Goal: Task Accomplishment & Management: Use online tool/utility

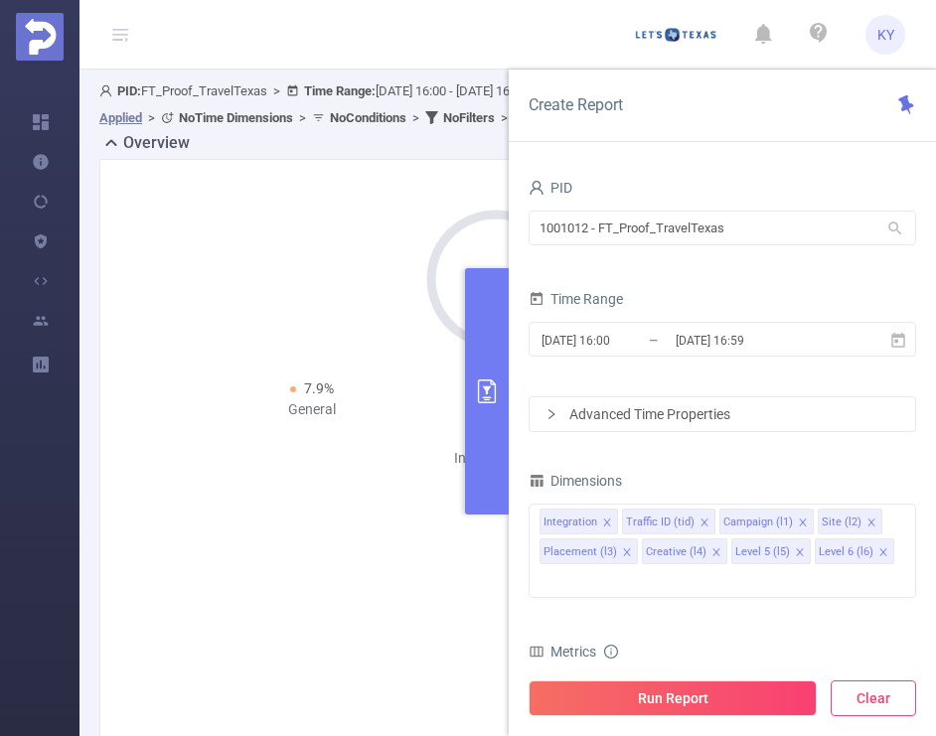
drag, startPoint x: 895, startPoint y: 694, endPoint x: 880, endPoint y: 684, distance: 17.9
click at [893, 694] on button "Clear" at bounding box center [872, 698] width 85 height 36
click at [728, 246] on div "1001012 - FT_Proof_TravelTexas 1001012 - FT_Proof_TravelTexas" at bounding box center [721, 230] width 387 height 47
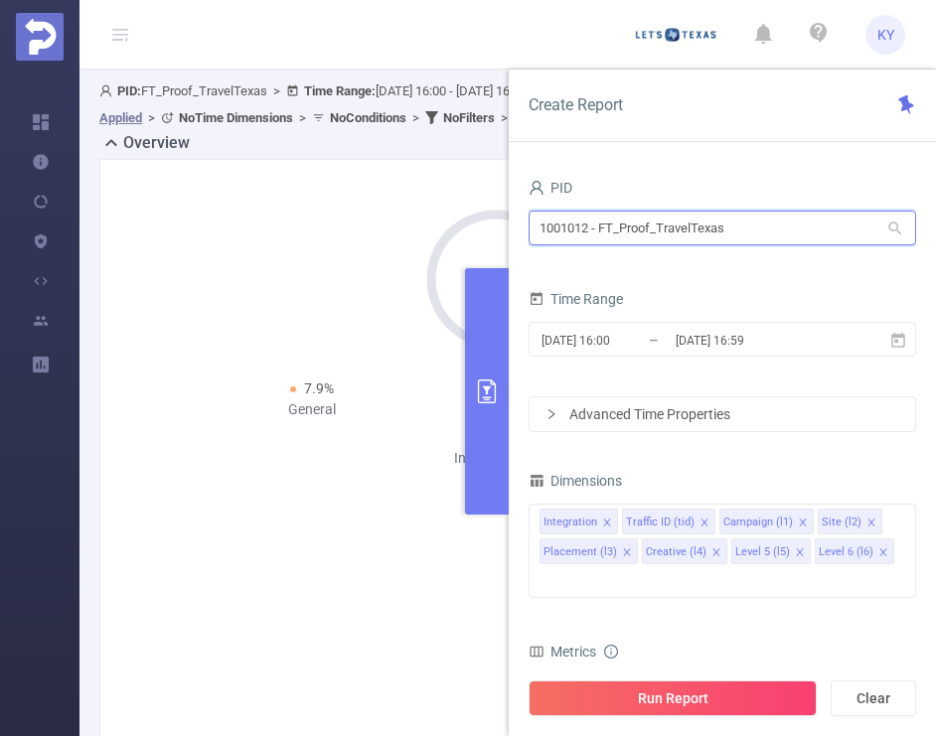
click at [726, 235] on input "1001012 - FT_Proof_TravelTexas" at bounding box center [721, 228] width 387 height 35
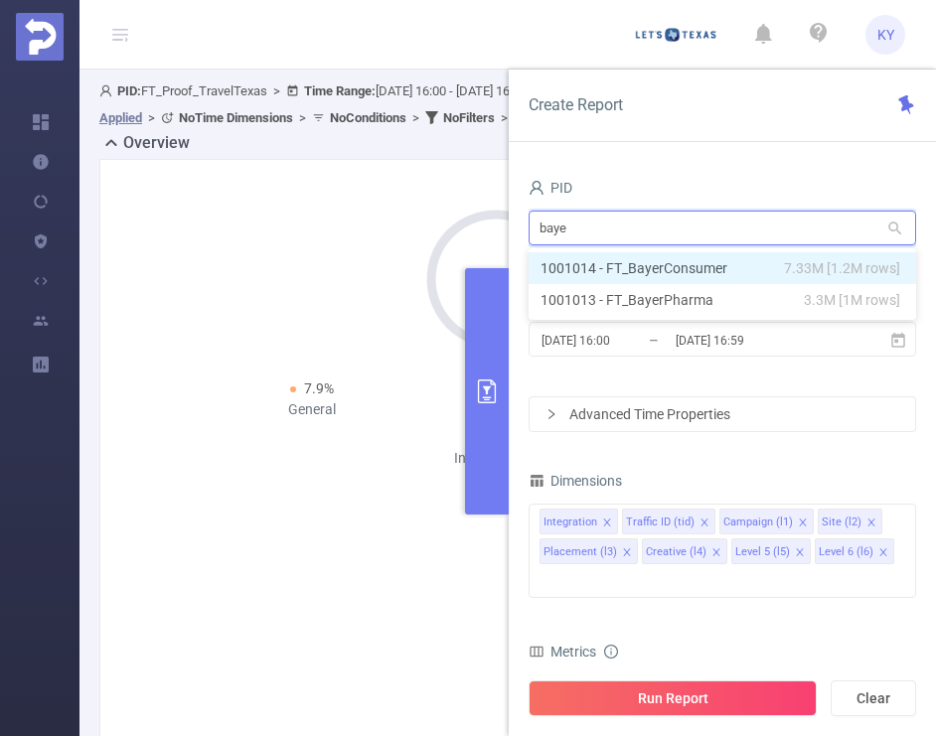
type input "bayer"
click at [759, 269] on li "1001014 - FT_BayerConsumer 7.33M [1.2M rows]" at bounding box center [721, 268] width 387 height 32
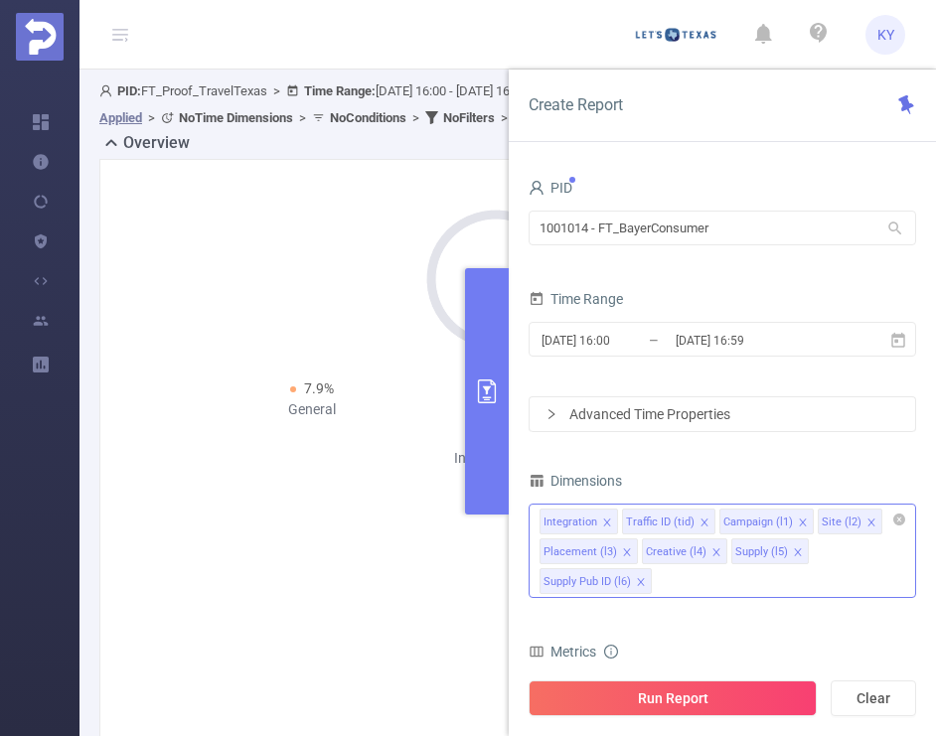
click at [636, 582] on icon "icon: close" at bounding box center [641, 582] width 10 height 10
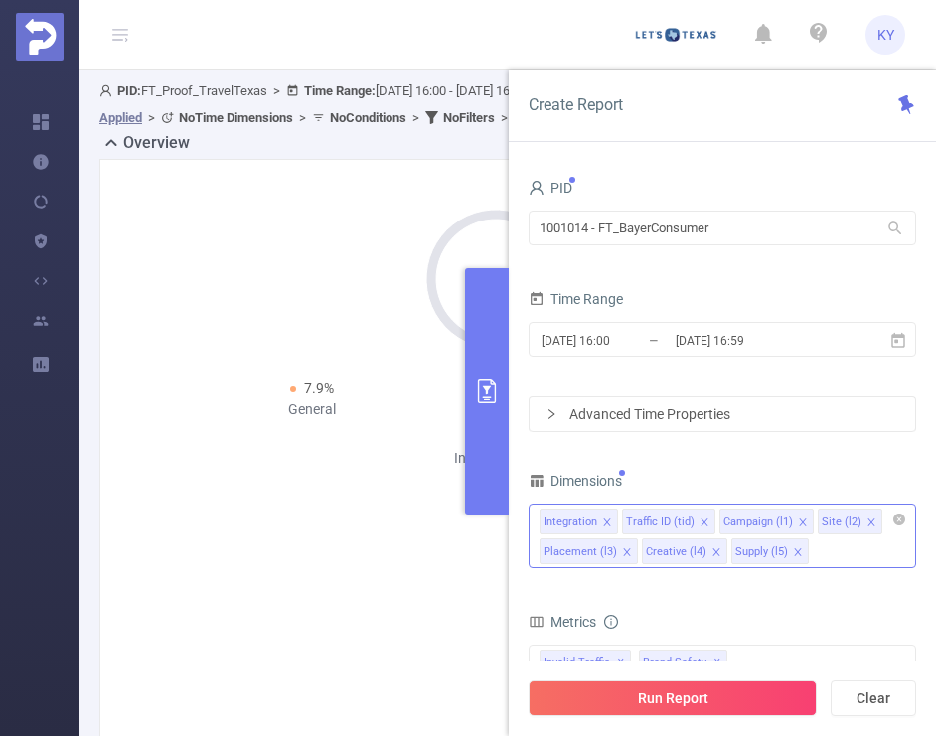
click at [793, 549] on icon "icon: close" at bounding box center [798, 552] width 10 height 10
click at [787, 551] on div "Integration Traffic ID (tid) Campaign (l1) Site (l2) Placement (l3) Creative (l…" at bounding box center [721, 536] width 387 height 65
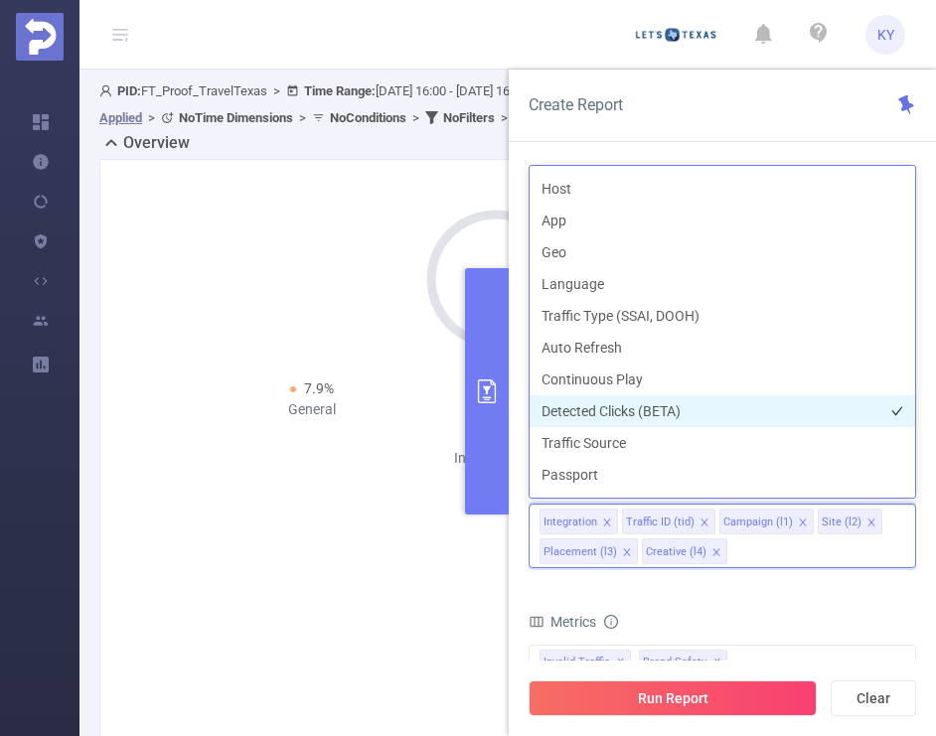
scroll to position [425, 0]
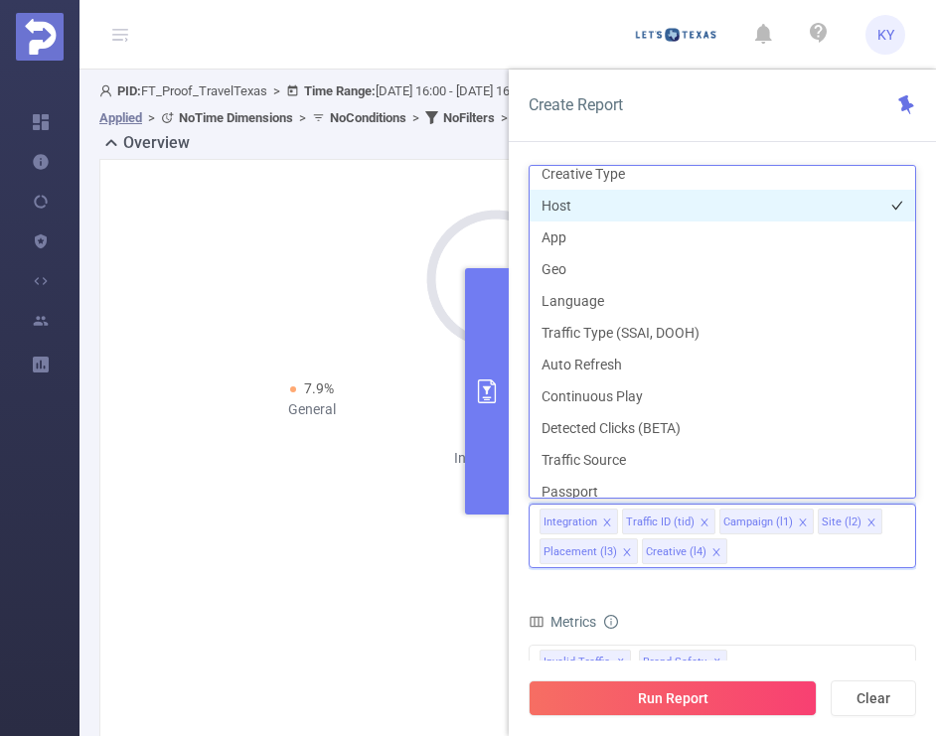
click at [613, 208] on li "Host" at bounding box center [721, 206] width 385 height 32
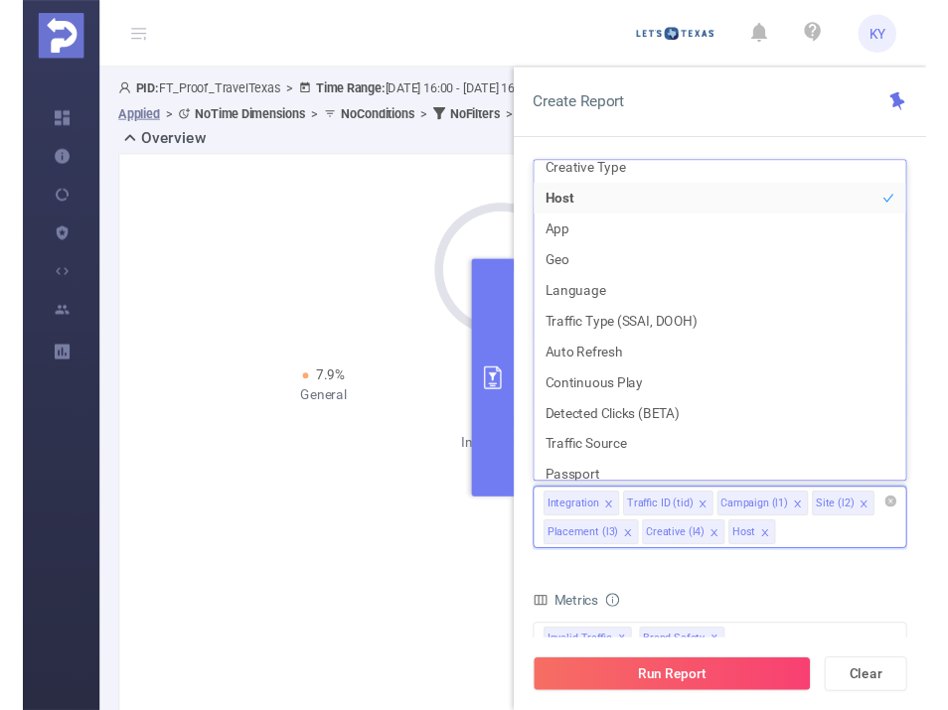
scroll to position [434, 0]
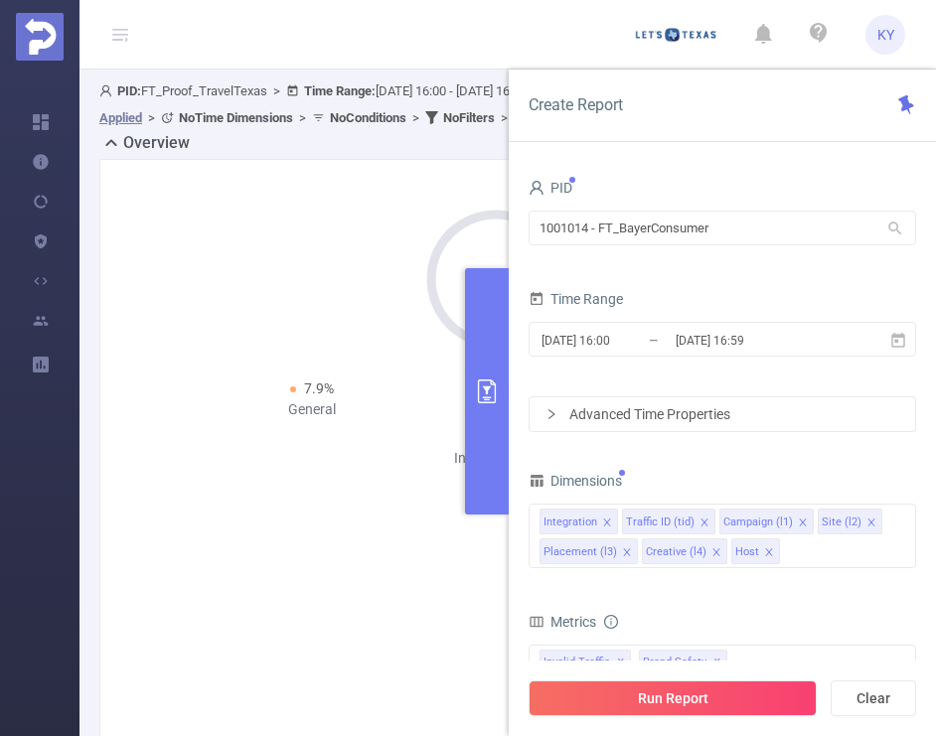
click at [802, 604] on form "Dimensions Integration Traffic ID (tid) Campaign (l1) Site (l2) Placement (l3) …" at bounding box center [721, 703] width 387 height 472
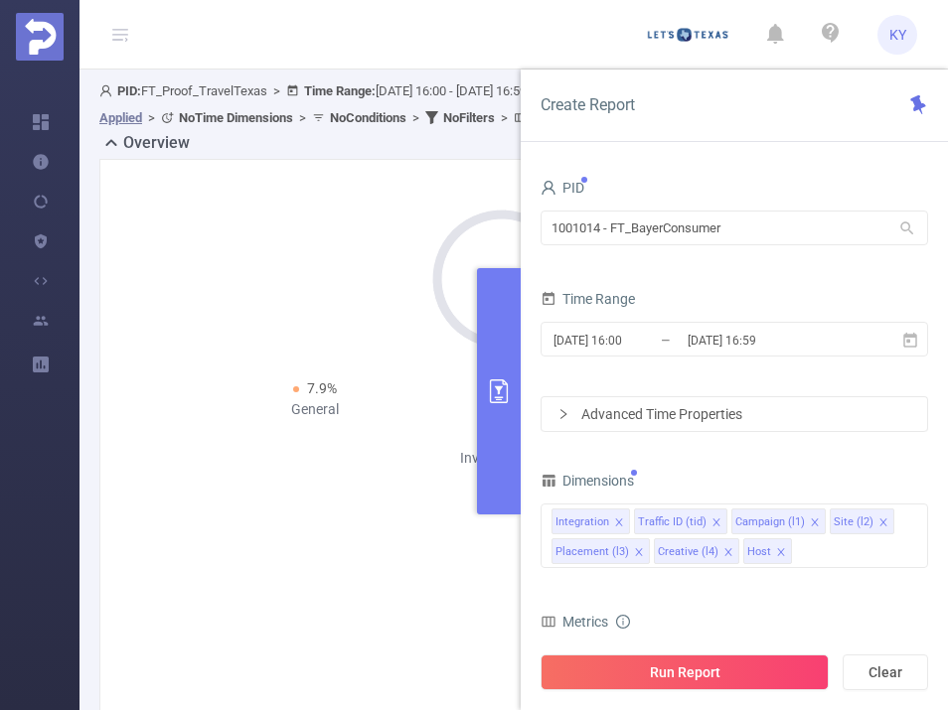
click at [342, 279] on div "Total: 265 Total: 265 7.9% General 1.1% Sophisticated 9% Invalid Traffic" at bounding box center [501, 328] width 746 height 296
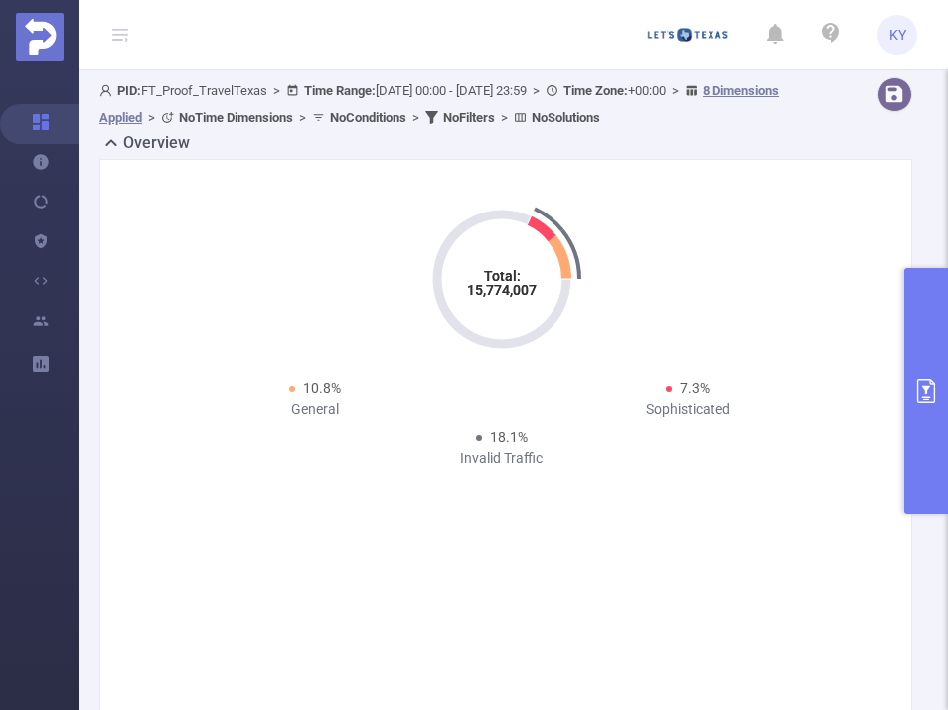
scroll to position [330, 0]
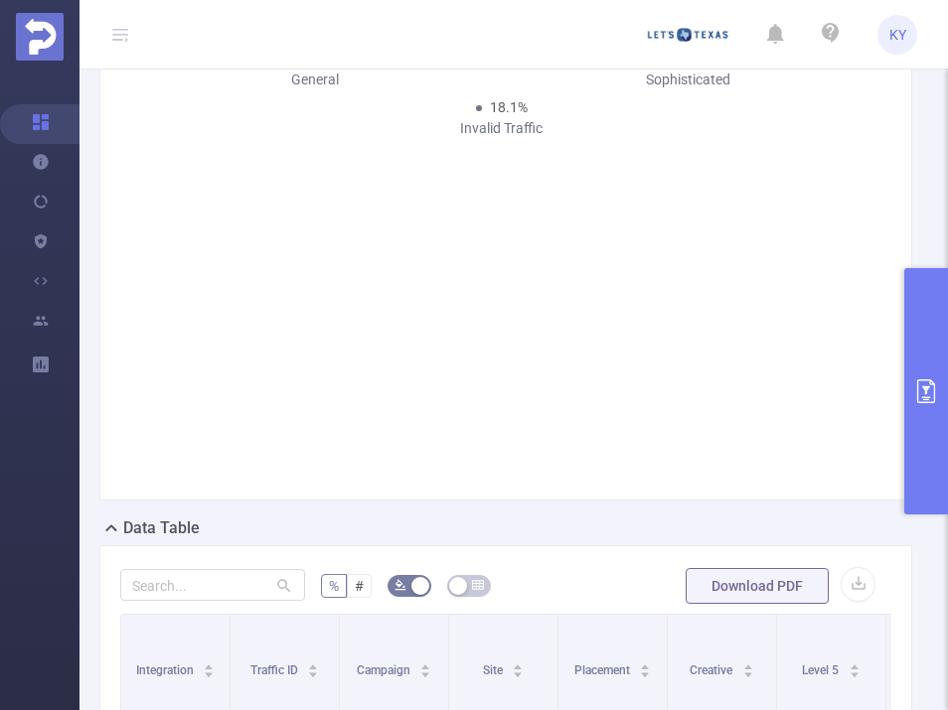
click at [923, 362] on button "primary" at bounding box center [926, 391] width 44 height 246
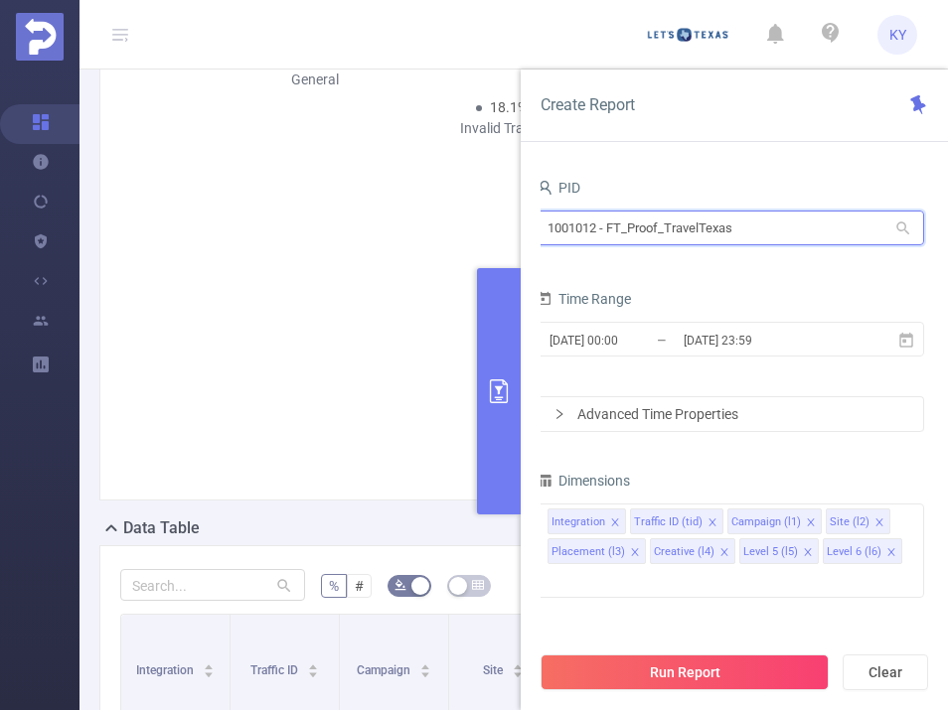
click at [757, 219] on input "1001012 - FT_Proof_TravelTexas" at bounding box center [729, 228] width 387 height 35
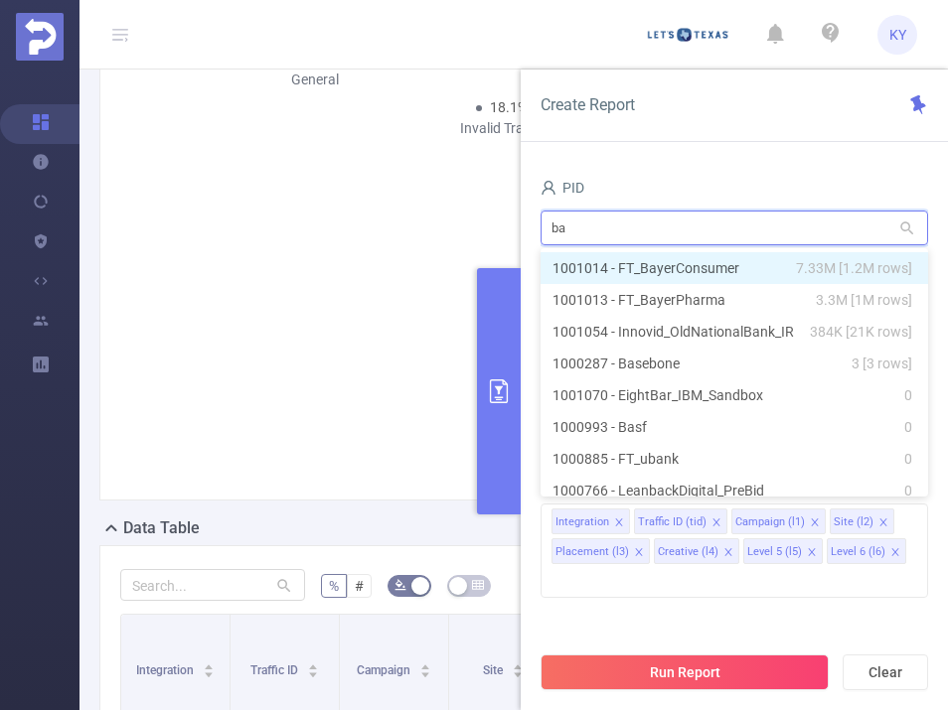
type input "bay"
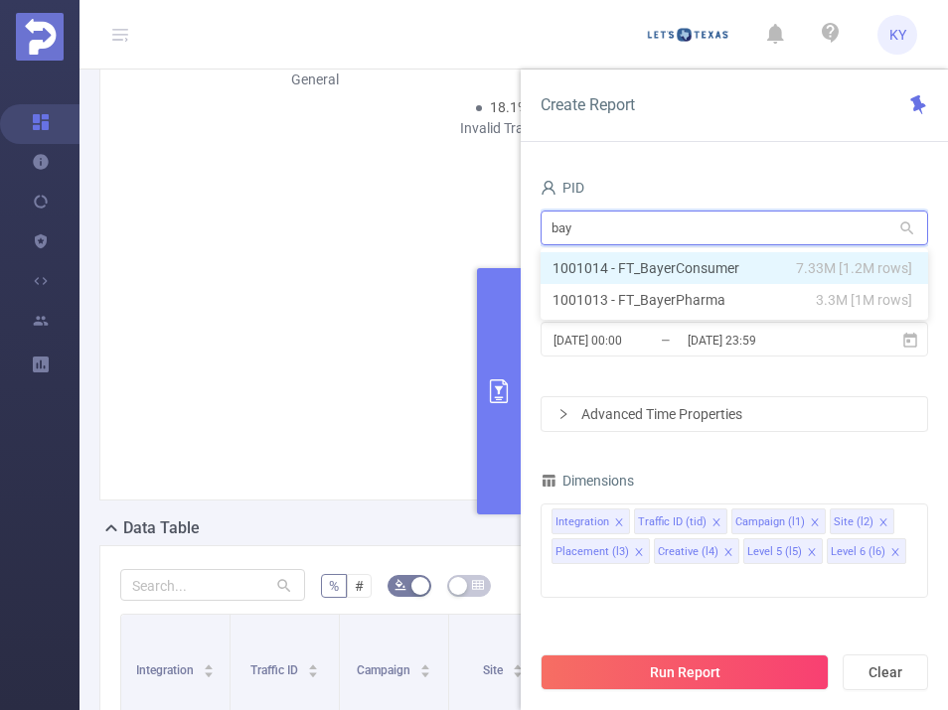
click at [756, 256] on li "1001014 - FT_BayerConsumer 7.33M [1.2M rows]" at bounding box center [733, 268] width 387 height 32
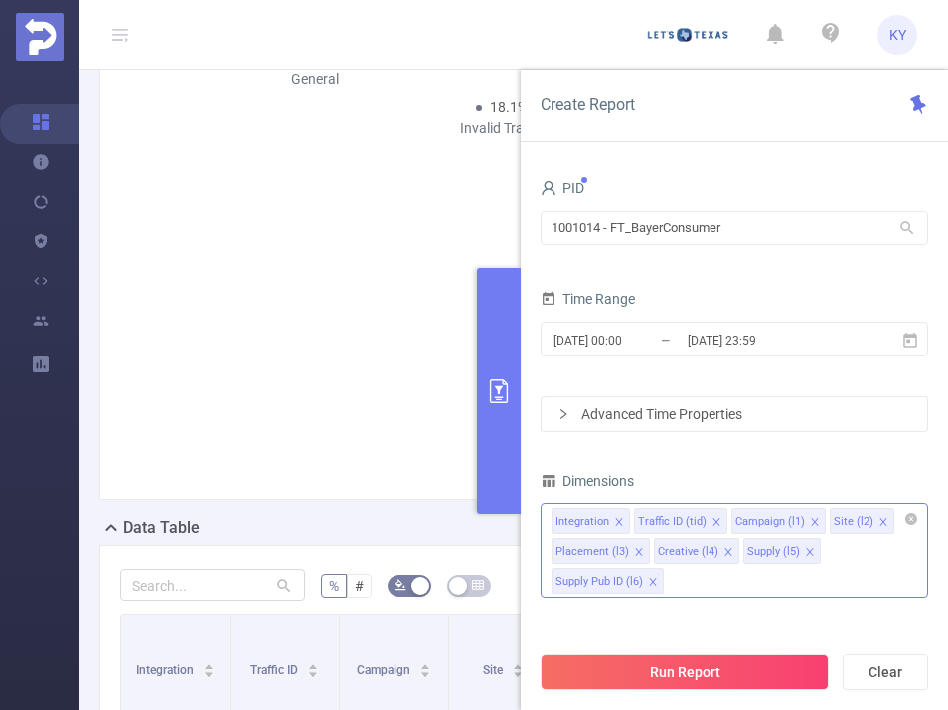
click at [650, 577] on icon "icon: close" at bounding box center [653, 582] width 10 height 10
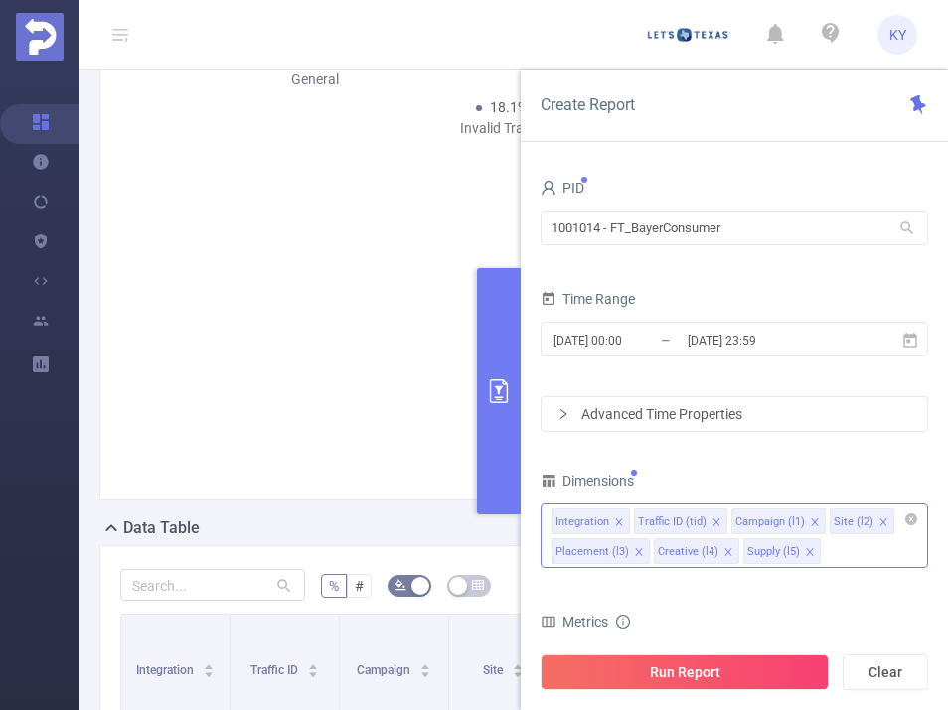
click at [806, 548] on icon "icon: close" at bounding box center [809, 551] width 7 height 7
click at [728, 549] on li "Creative (l4)" at bounding box center [696, 551] width 85 height 26
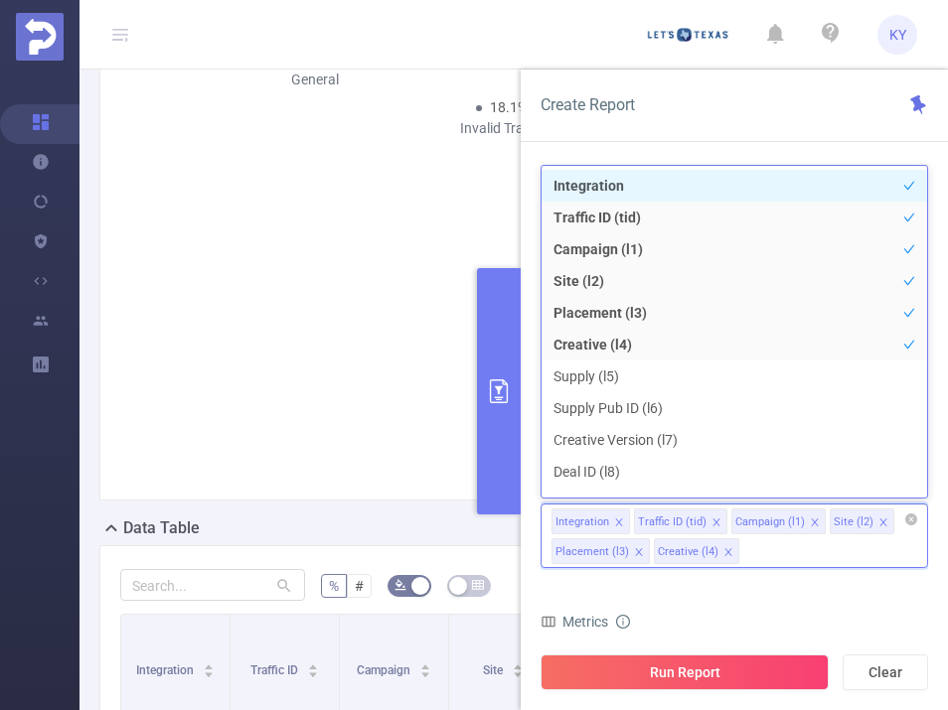
click at [724, 550] on icon "icon: close" at bounding box center [727, 551] width 7 height 7
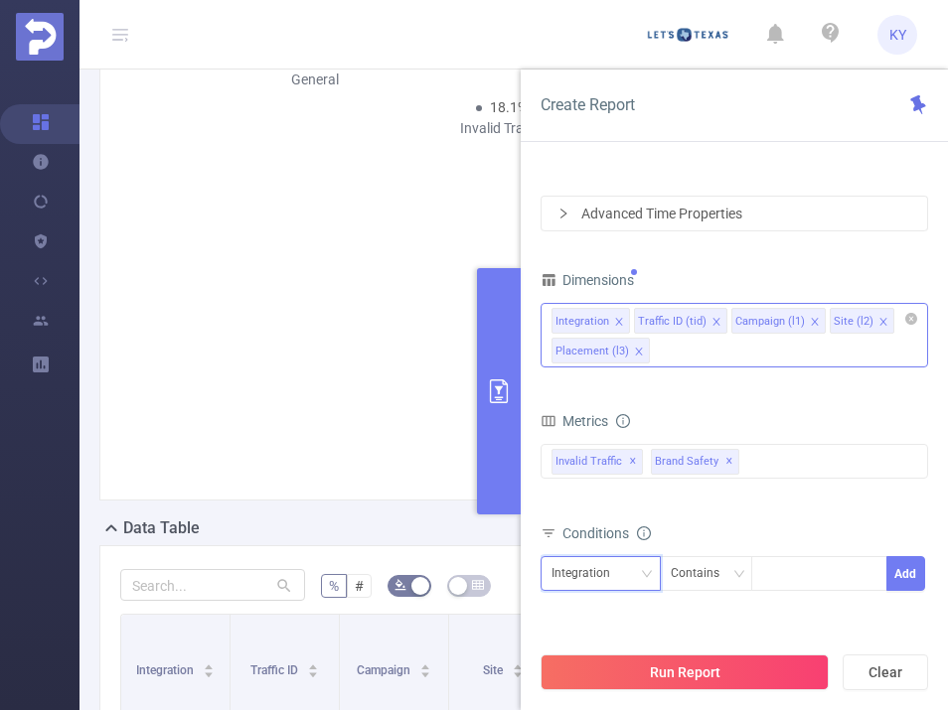
click at [629, 576] on div "Integration" at bounding box center [600, 573] width 98 height 33
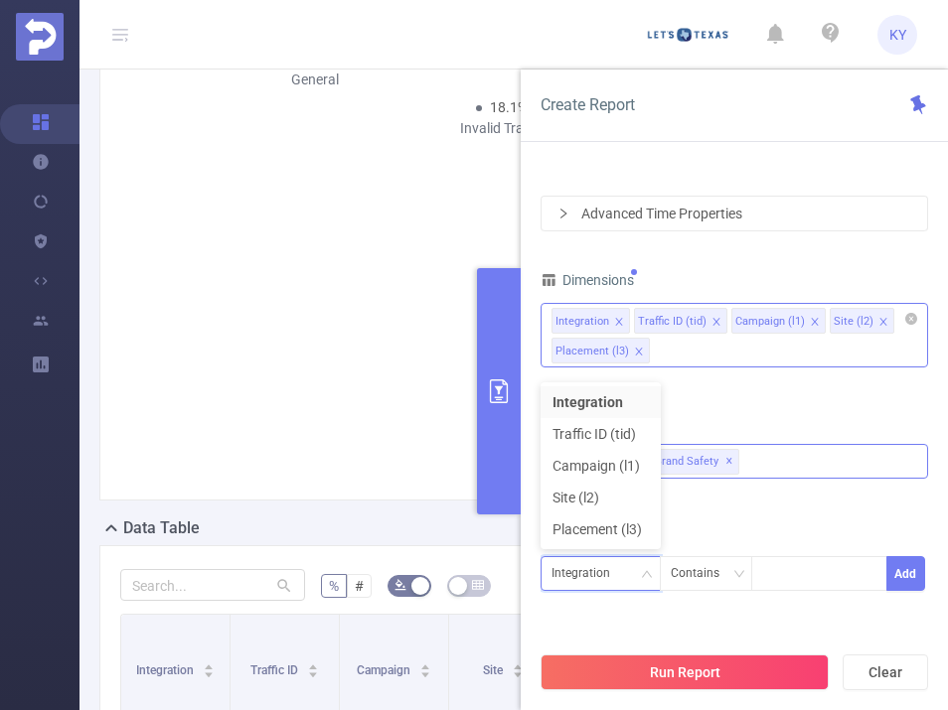
click at [816, 460] on div "Invalid Traffic ✕ Brand Safety ✕" at bounding box center [733, 461] width 387 height 35
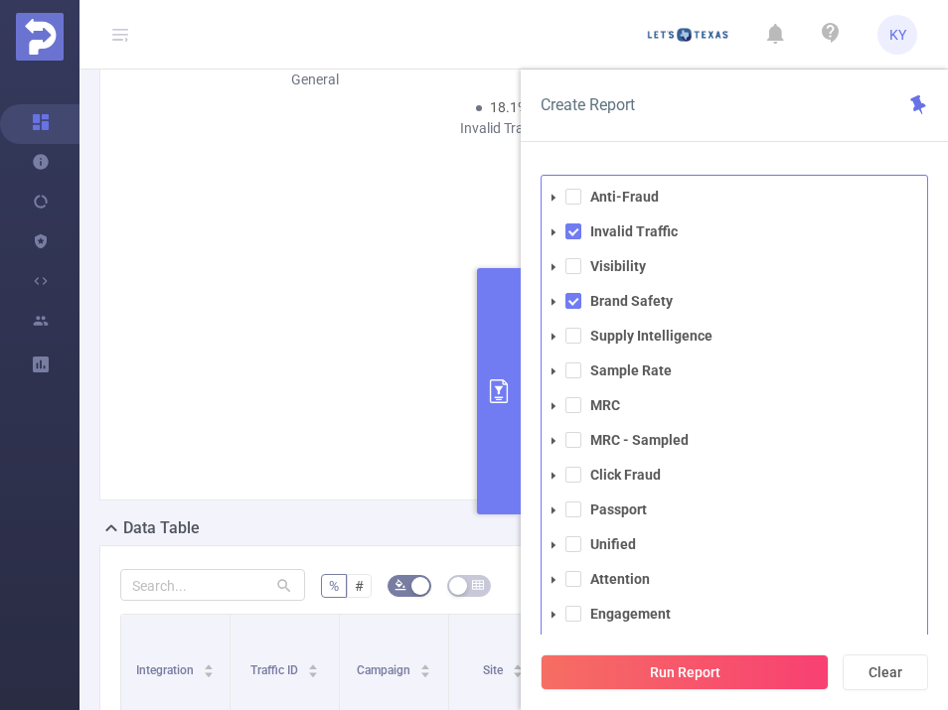
drag, startPoint x: 567, startPoint y: 299, endPoint x: 570, endPoint y: 273, distance: 26.0
click at [567, 298] on span at bounding box center [573, 301] width 16 height 16
click at [570, 262] on span at bounding box center [573, 266] width 16 height 16
click at [712, 114] on div "Create Report" at bounding box center [733, 106] width 427 height 73
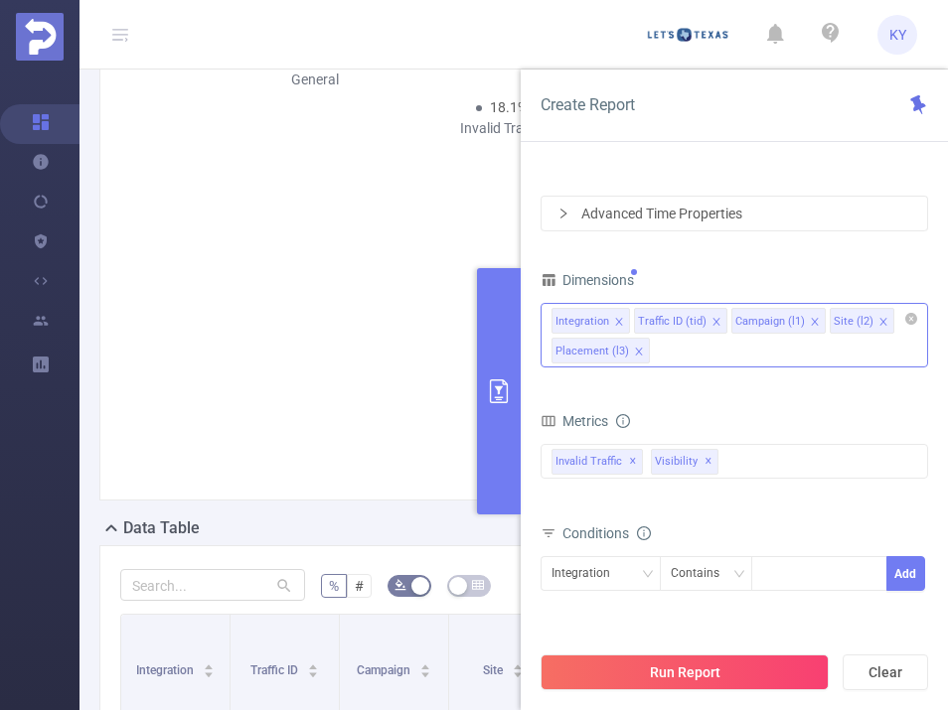
click at [801, 355] on div "Integration Traffic ID (tid) Campaign (l1) Site (l2) Placement (l3)" at bounding box center [733, 335] width 387 height 65
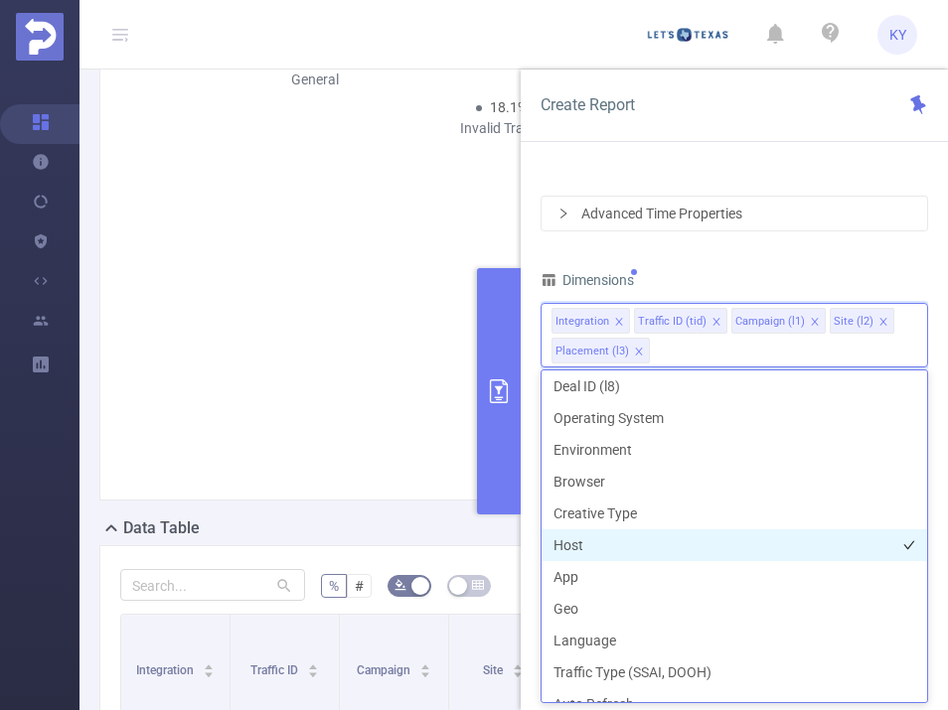
click at [648, 539] on li "Host" at bounding box center [733, 545] width 385 height 32
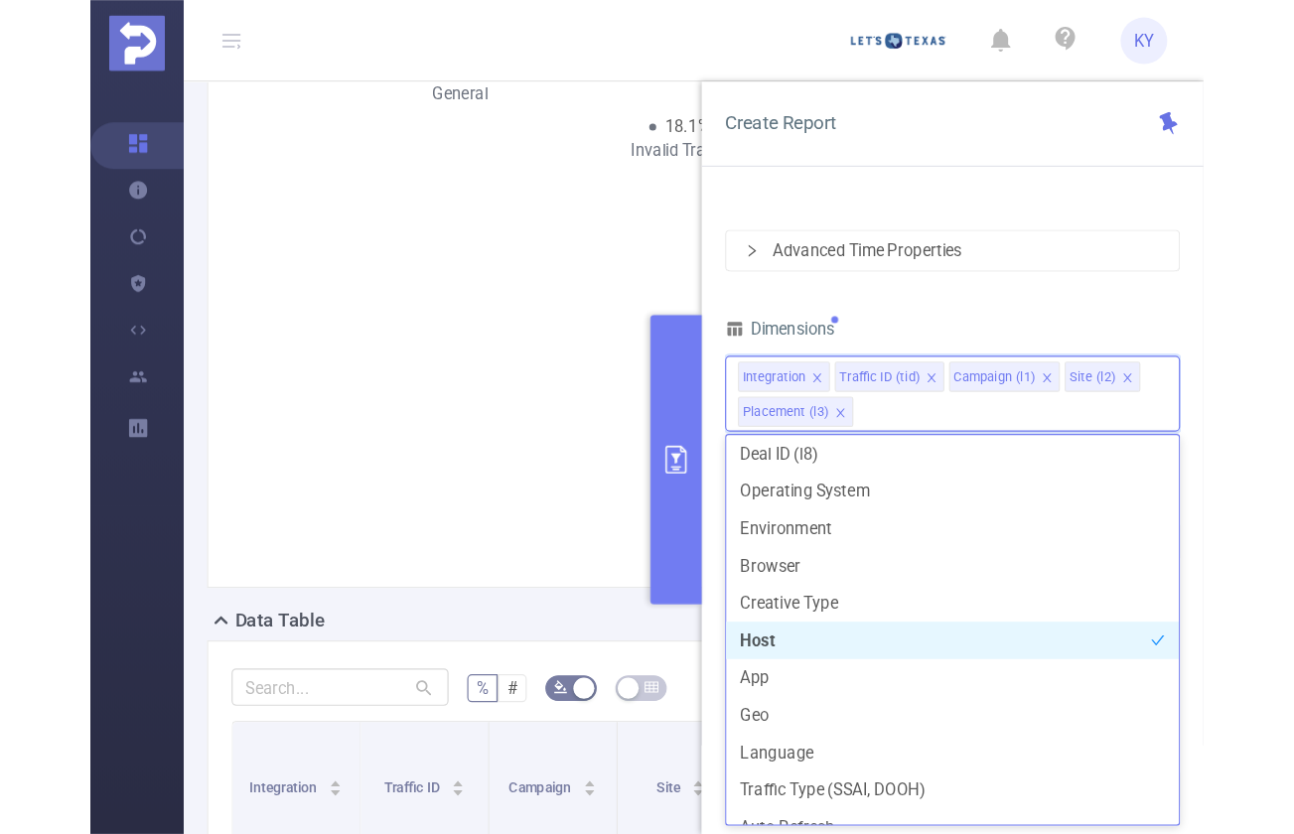
scroll to position [290, 0]
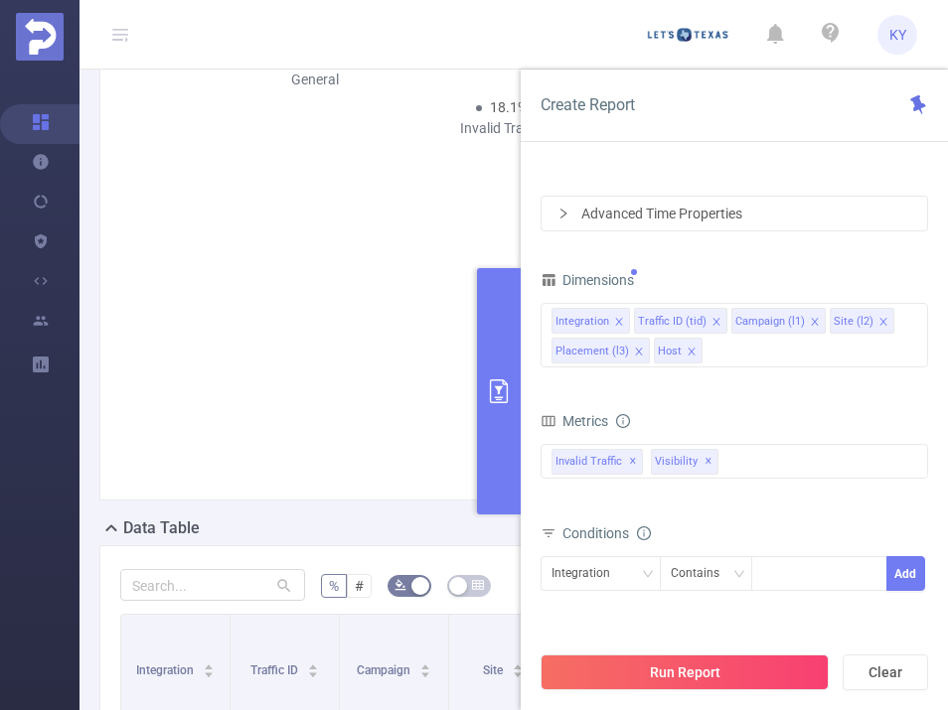
click at [820, 239] on div "PID 1001014 - FT_BayerConsumer 1001014 - FT_BayerConsumer Time Range 2025-08-26…" at bounding box center [733, 355] width 387 height 765
click at [740, 658] on button "Run Report" at bounding box center [684, 673] width 288 height 36
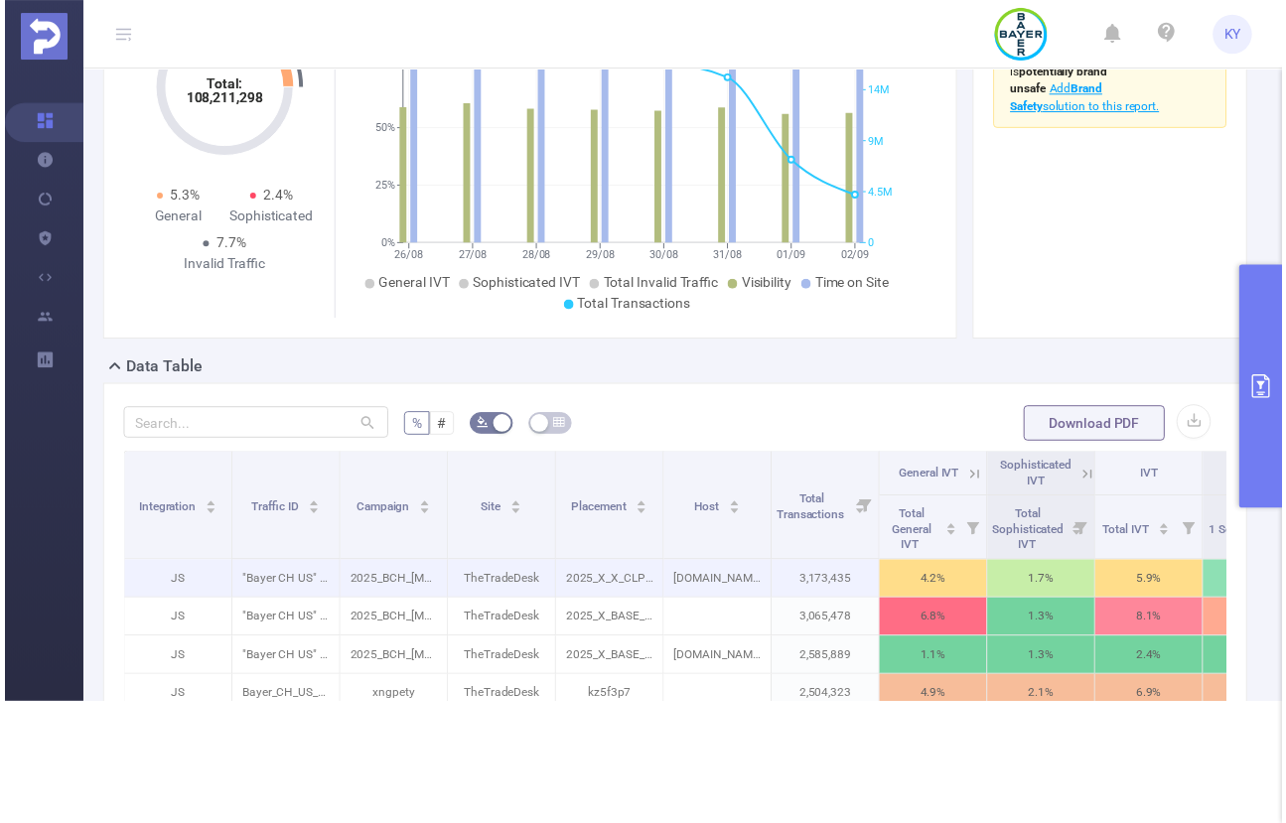
scroll to position [563, 0]
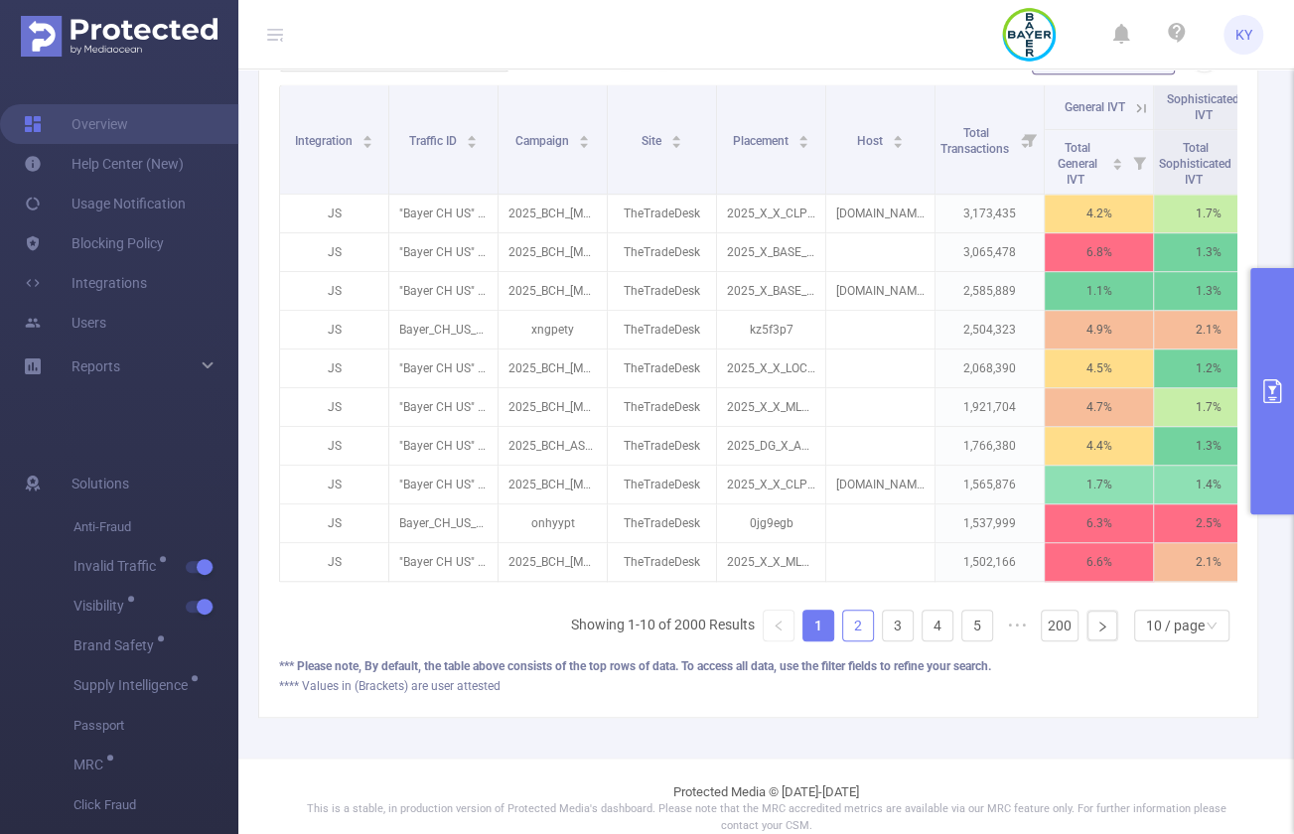
click at [843, 630] on link "2" at bounding box center [858, 626] width 30 height 30
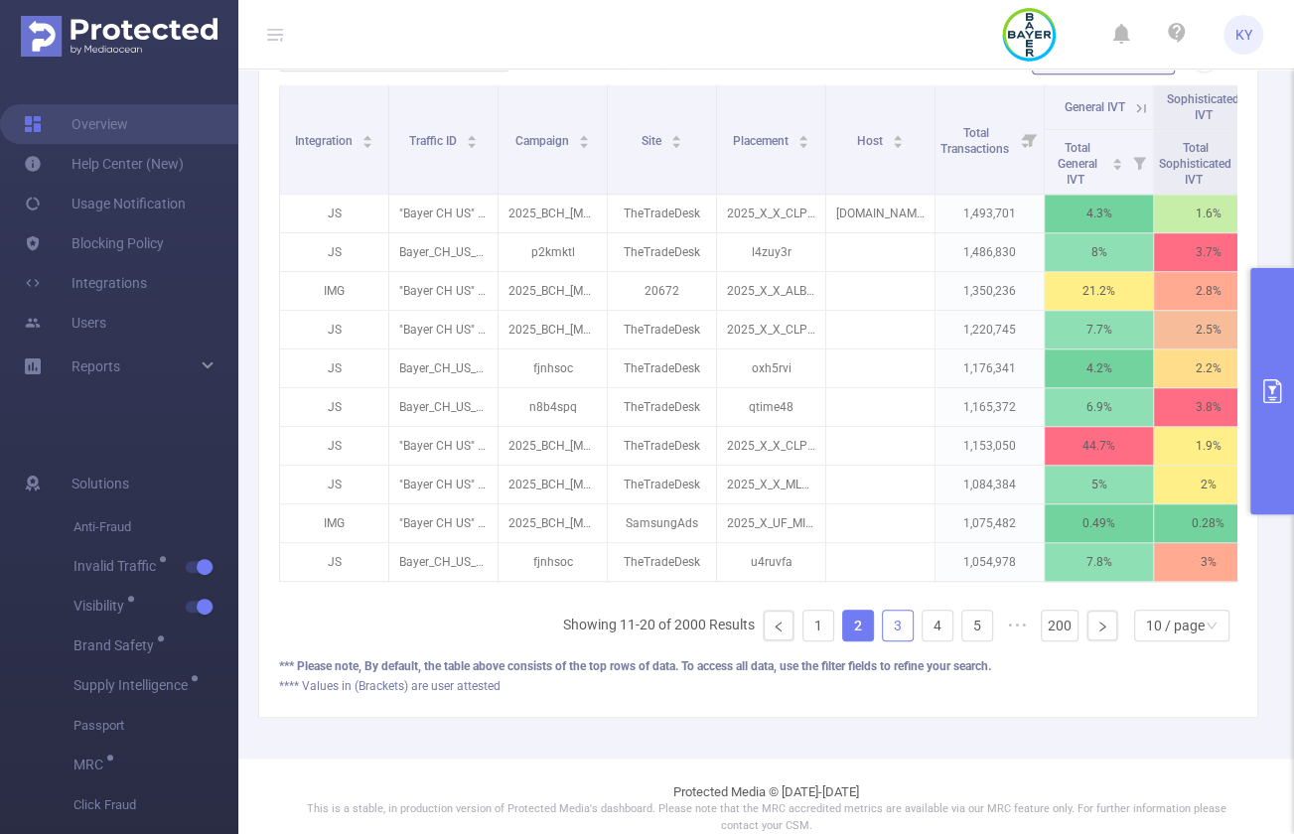
click at [894, 637] on link "3" at bounding box center [898, 626] width 30 height 30
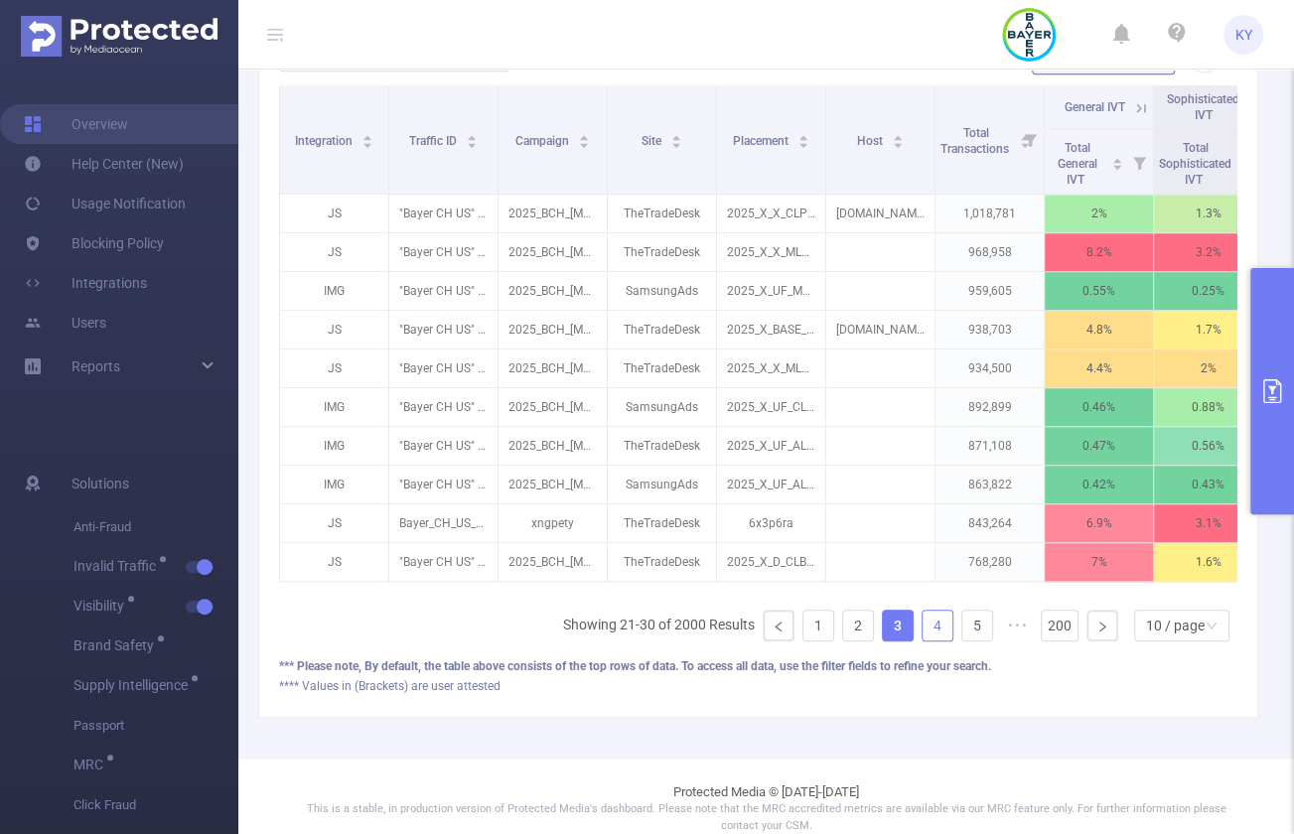
click at [937, 637] on link "4" at bounding box center [938, 626] width 30 height 30
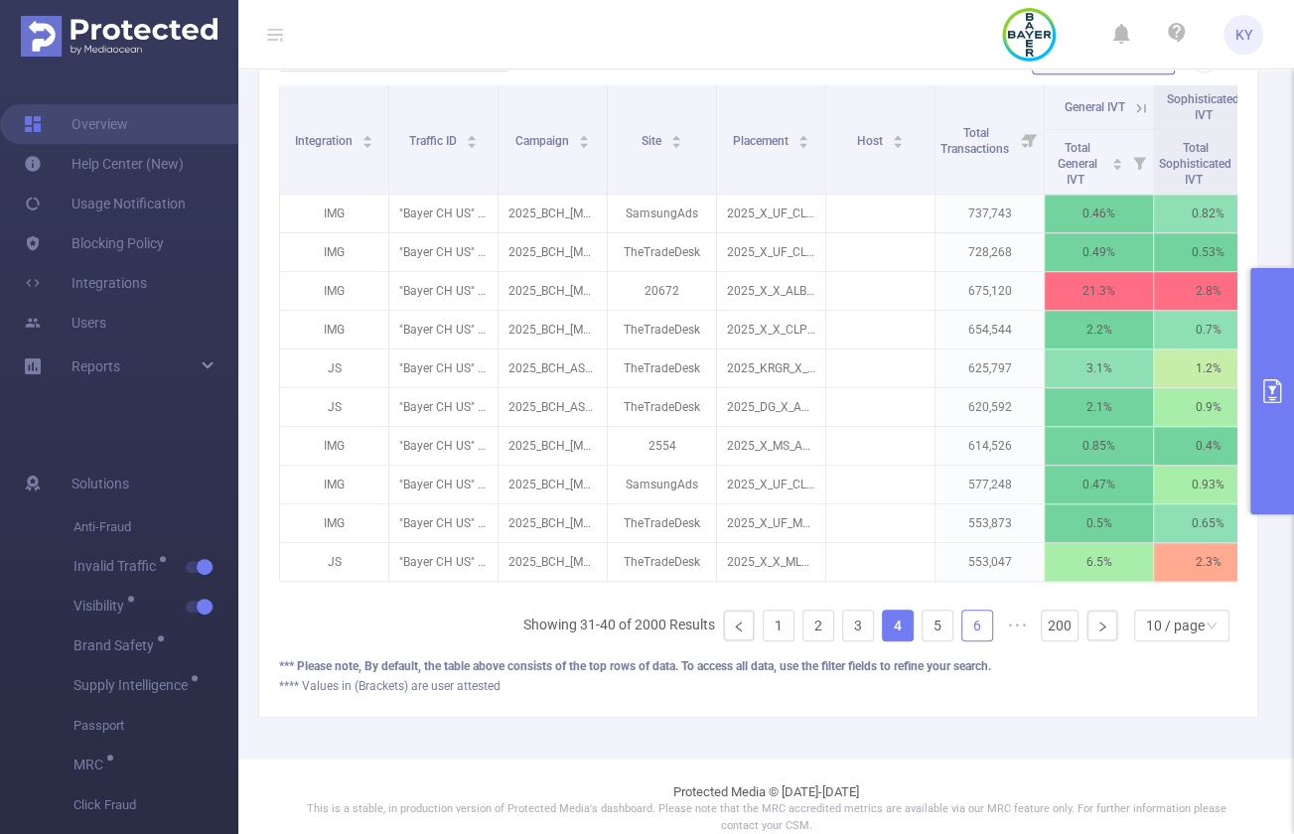
click at [947, 639] on link "6" at bounding box center [977, 626] width 30 height 30
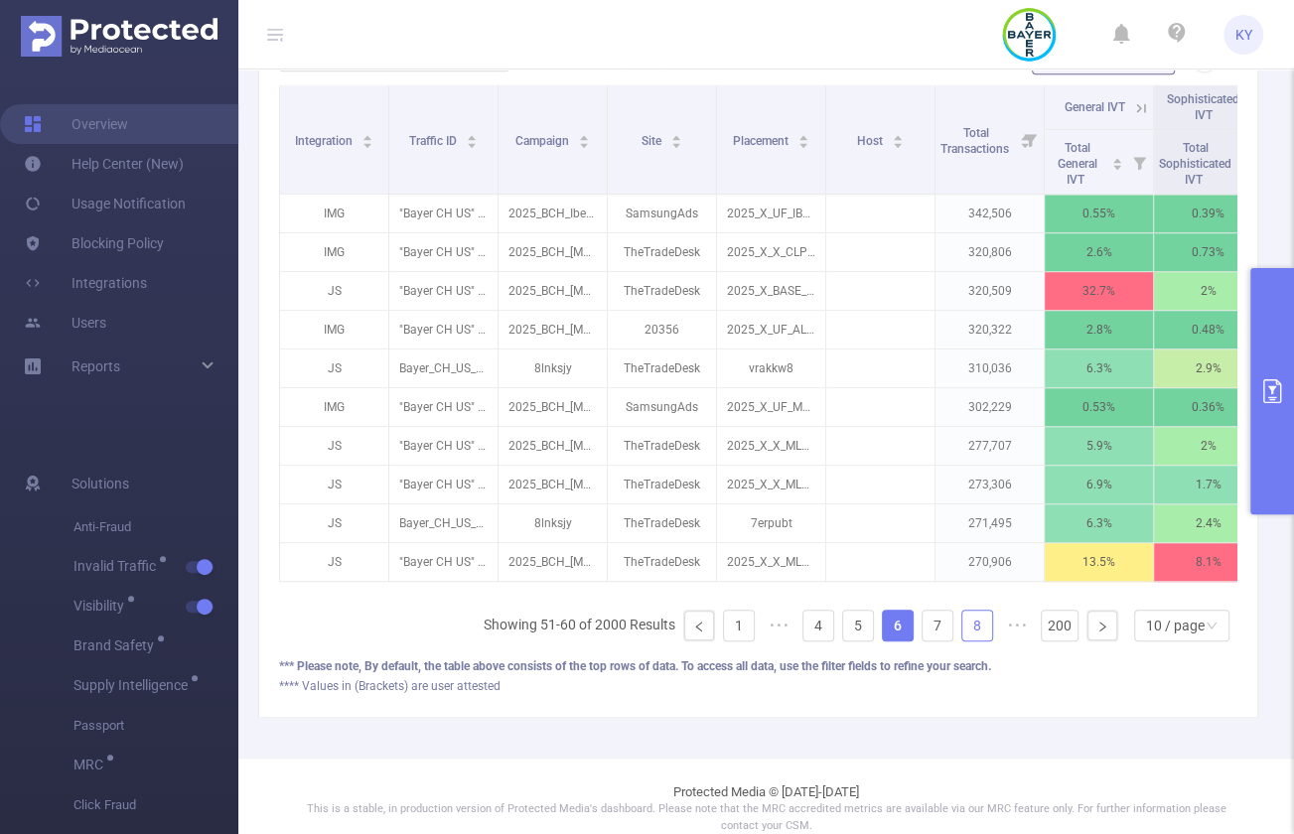
click at [947, 637] on link "8" at bounding box center [977, 626] width 30 height 30
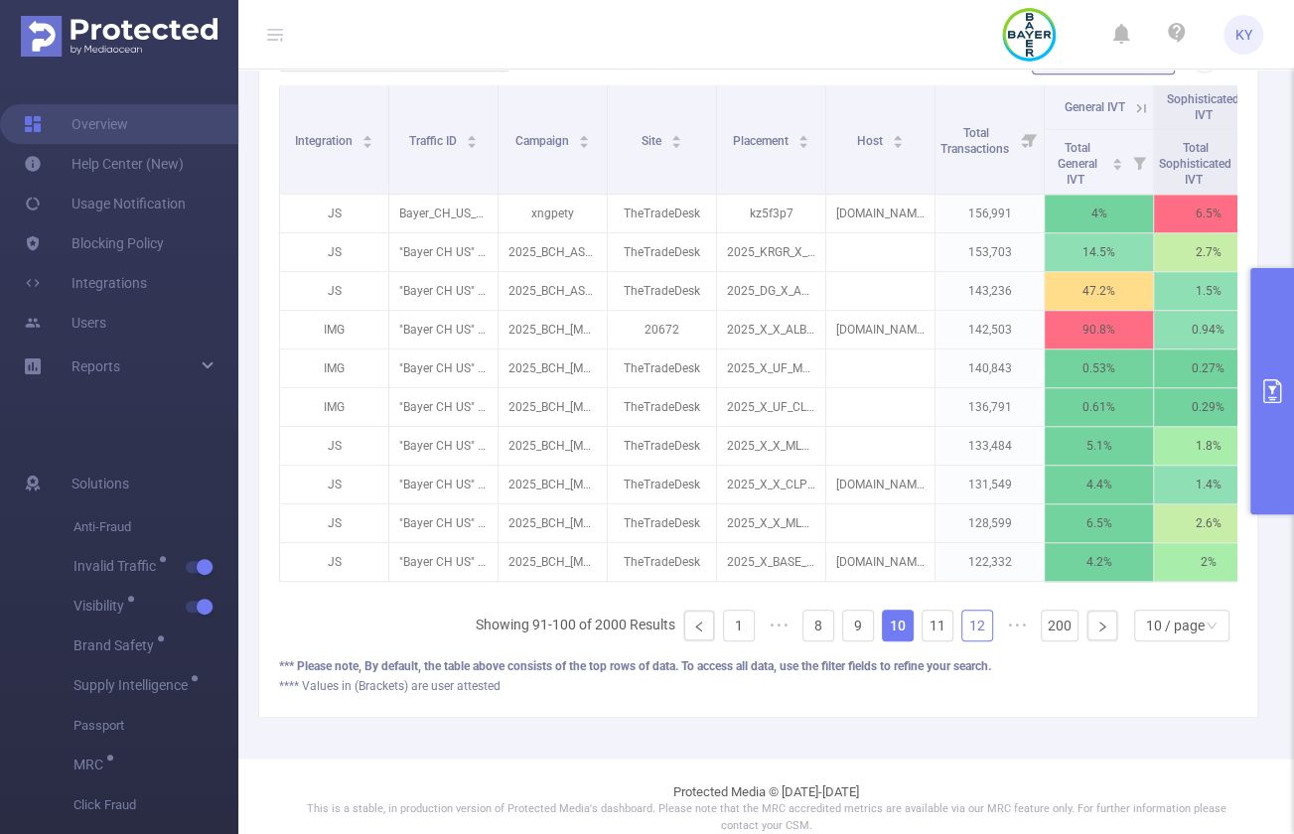
click at [947, 640] on link "12" at bounding box center [977, 626] width 30 height 30
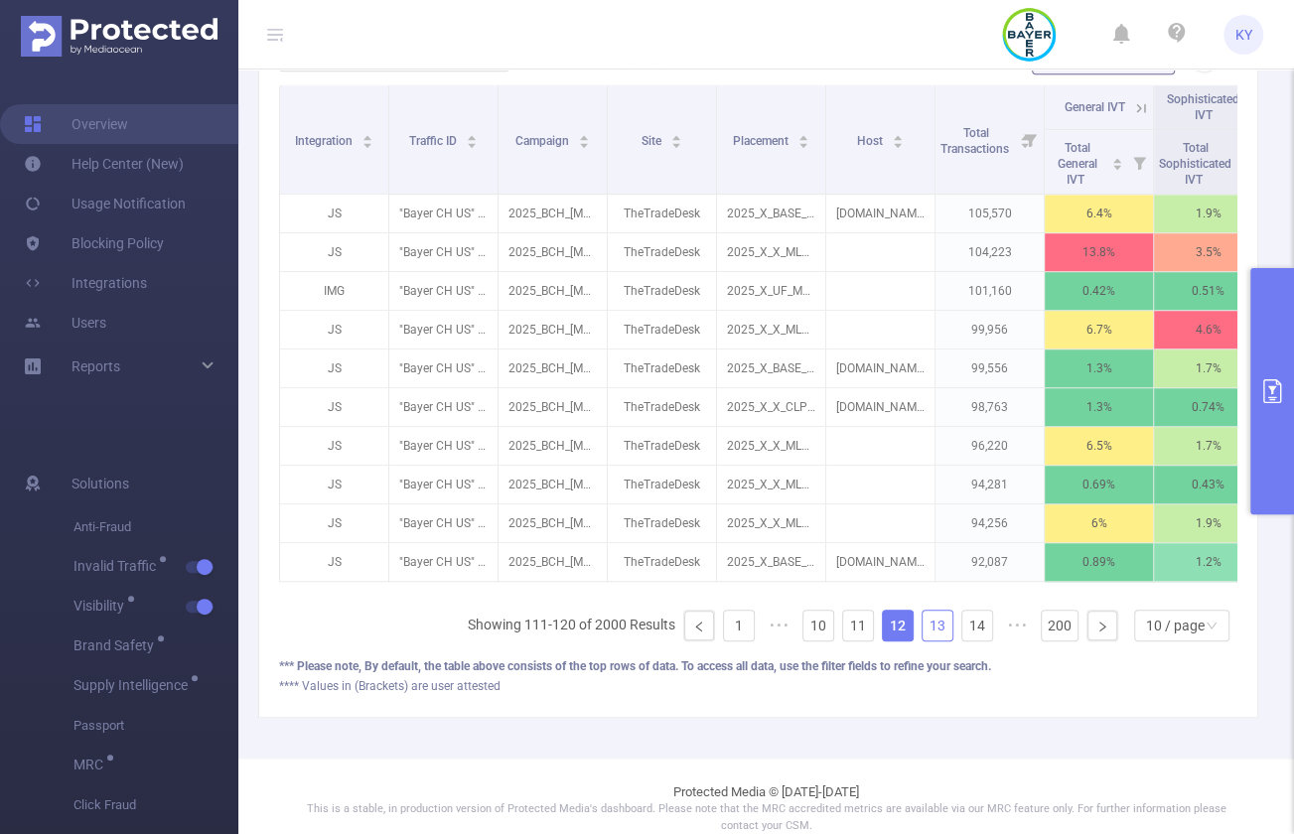
click at [923, 633] on link "13" at bounding box center [938, 626] width 30 height 30
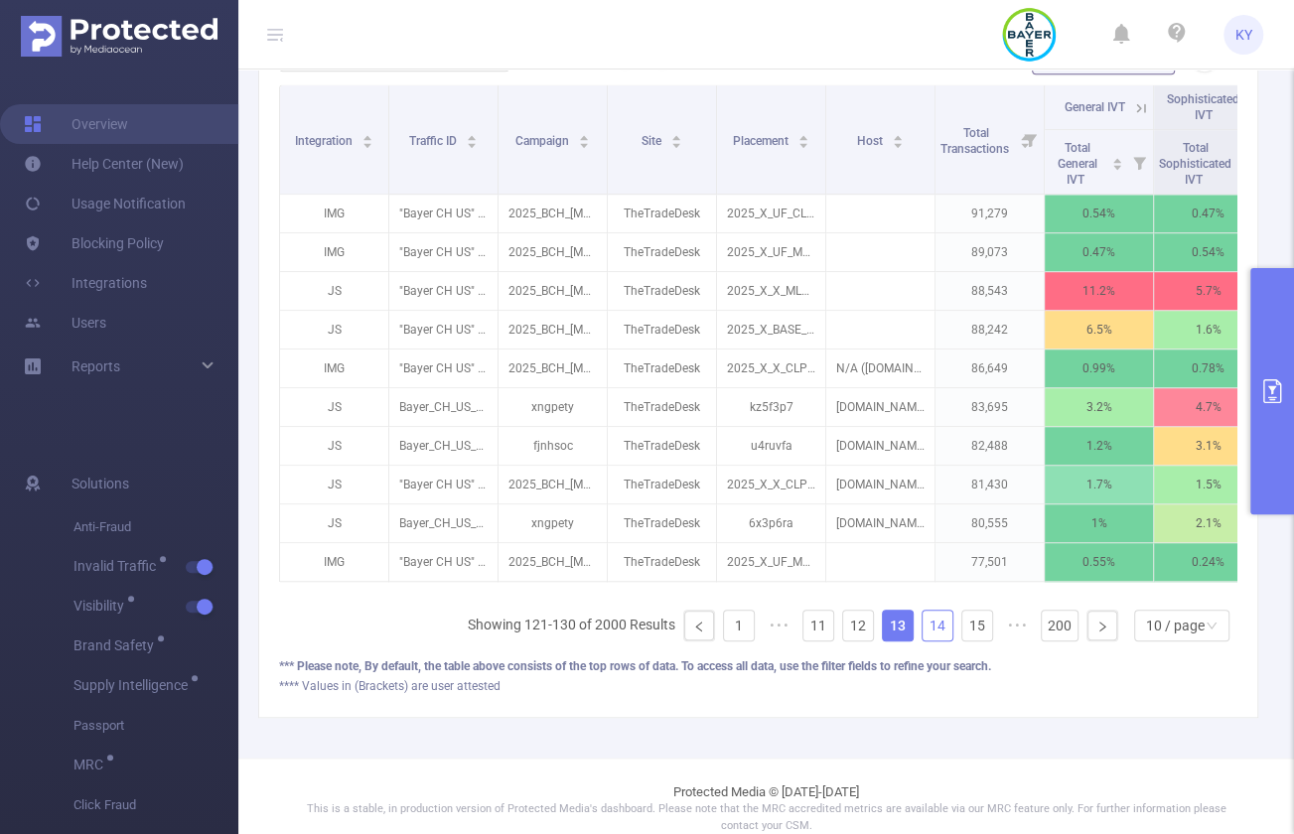
click at [931, 637] on link "14" at bounding box center [938, 626] width 30 height 30
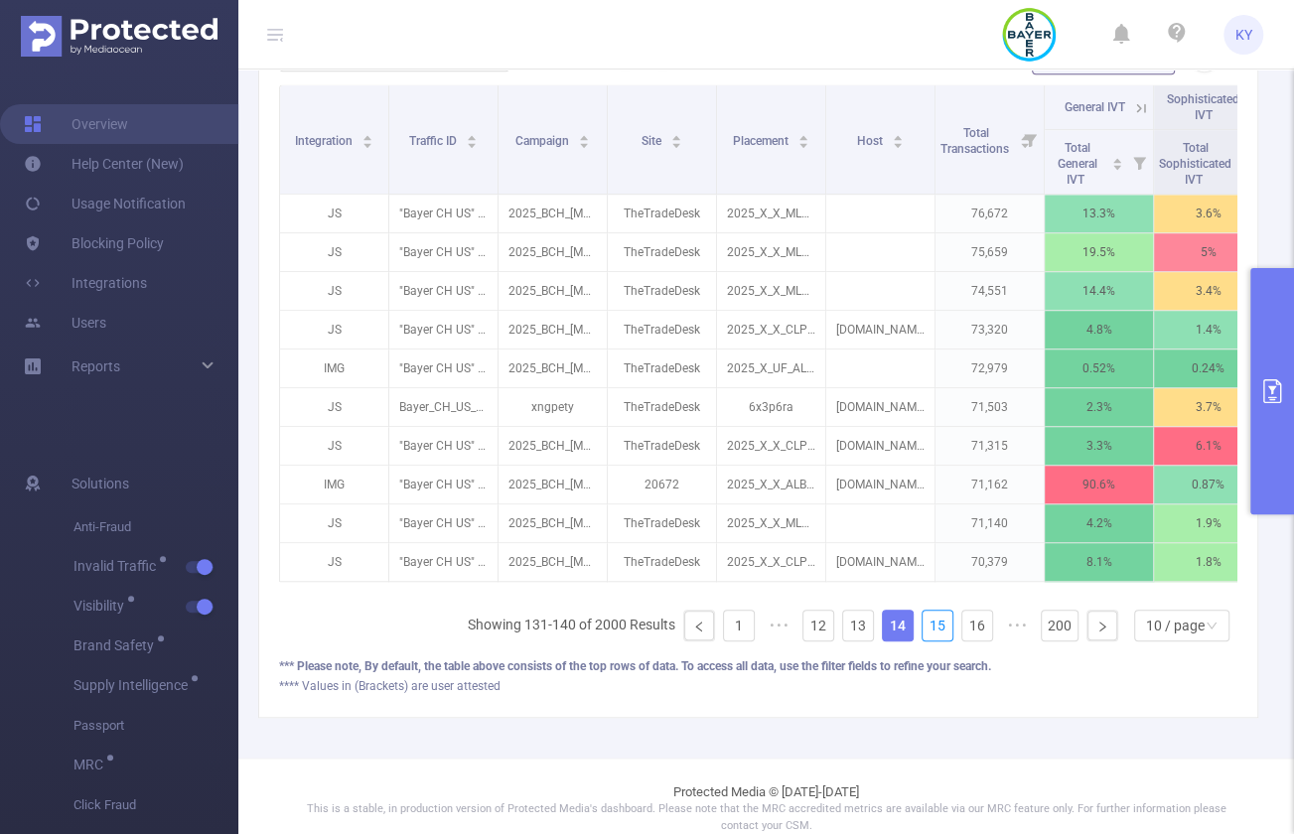
click at [931, 637] on link "15" at bounding box center [938, 626] width 30 height 30
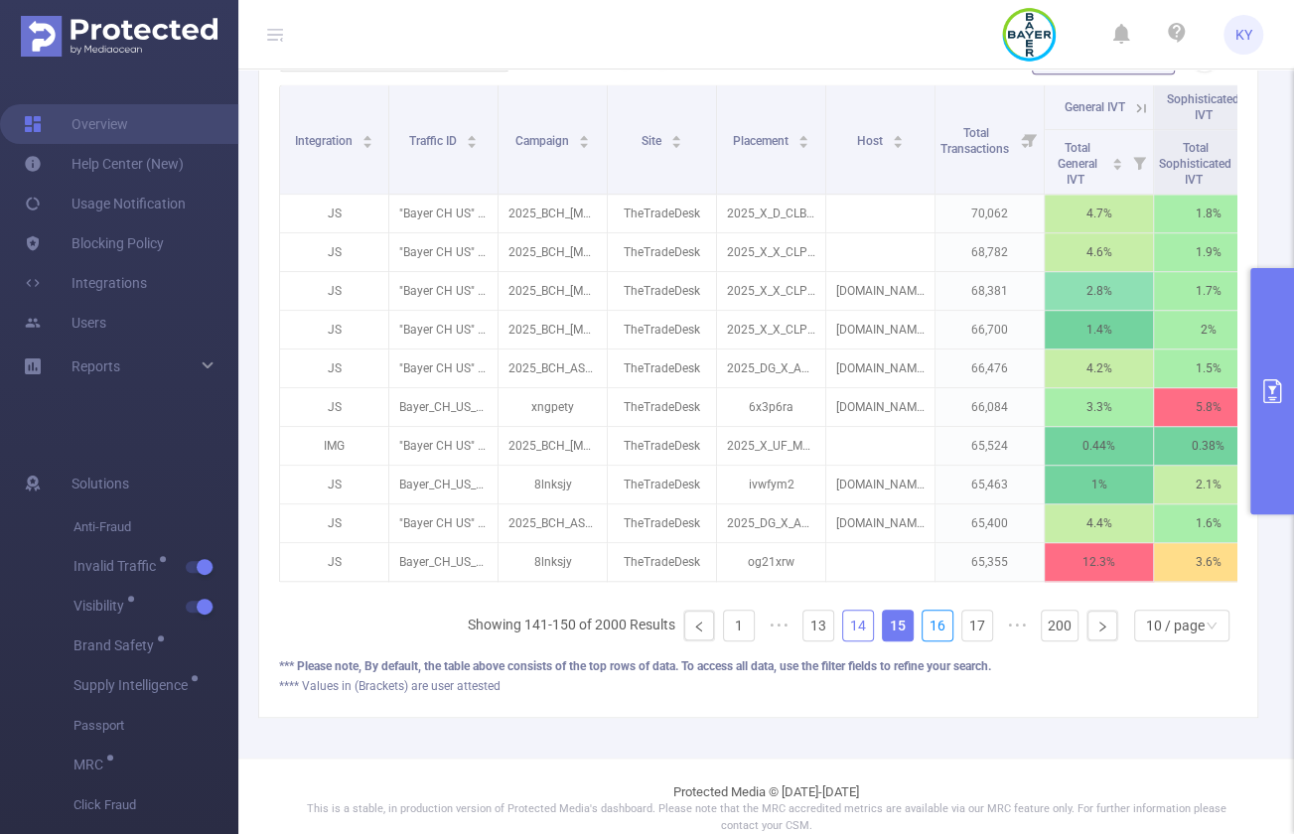
click at [931, 637] on link "16" at bounding box center [938, 626] width 30 height 30
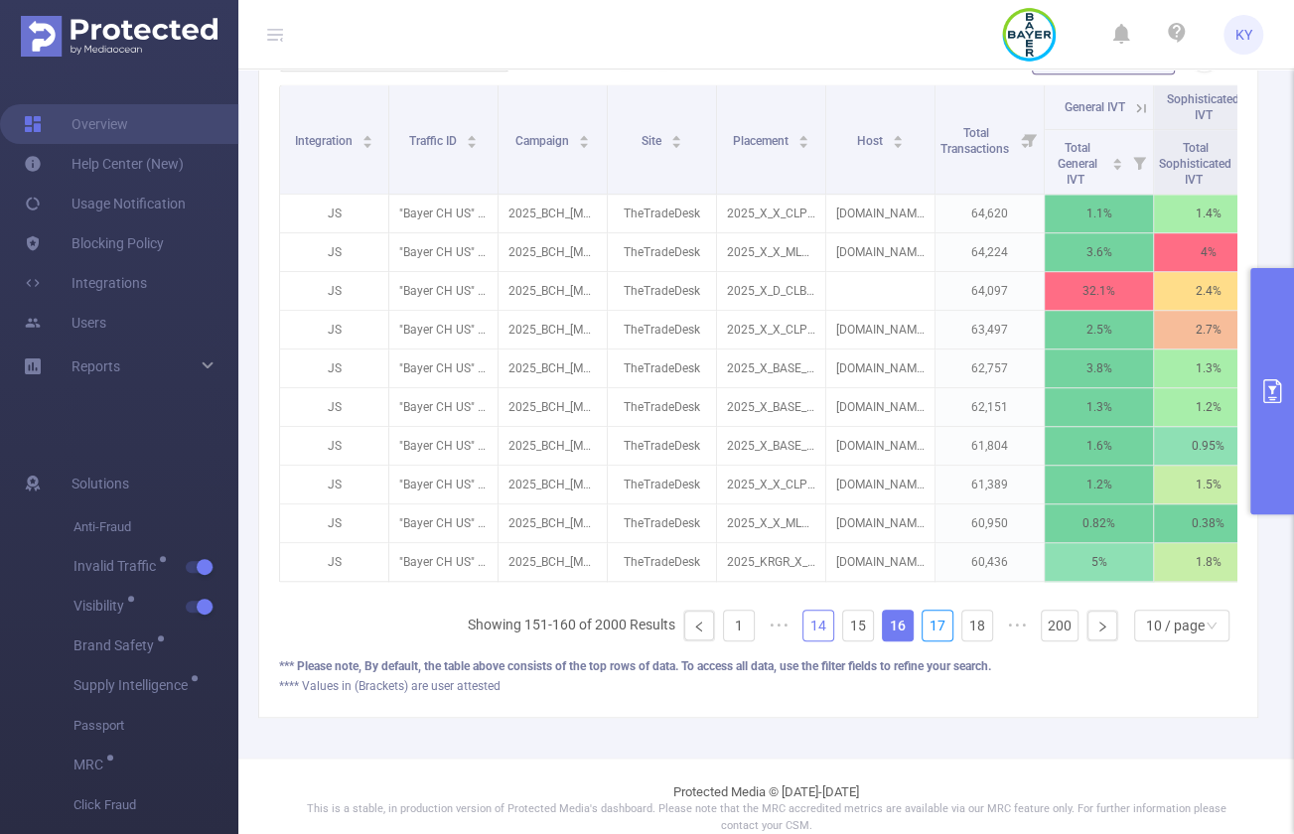
click at [931, 637] on link "17" at bounding box center [938, 626] width 30 height 30
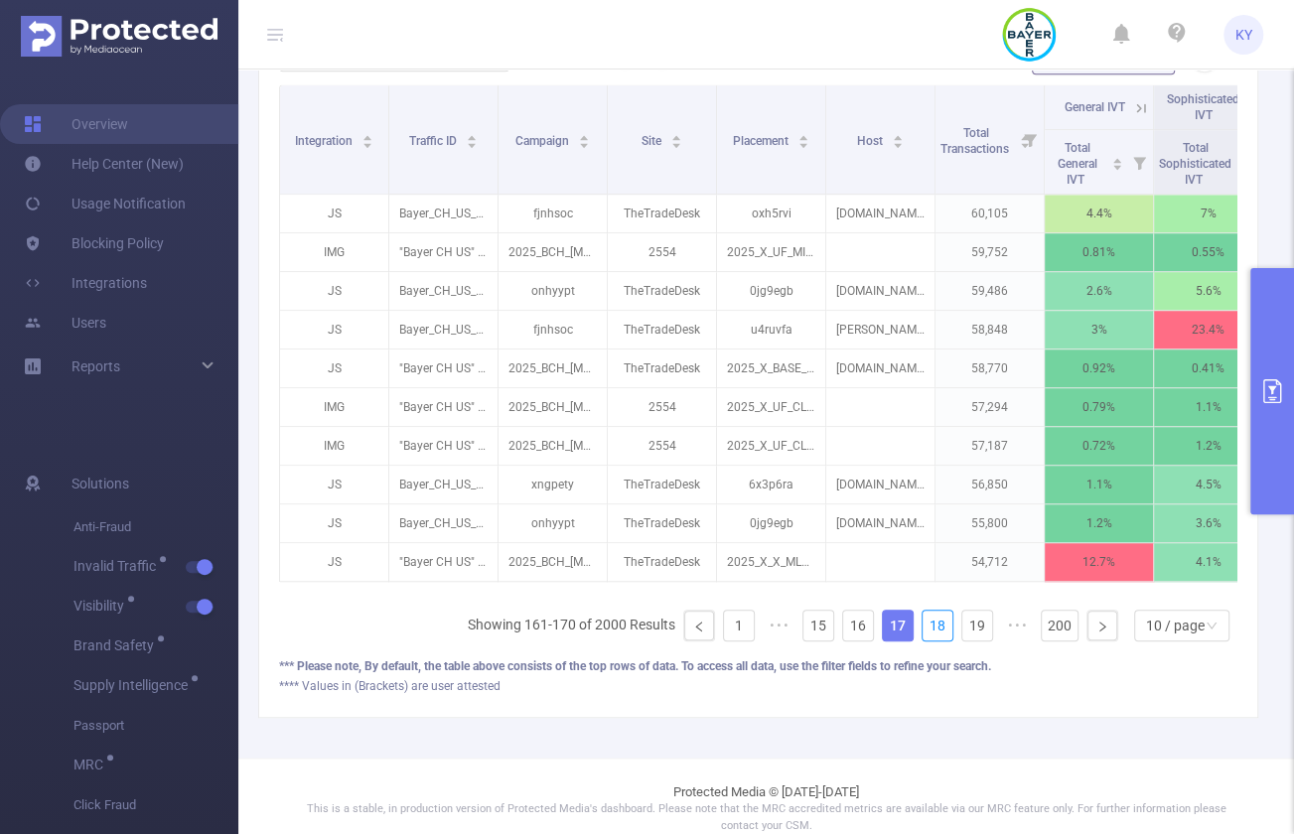
click at [931, 637] on link "18" at bounding box center [938, 626] width 30 height 30
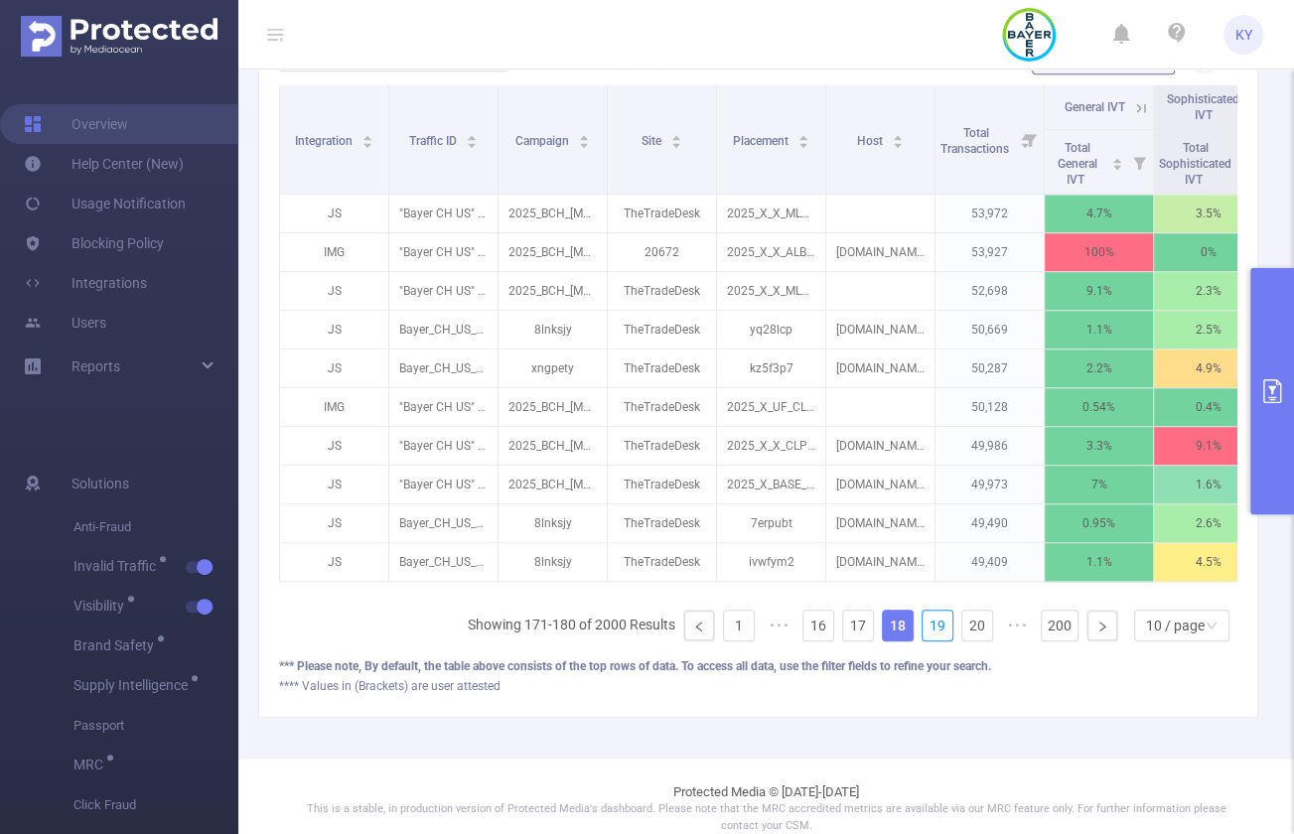
click at [931, 637] on link "19" at bounding box center [938, 626] width 30 height 30
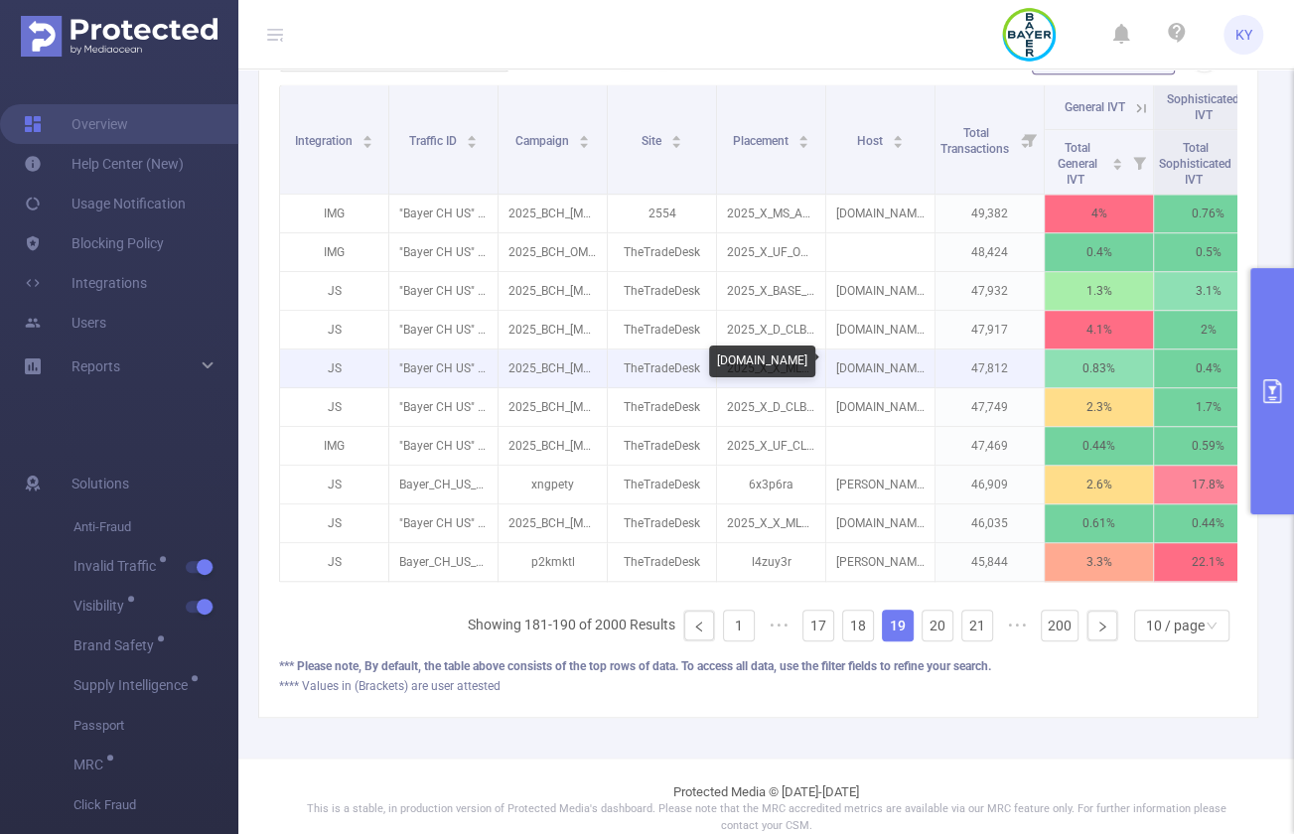
click at [900, 370] on p "inspiredtaste.net" at bounding box center [880, 369] width 108 height 38
copy p "inspiredtaste.net"
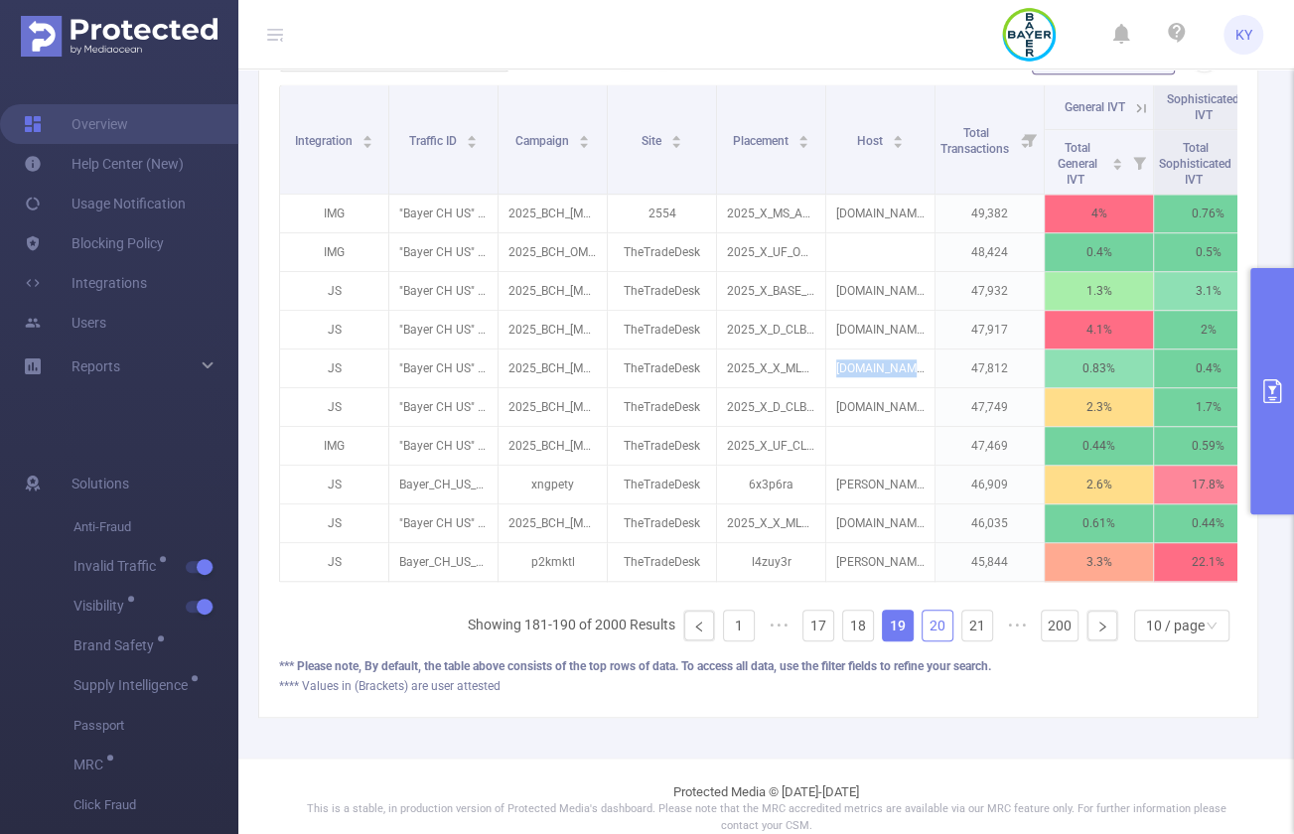
click at [930, 638] on link "20" at bounding box center [938, 626] width 30 height 30
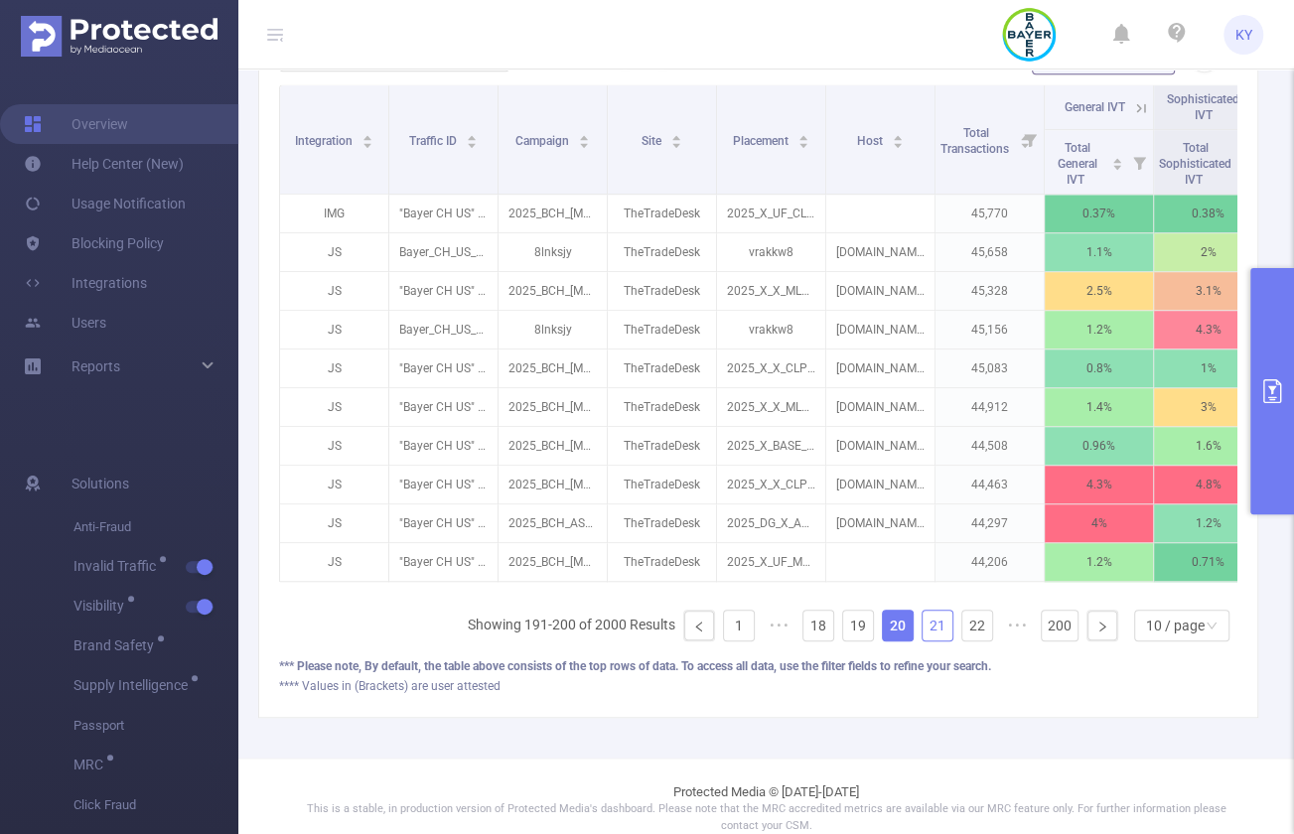
click at [930, 639] on link "21" at bounding box center [938, 626] width 30 height 30
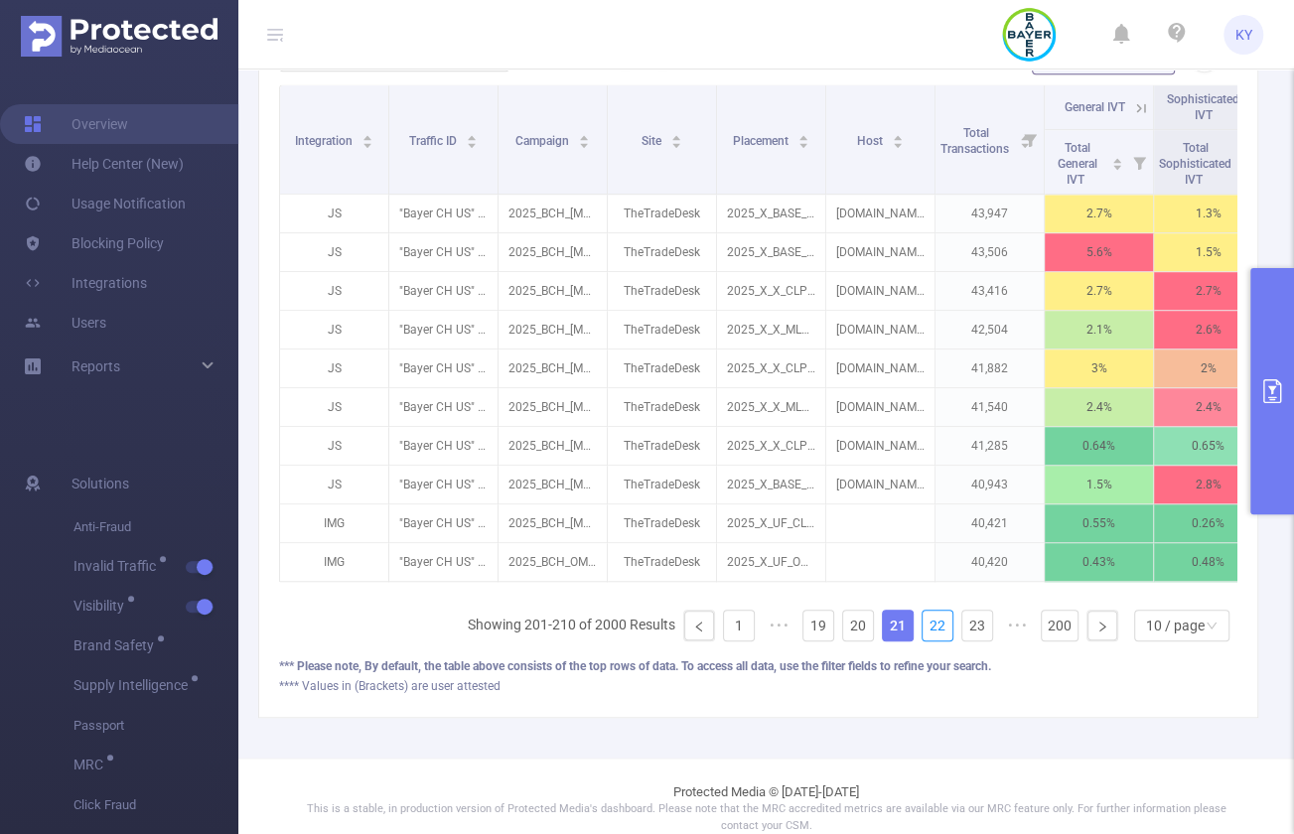
click at [930, 639] on link "22" at bounding box center [938, 626] width 30 height 30
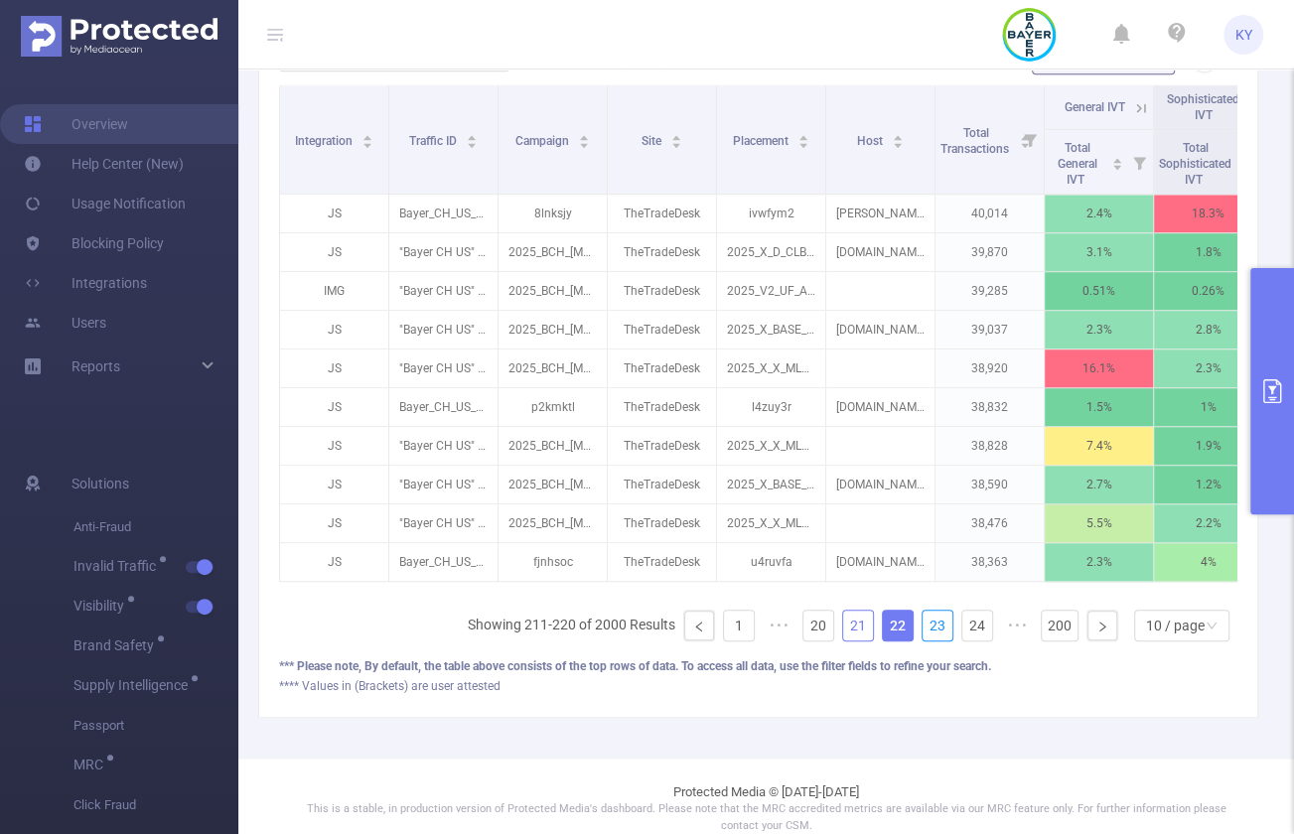
click at [930, 639] on link "23" at bounding box center [938, 626] width 30 height 30
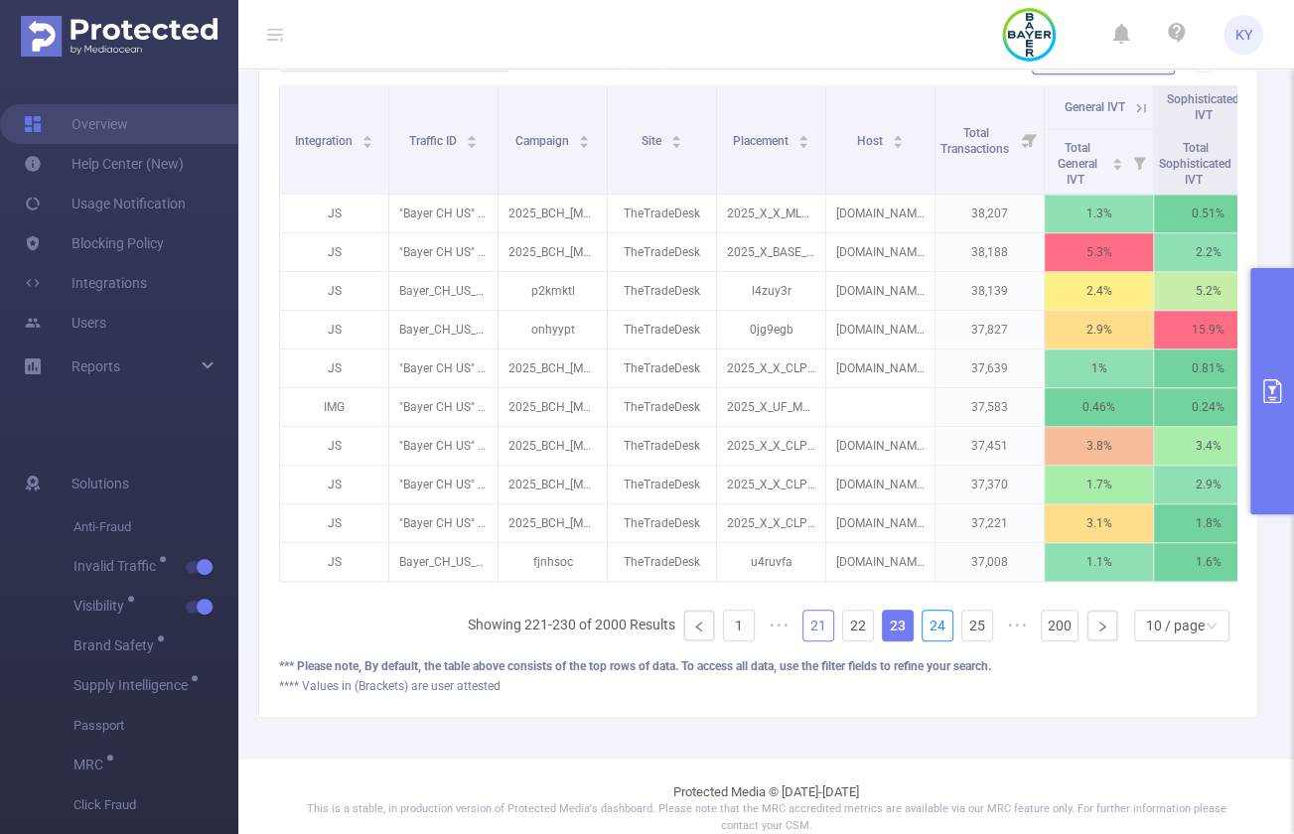
click at [930, 639] on link "24" at bounding box center [938, 626] width 30 height 30
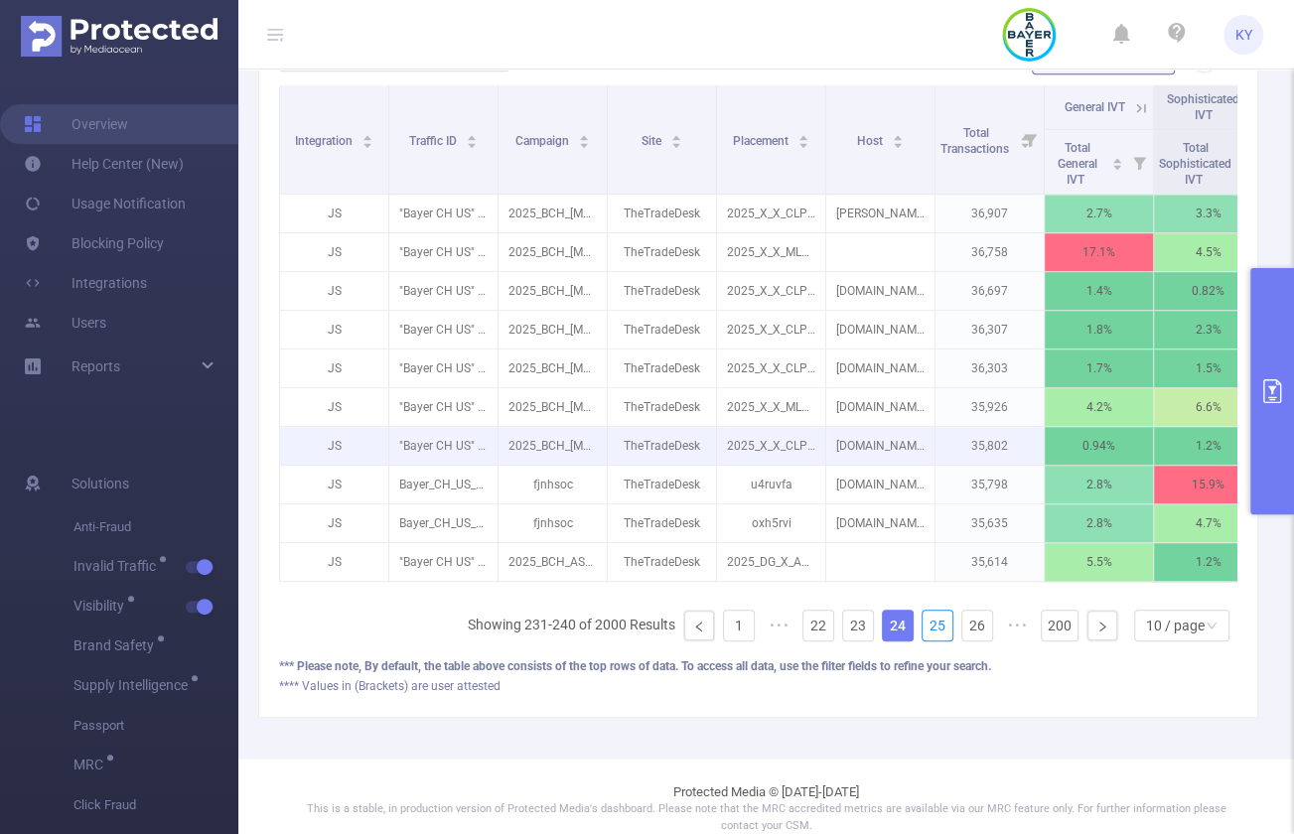
drag, startPoint x: 930, startPoint y: 639, endPoint x: 872, endPoint y: 427, distance: 219.3
click at [875, 429] on div "Integration Traffic ID Campaign Site Placement Host Total Transactions General …" at bounding box center [758, 339] width 959 height 510
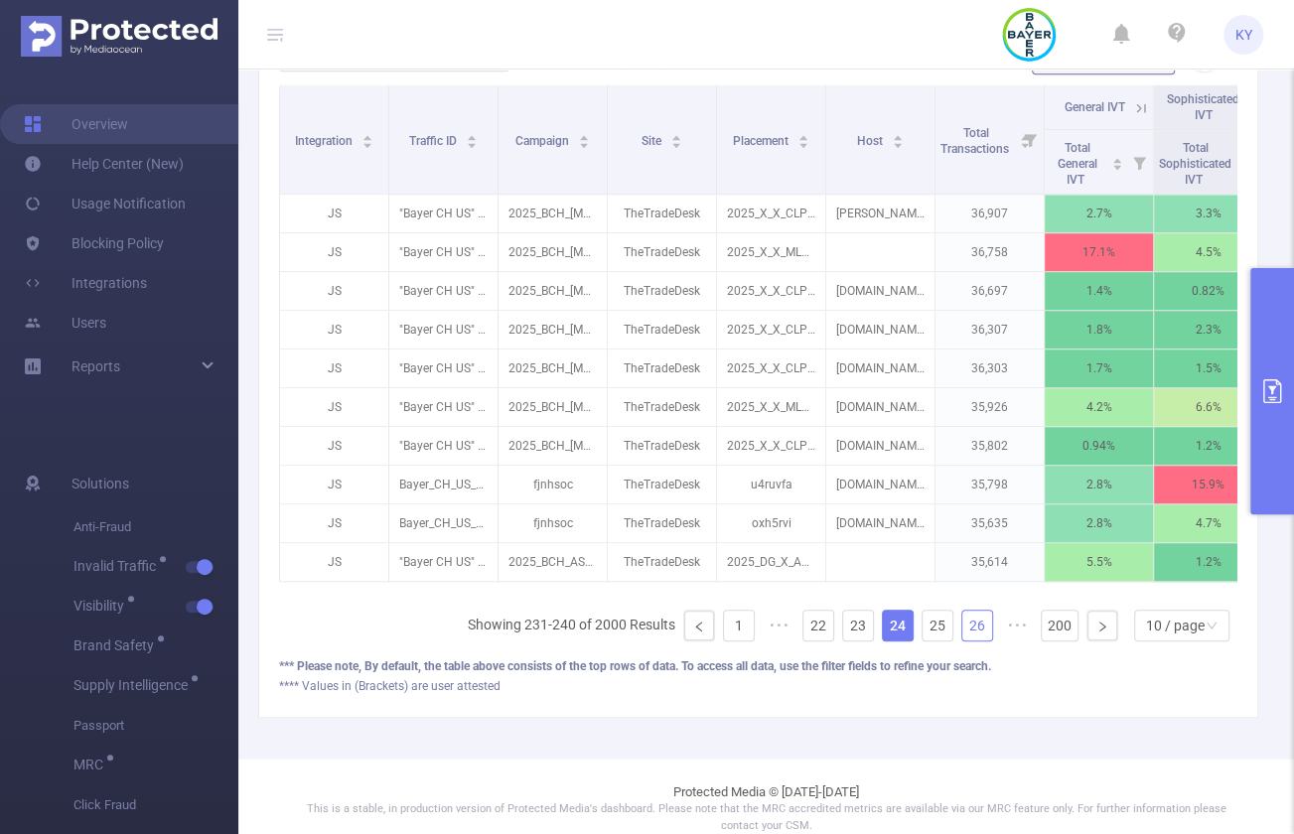
click at [947, 630] on link "26" at bounding box center [977, 626] width 30 height 30
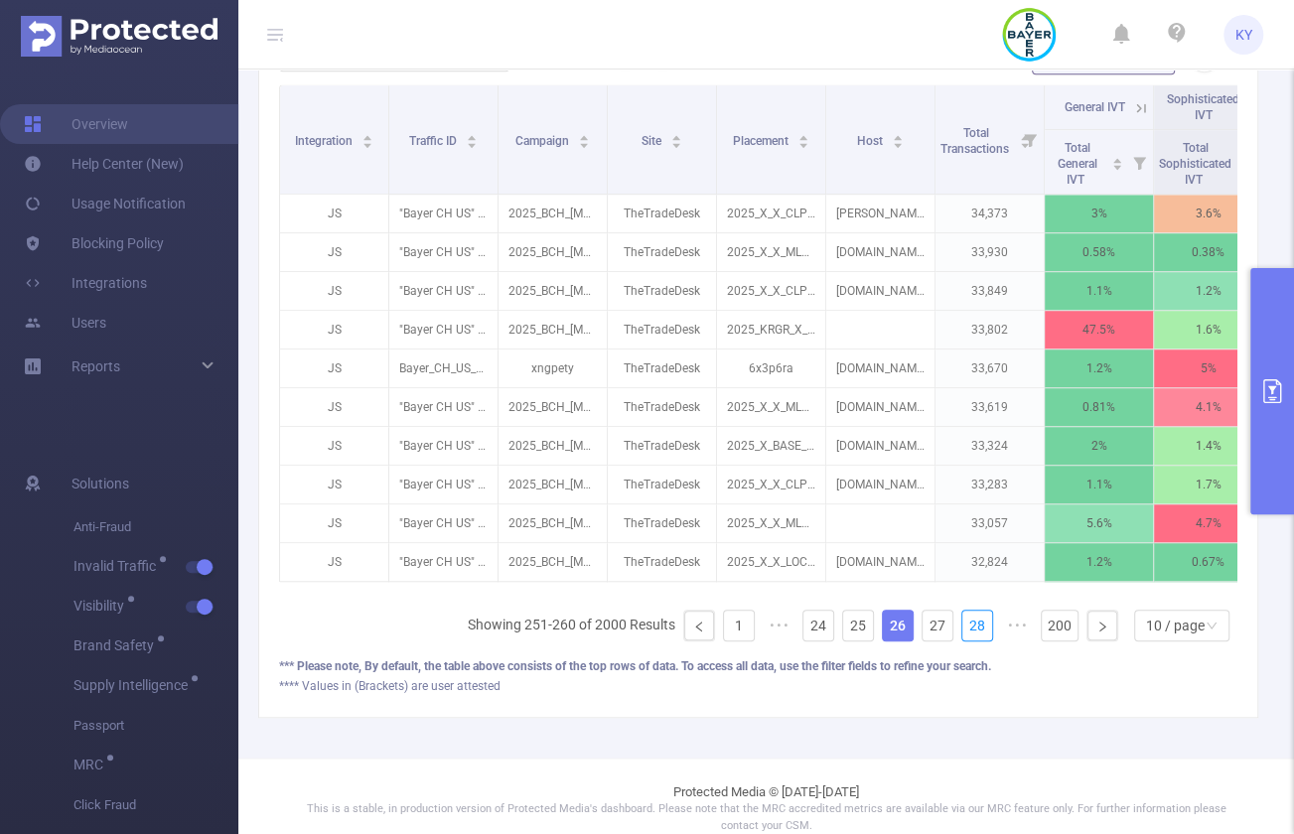
click at [947, 630] on link "28" at bounding box center [977, 626] width 30 height 30
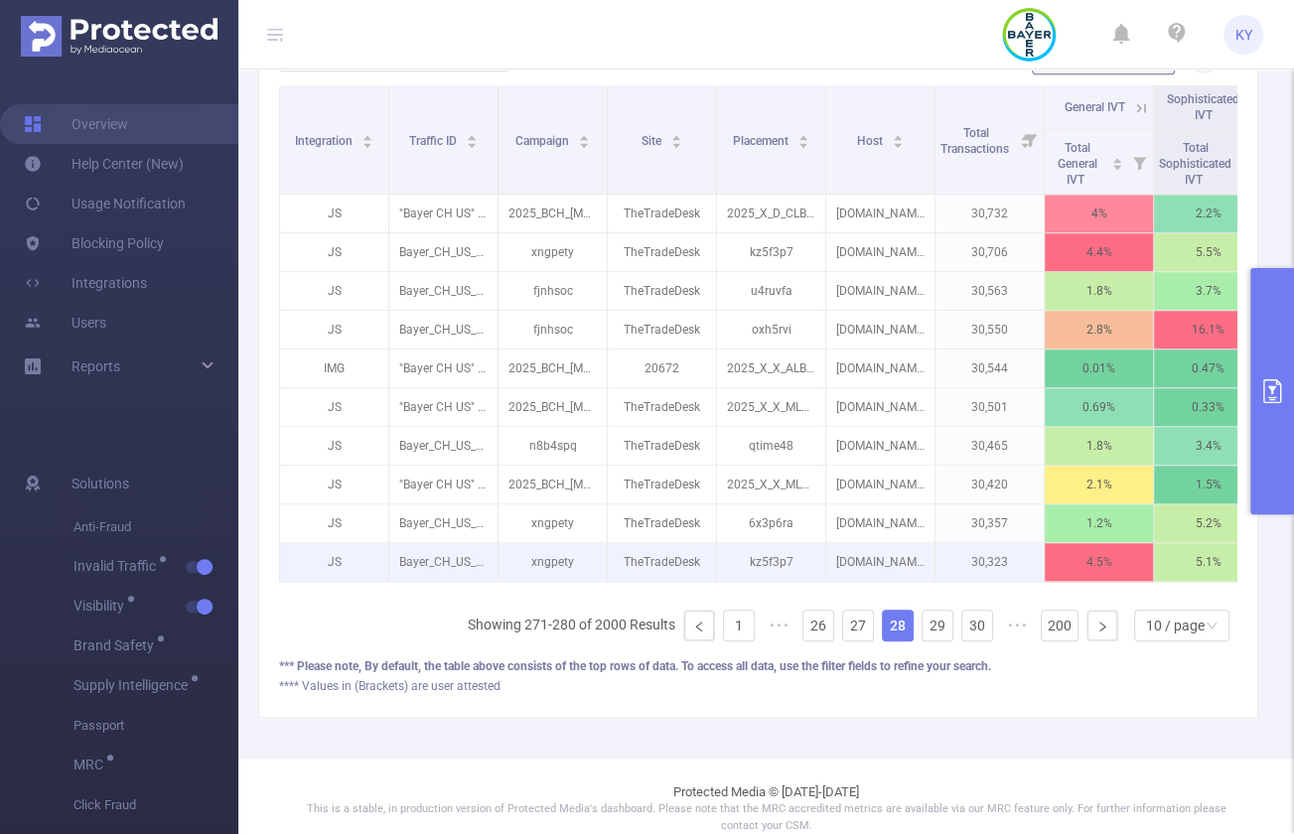
click at [947, 559] on p "30,323" at bounding box center [990, 562] width 108 height 38
click at [911, 557] on p "mpo.pch.com" at bounding box center [880, 562] width 108 height 38
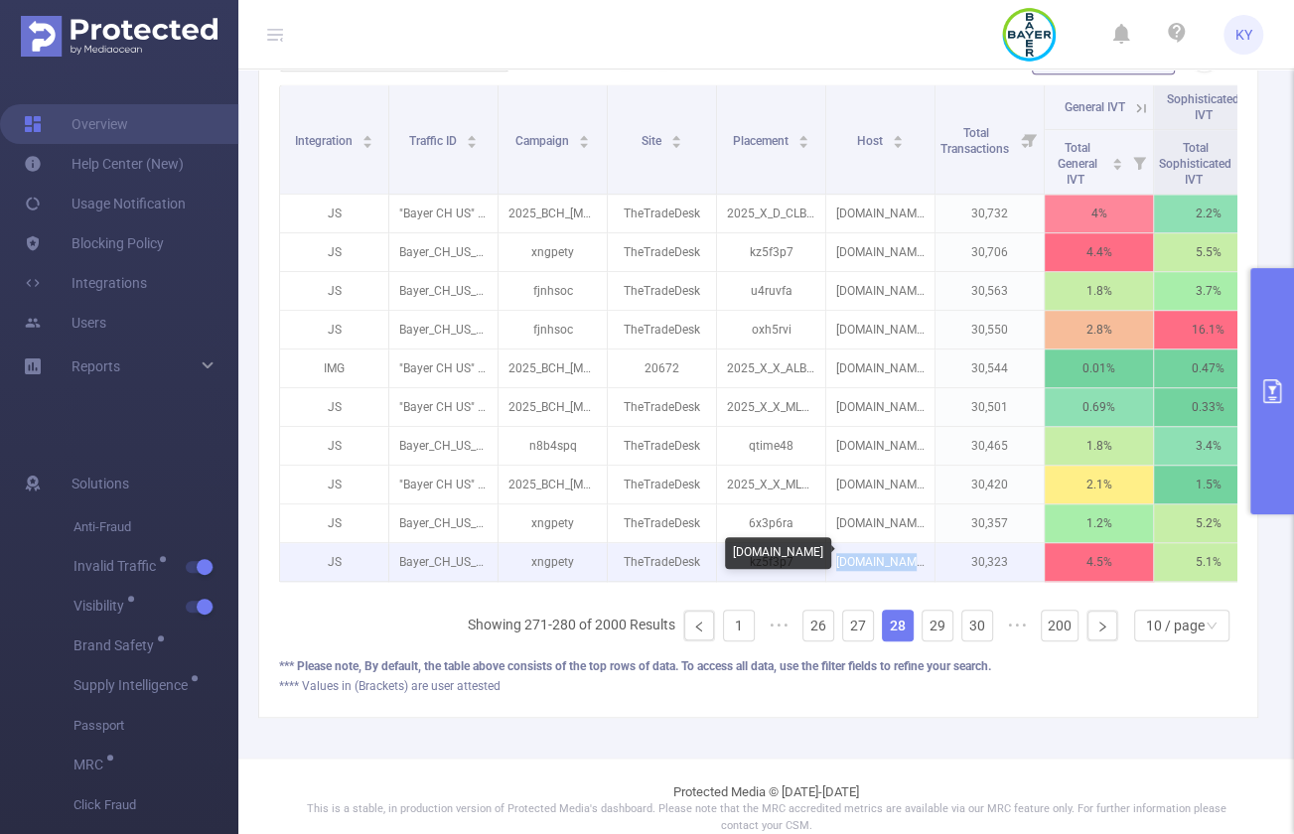
copy p "mpo.pch.com"
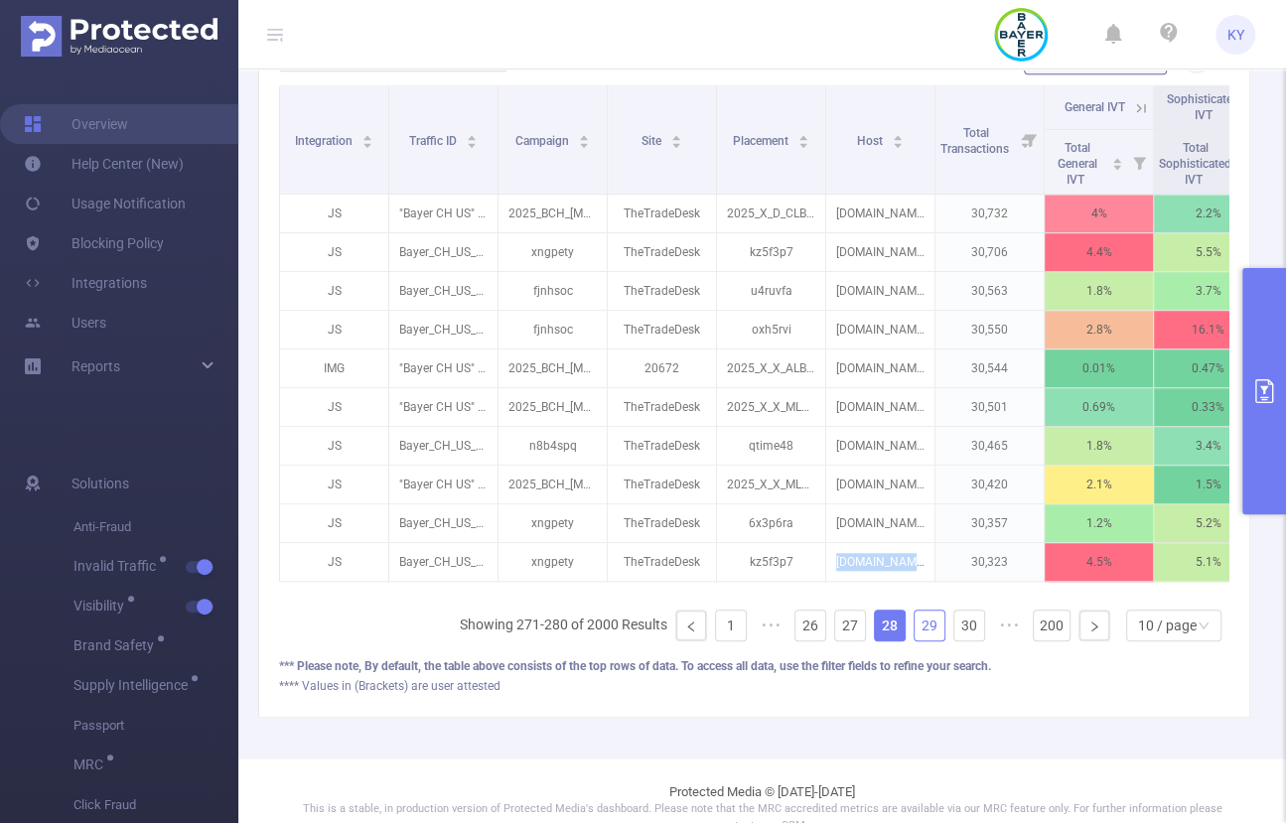
click at [922, 639] on link "29" at bounding box center [930, 626] width 30 height 30
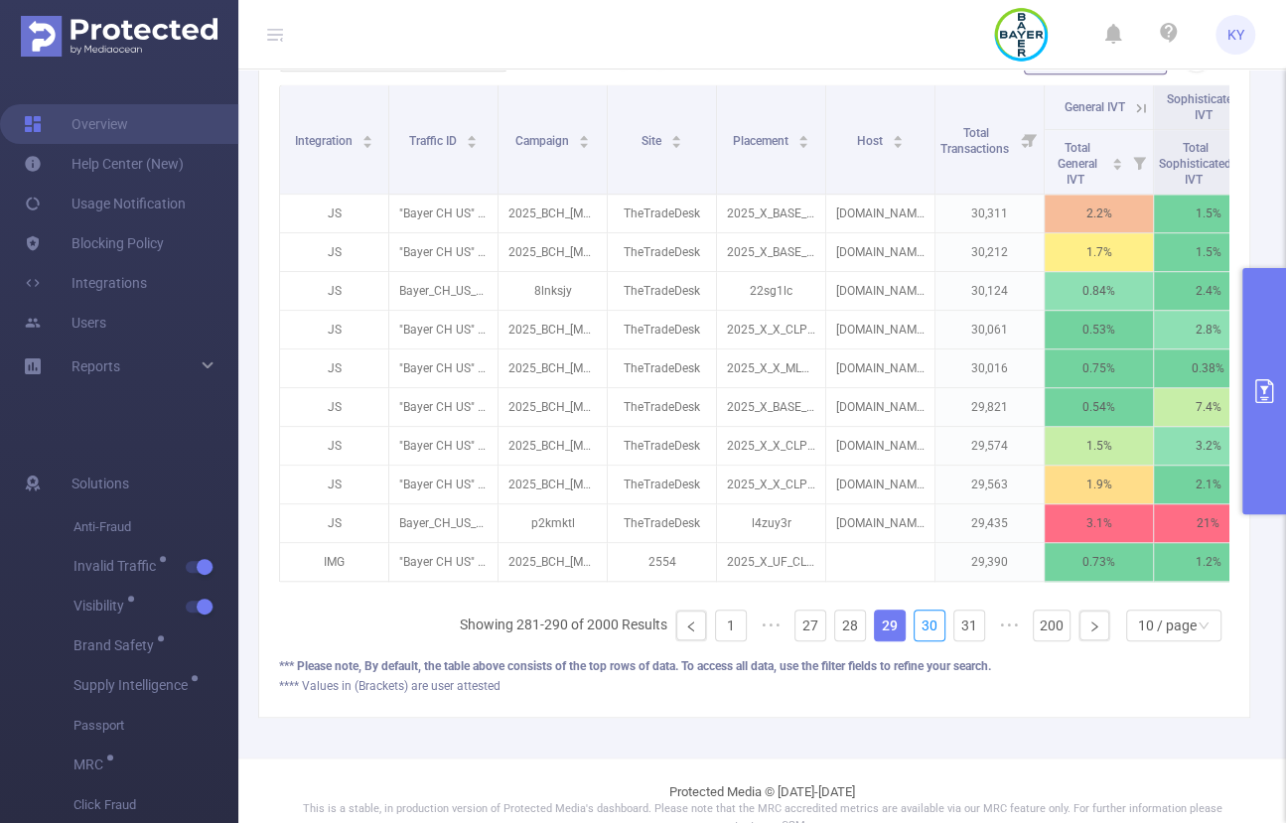
click at [922, 639] on link "30" at bounding box center [930, 626] width 30 height 30
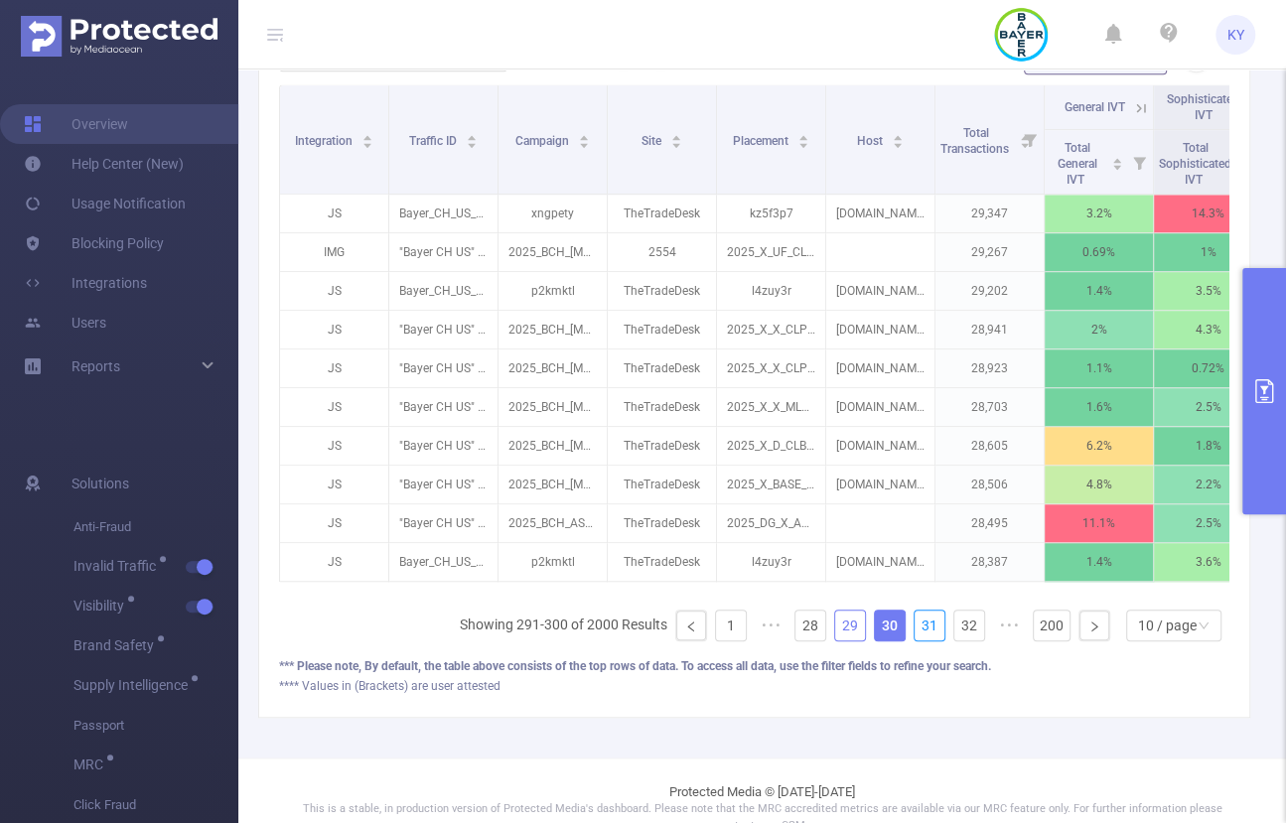
click at [922, 639] on link "31" at bounding box center [930, 626] width 30 height 30
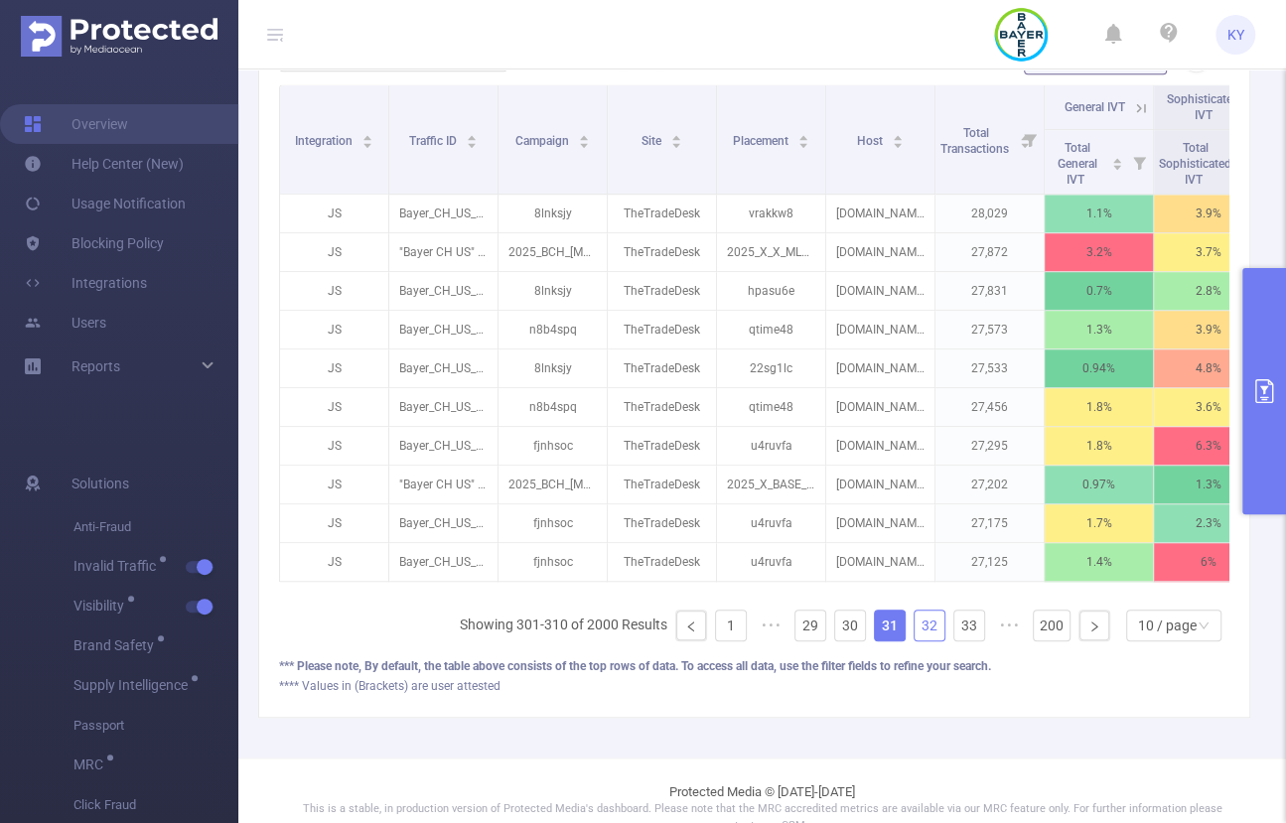
click at [921, 639] on link "32" at bounding box center [930, 626] width 30 height 30
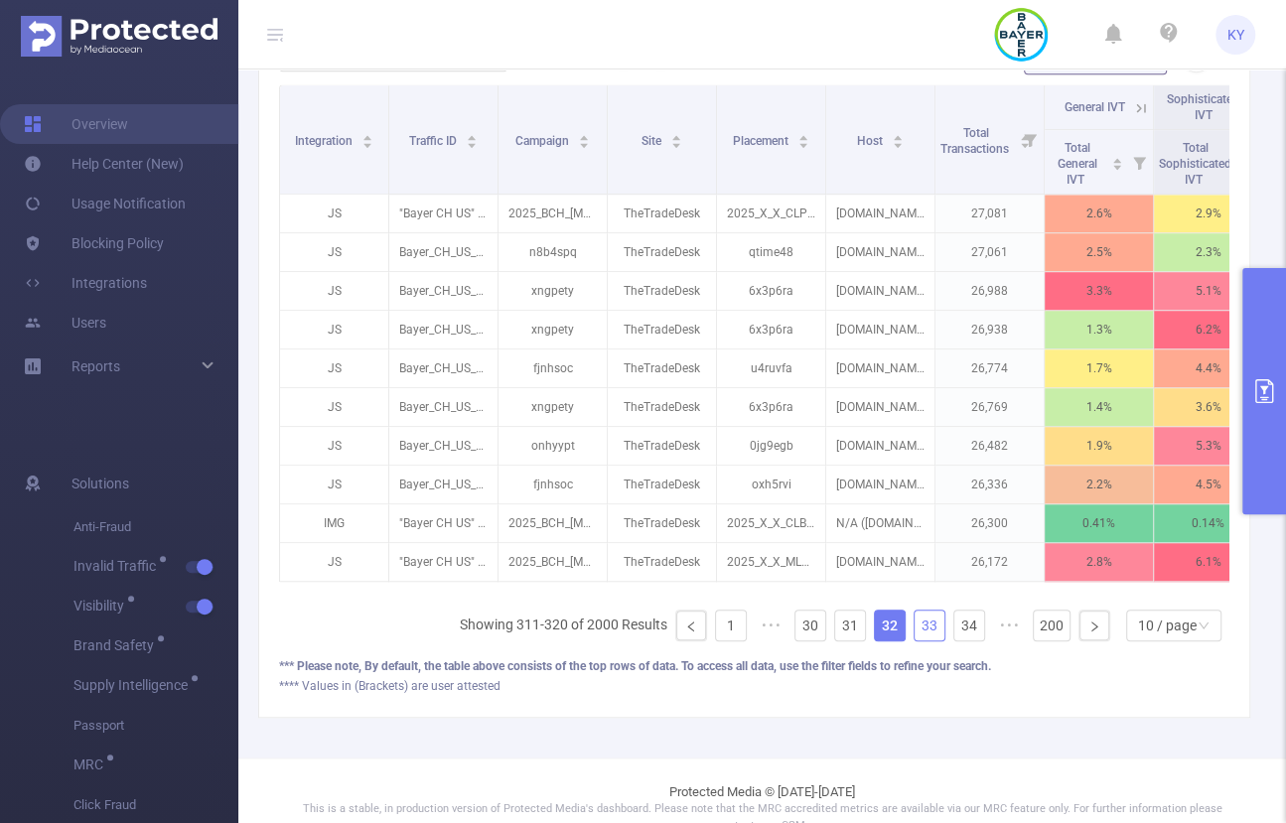
click at [921, 640] on link "33" at bounding box center [930, 626] width 30 height 30
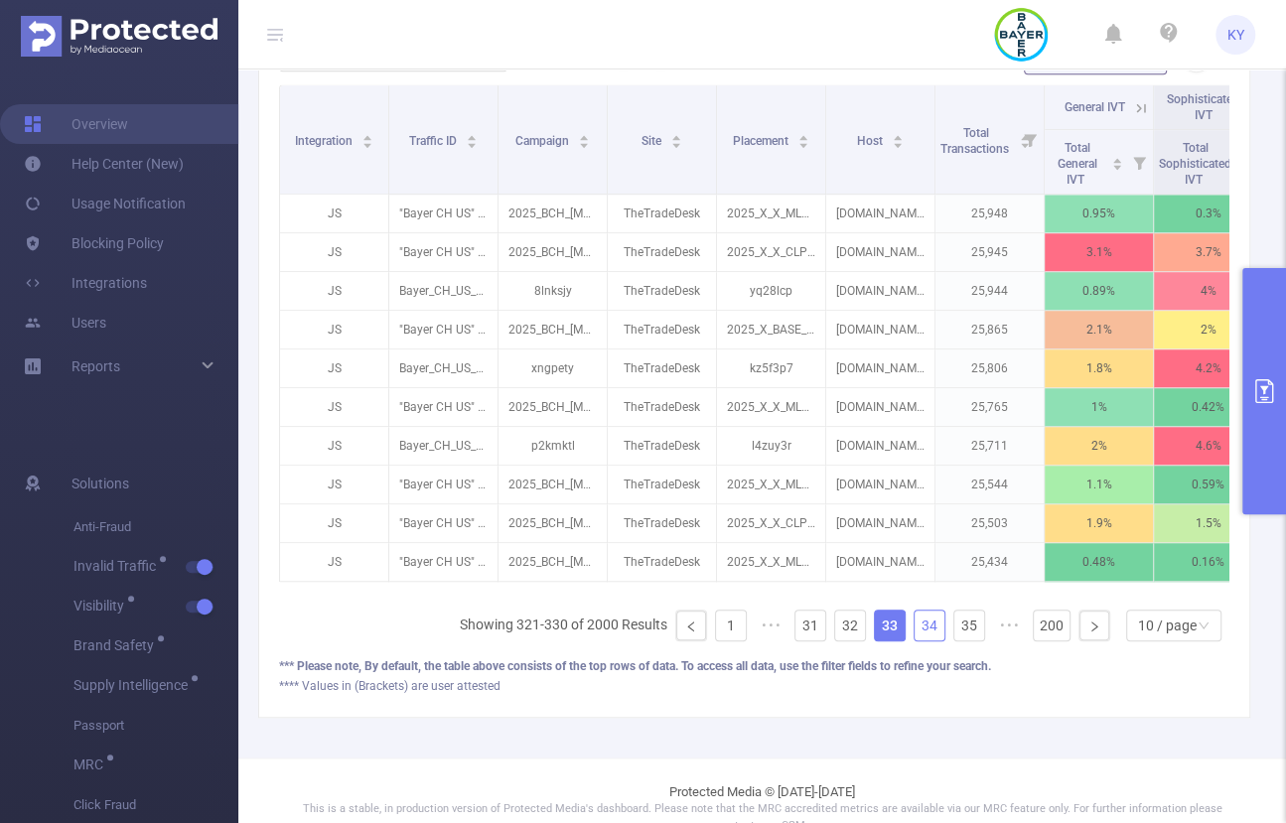
click at [932, 639] on link "34" at bounding box center [930, 626] width 30 height 30
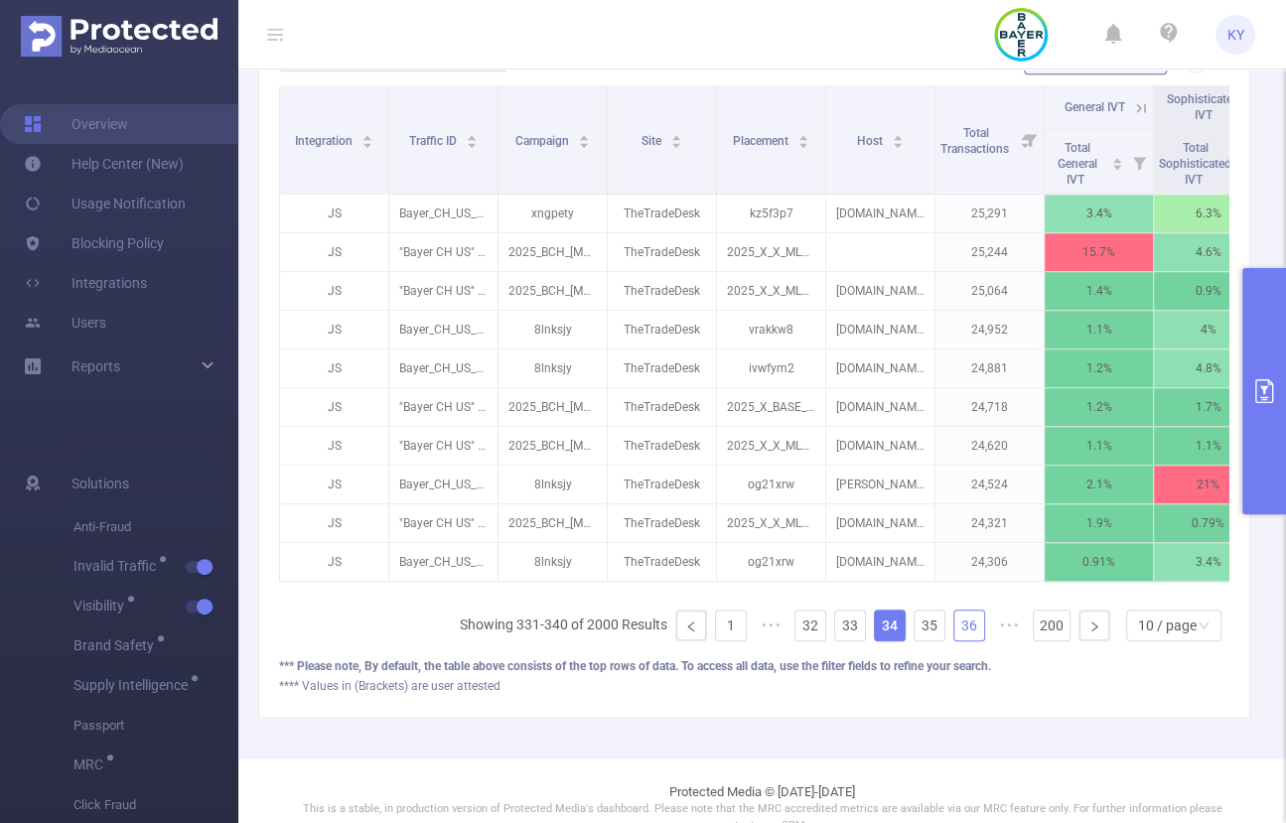
click at [947, 639] on link "36" at bounding box center [970, 626] width 30 height 30
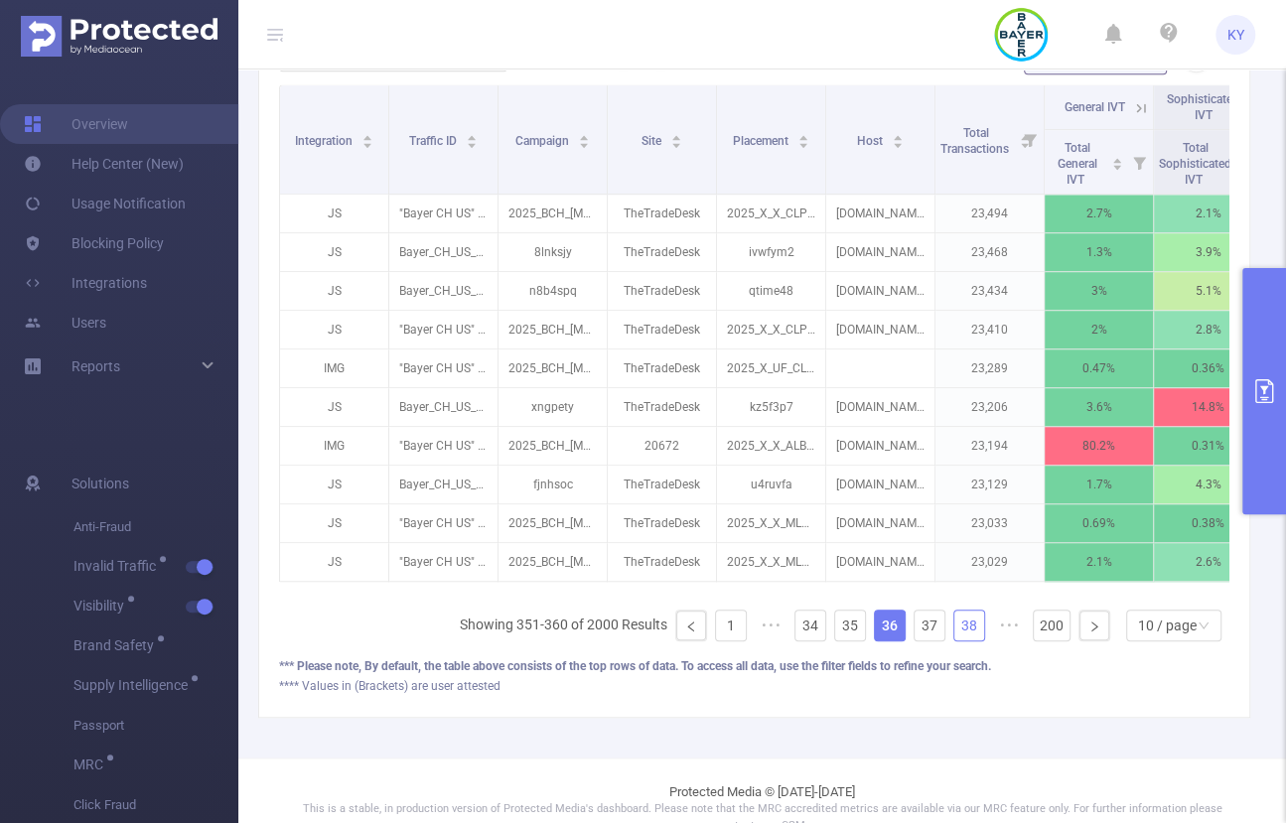
click at [947, 636] on link "38" at bounding box center [970, 626] width 30 height 30
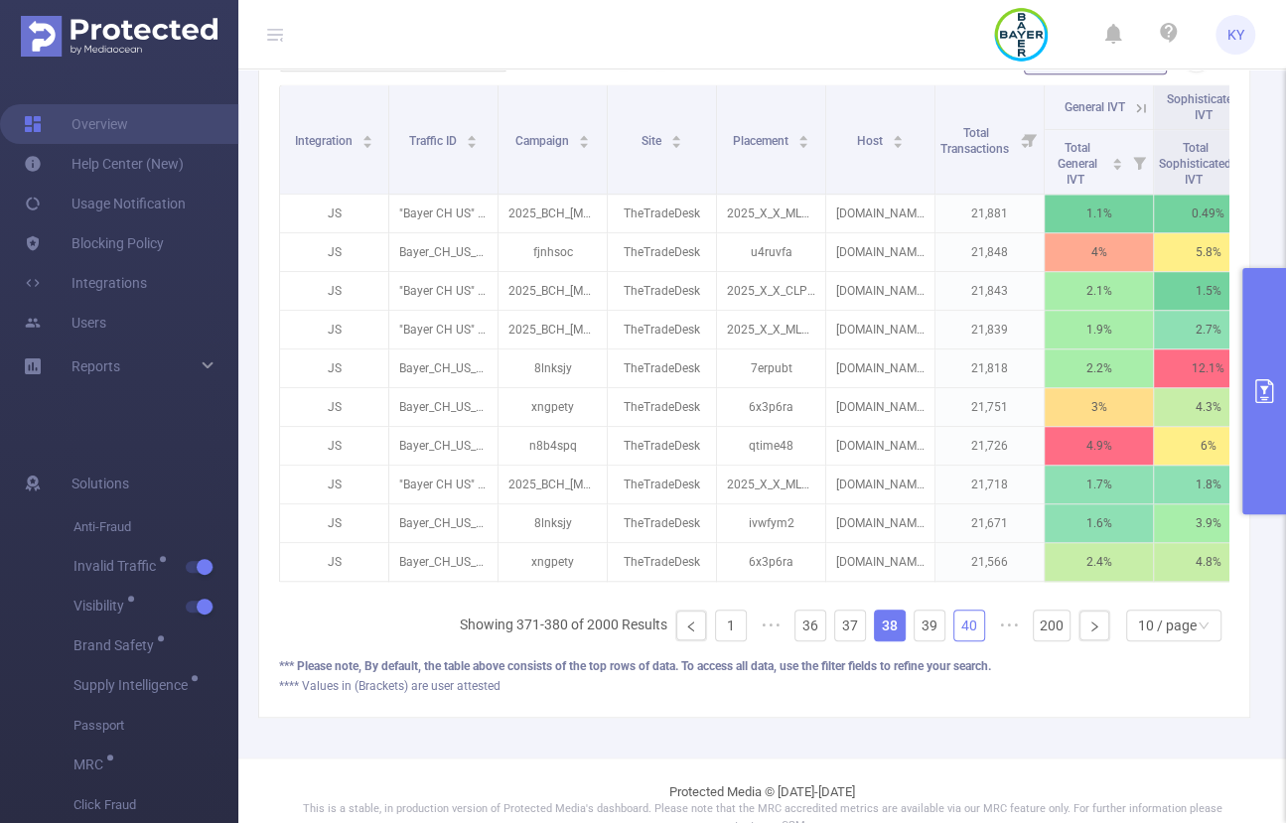
click at [947, 636] on link "40" at bounding box center [970, 626] width 30 height 30
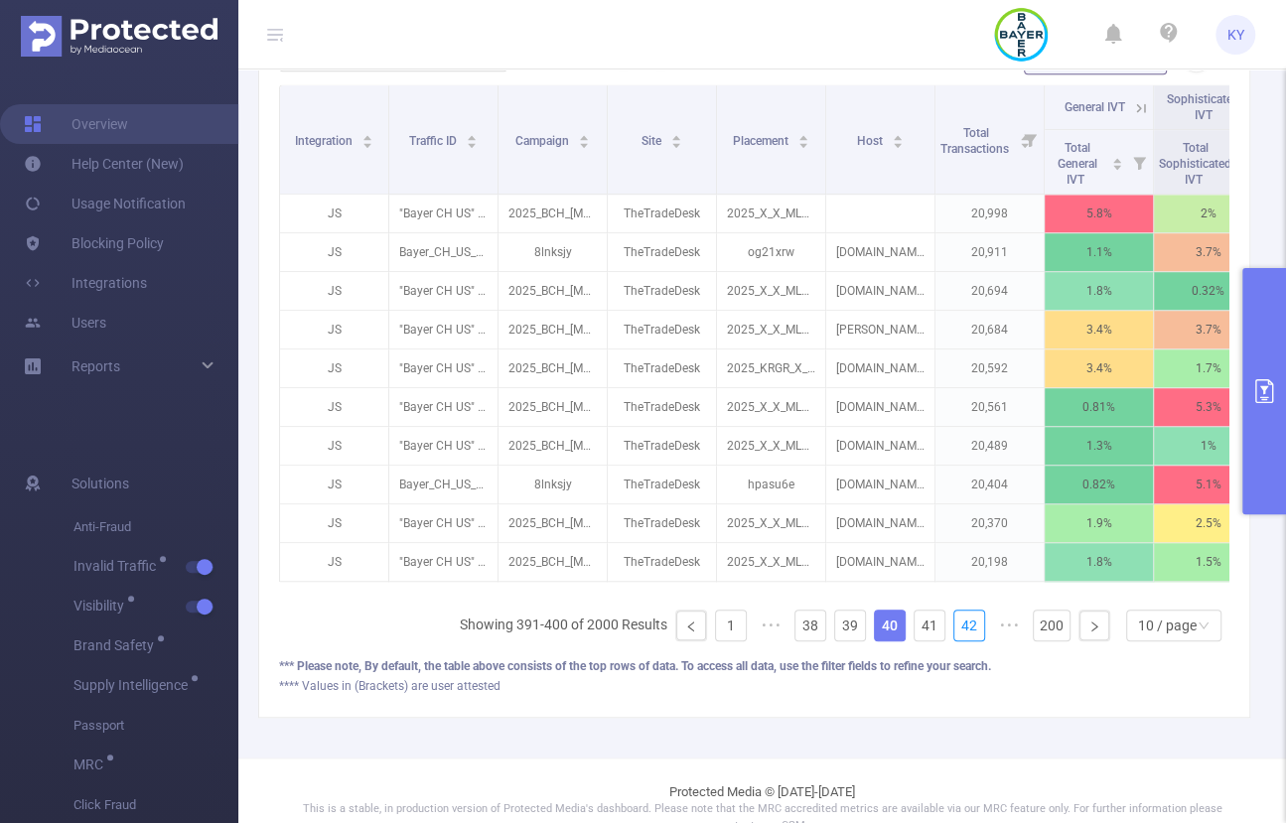
click at [947, 636] on link "42" at bounding box center [970, 626] width 30 height 30
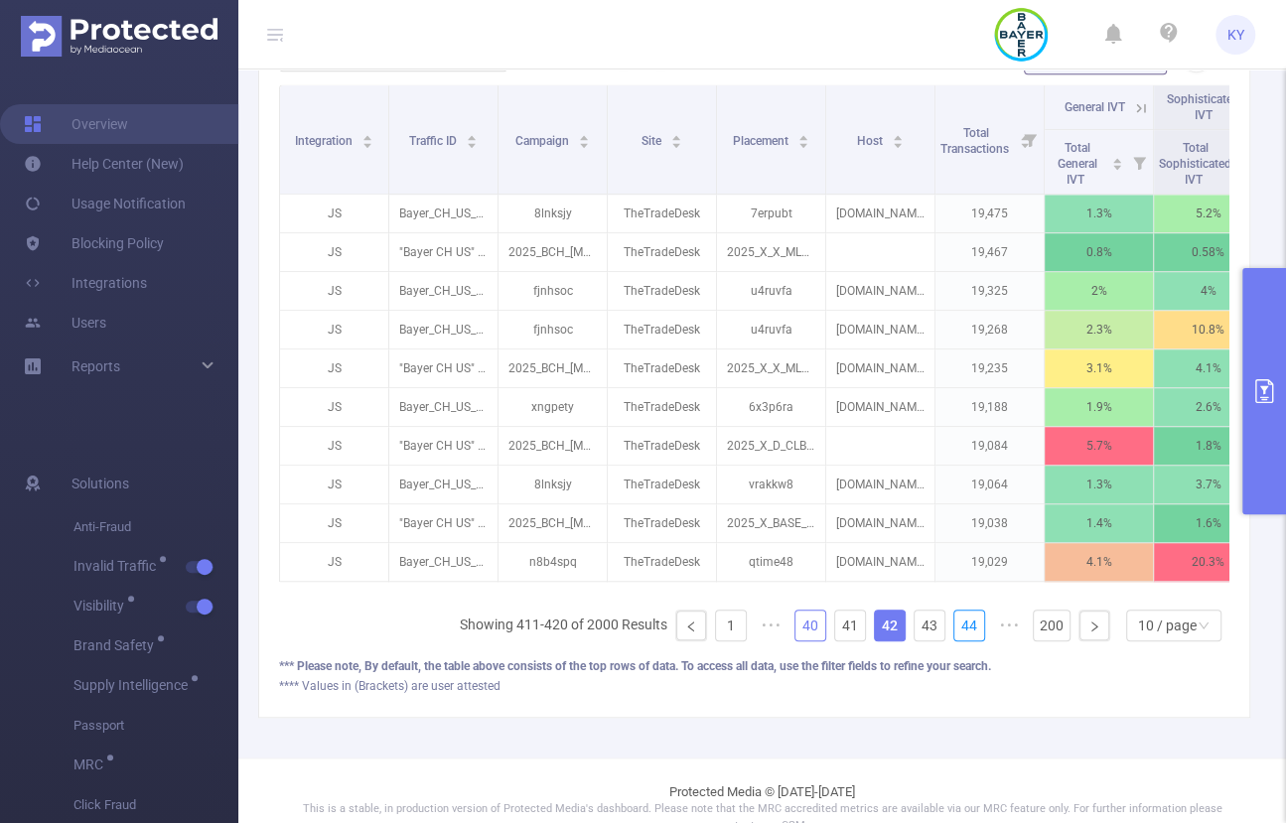
click at [947, 636] on link "44" at bounding box center [970, 626] width 30 height 30
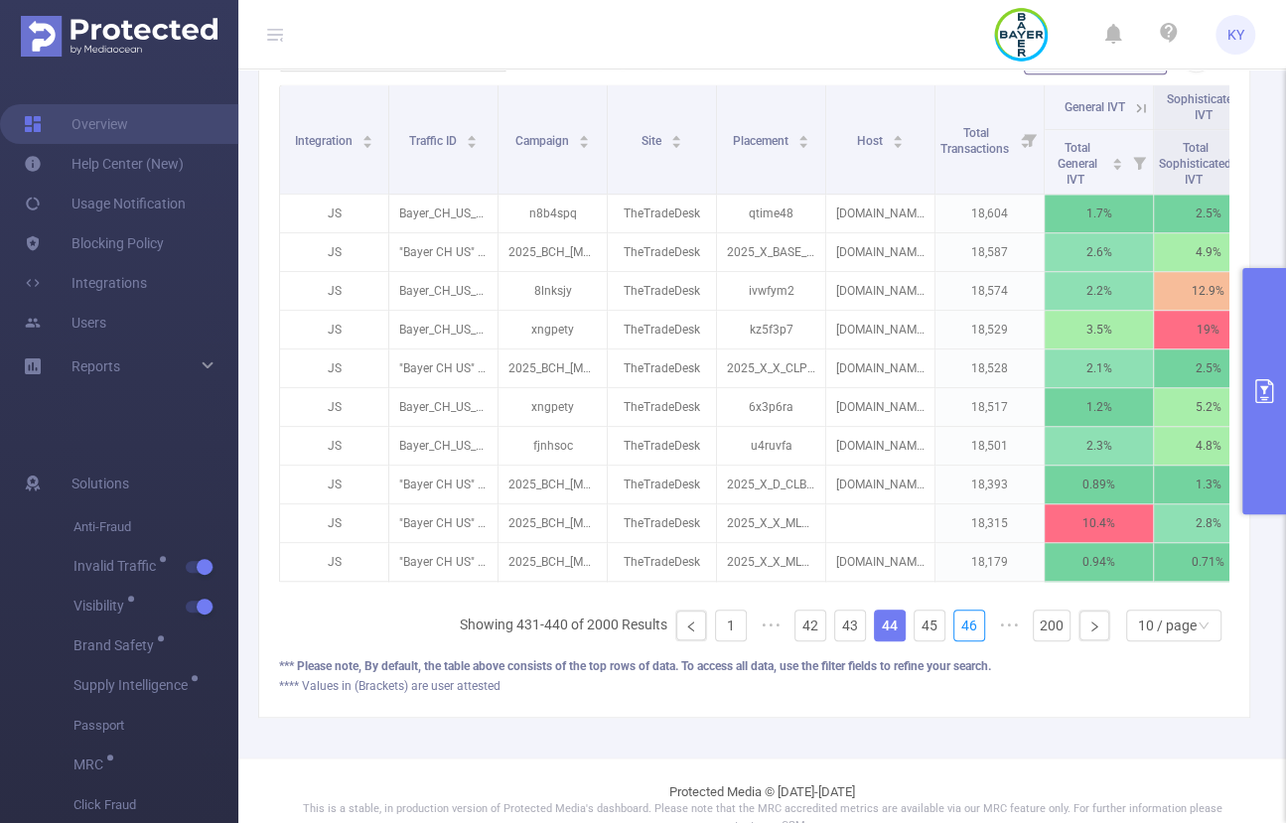
click at [947, 636] on link "46" at bounding box center [970, 626] width 30 height 30
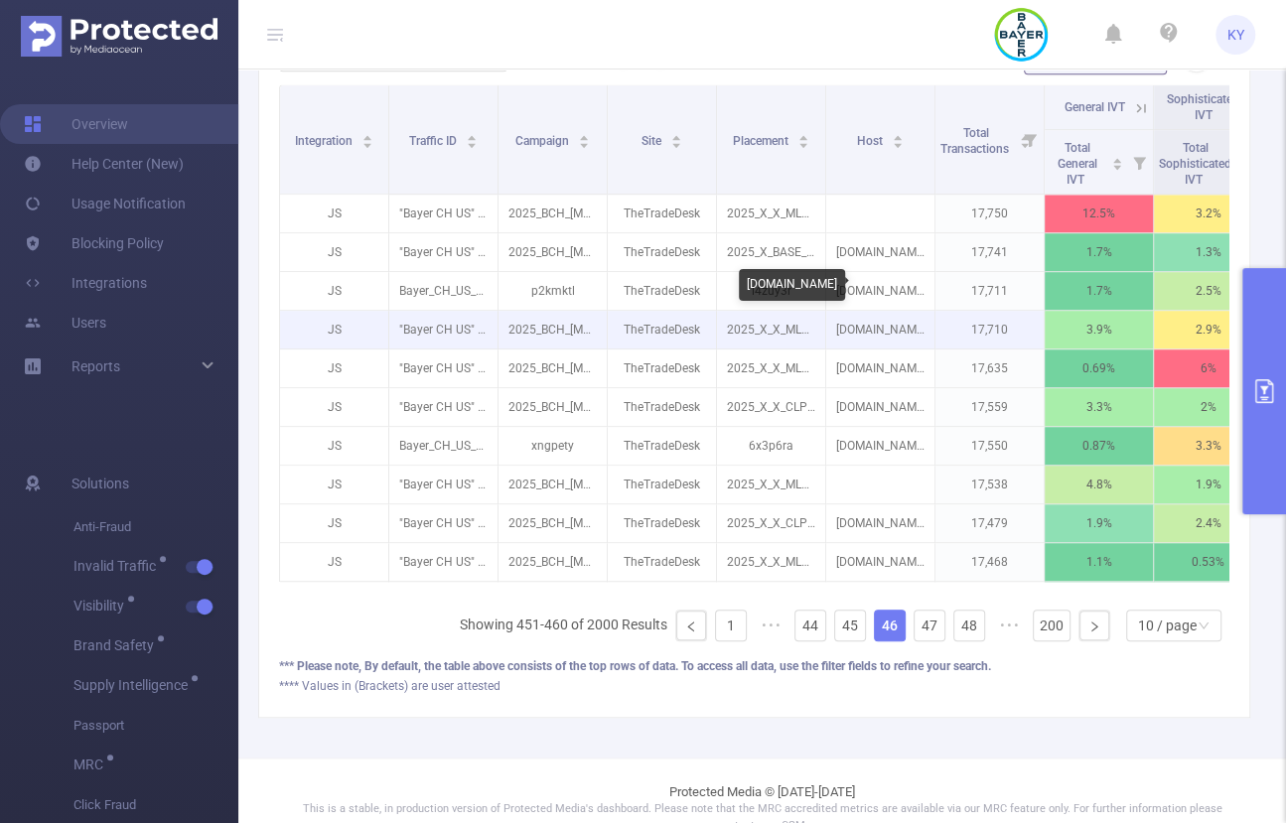
click at [895, 329] on p "mathway.com" at bounding box center [880, 330] width 108 height 38
copy p "mathway.com"
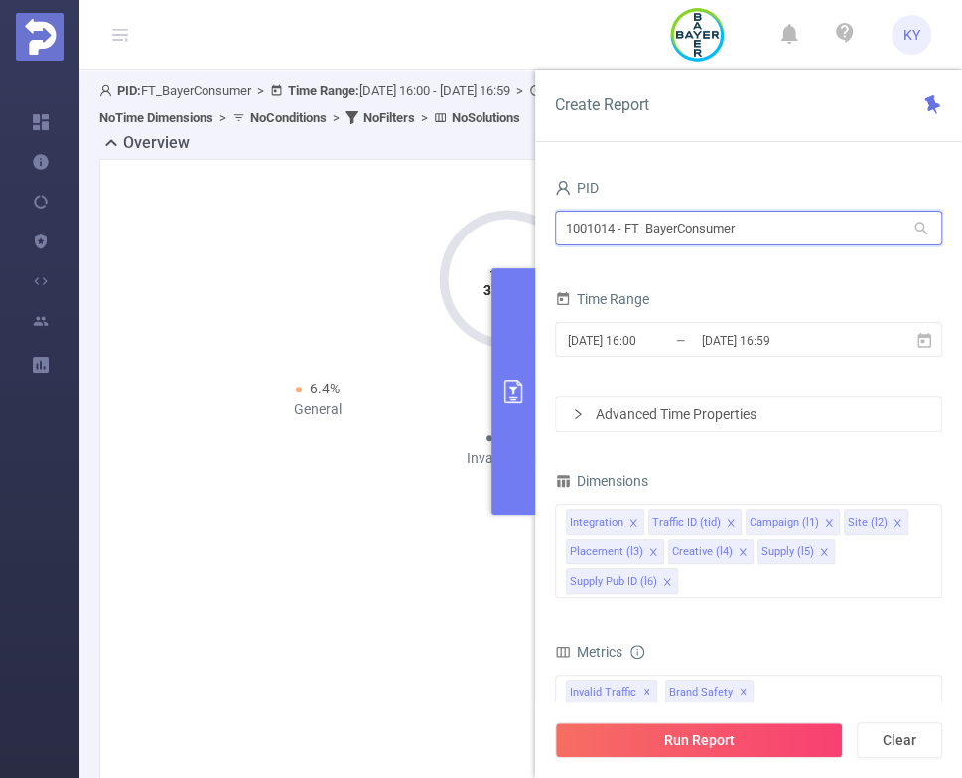
click at [838, 220] on input "1001014 - FT_BayerConsumer" at bounding box center [748, 228] width 387 height 35
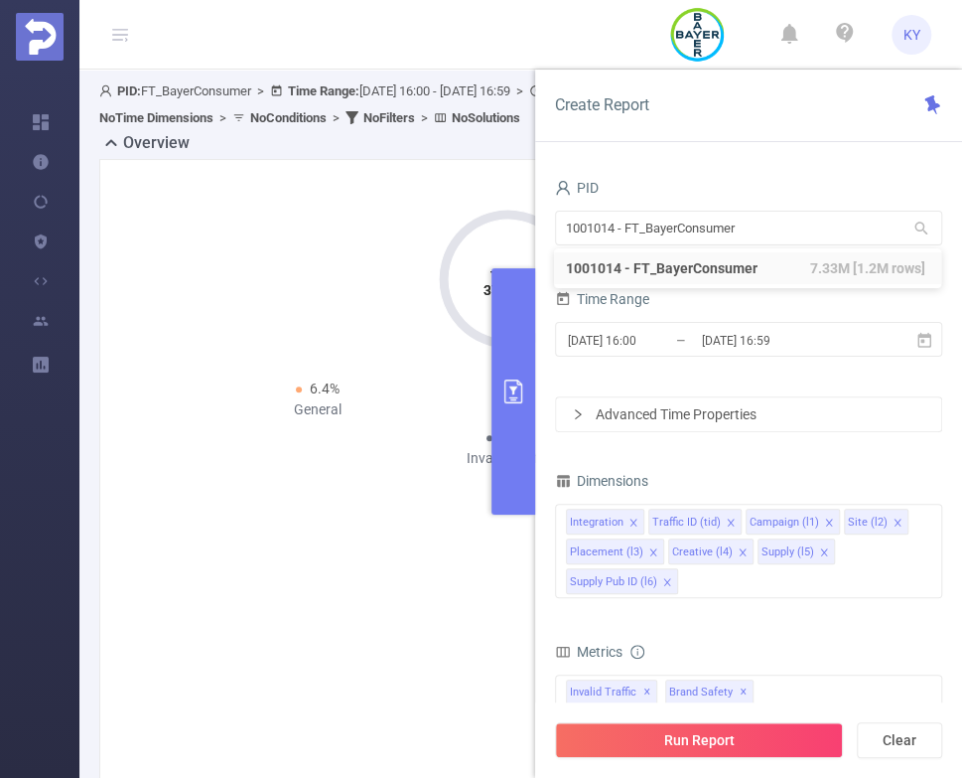
click at [839, 631] on form "Dimensions Integration Traffic ID (tid) Campaign (l1) Site (l2) Placement (l3) …" at bounding box center [748, 718] width 387 height 502
click at [663, 580] on icon "icon: close" at bounding box center [668, 582] width 10 height 10
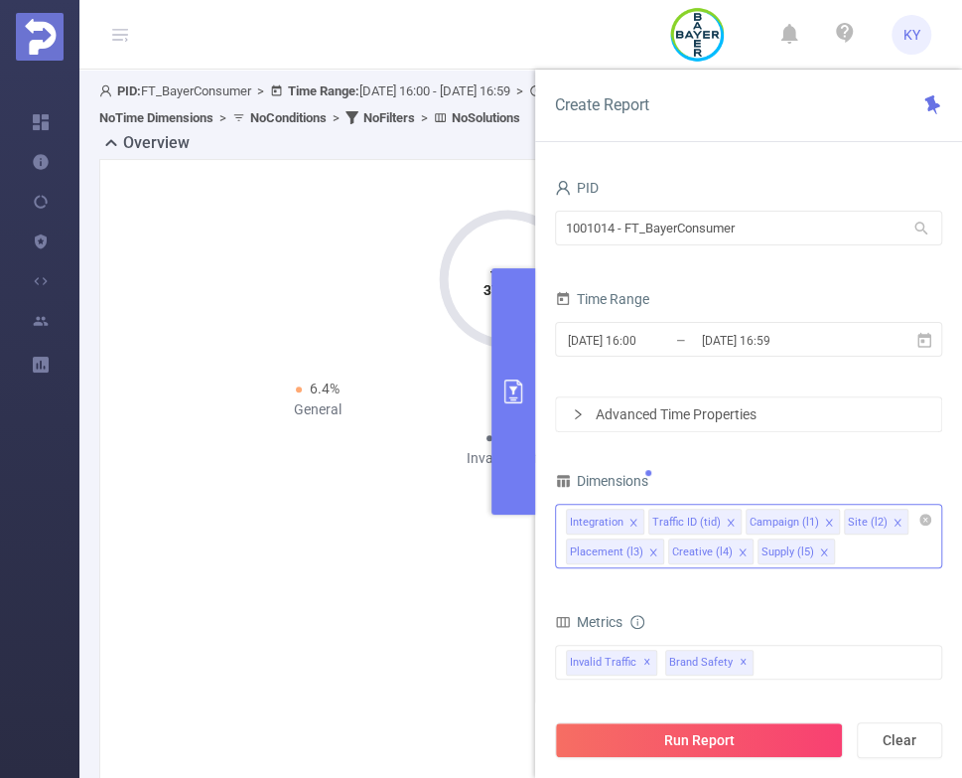
click at [738, 557] on span at bounding box center [743, 552] width 10 height 22
click at [649, 549] on icon "icon: close" at bounding box center [654, 552] width 10 height 10
click at [825, 521] on icon "icon: close" at bounding box center [828, 521] width 7 height 7
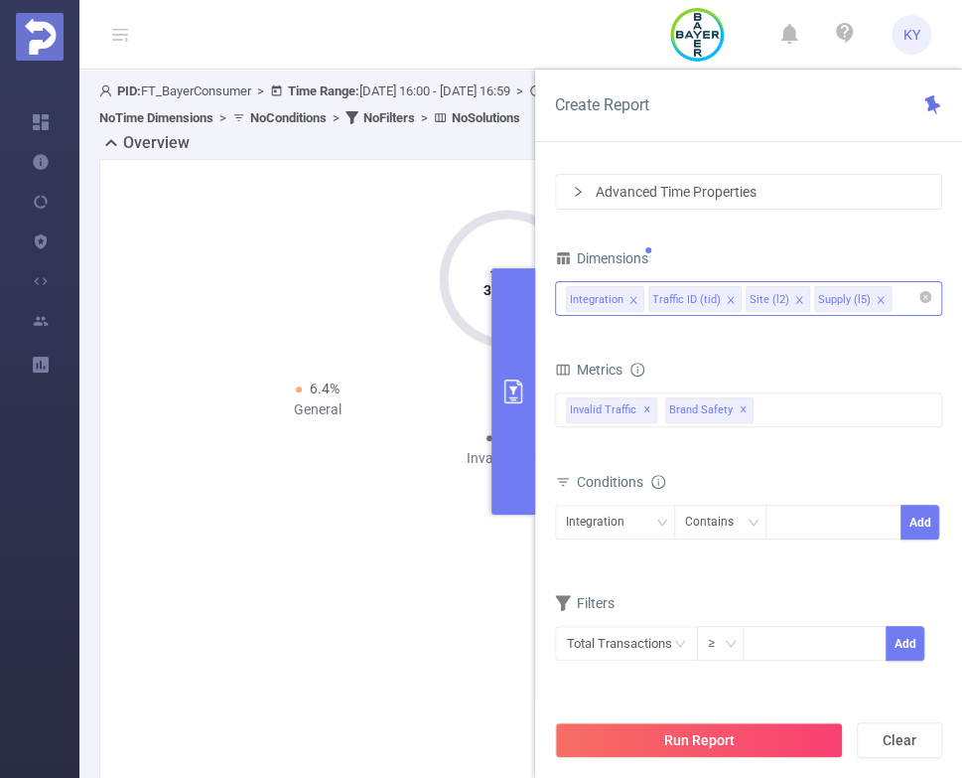
click at [796, 536] on div "Integration Contains Add" at bounding box center [748, 527] width 387 height 45
click at [808, 520] on div at bounding box center [834, 522] width 114 height 33
type input "js"
click at [841, 557] on li "js" at bounding box center [834, 559] width 136 height 32
click at [932, 520] on button "Add" at bounding box center [920, 522] width 39 height 35
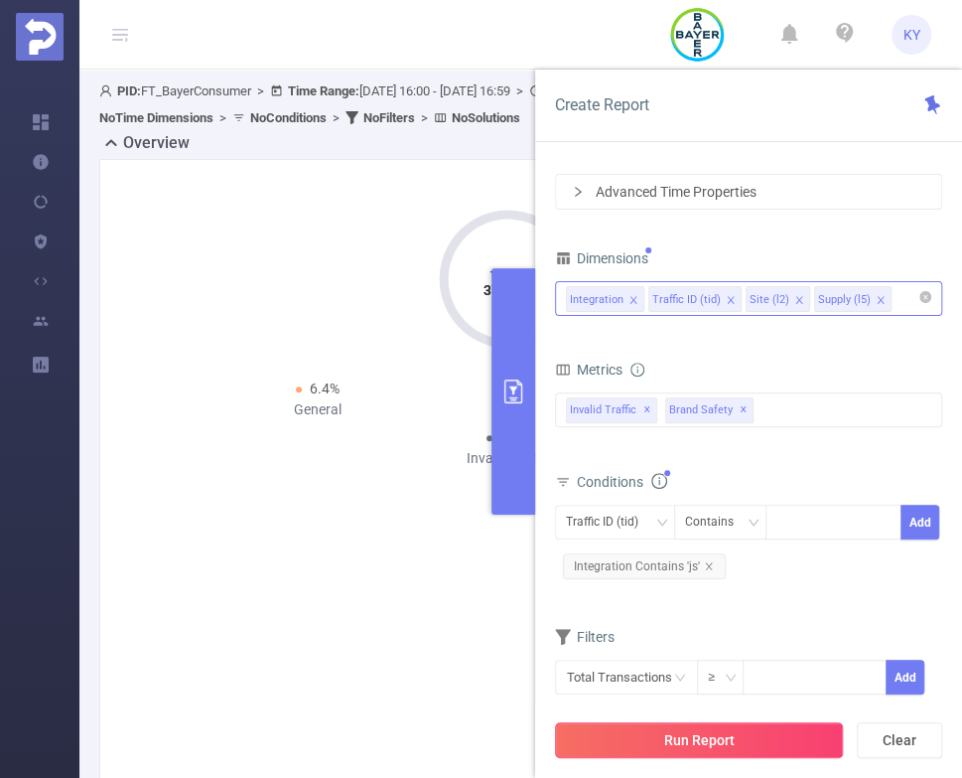
click at [809, 752] on button "Run Report" at bounding box center [699, 740] width 288 height 36
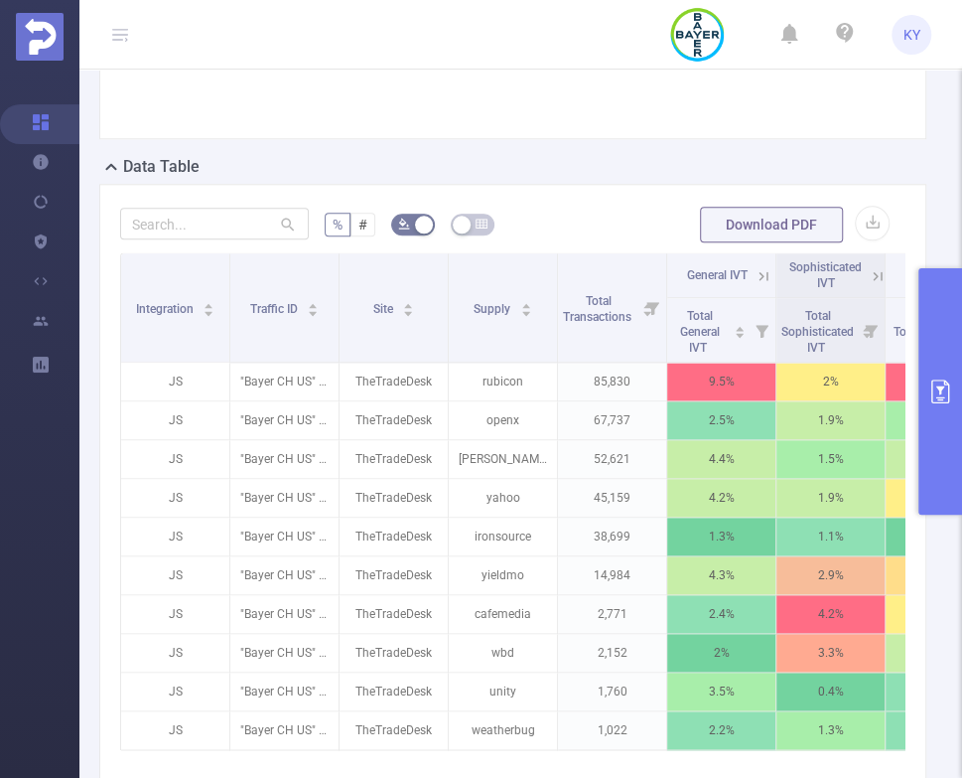
scroll to position [773, 0]
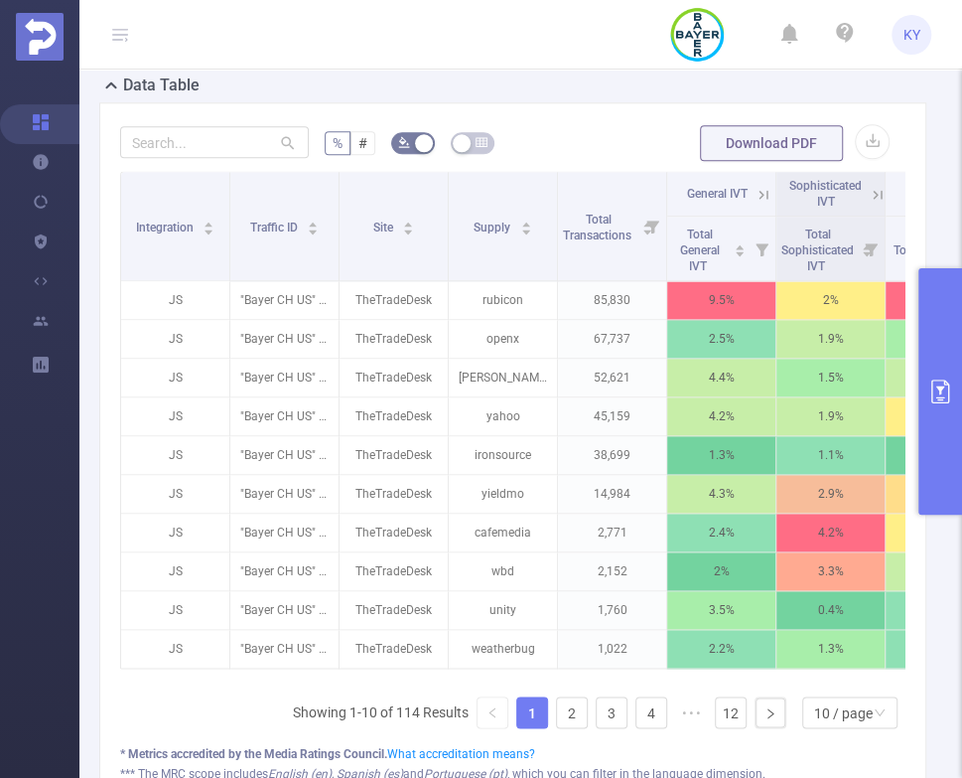
click at [765, 192] on icon at bounding box center [764, 195] width 18 height 18
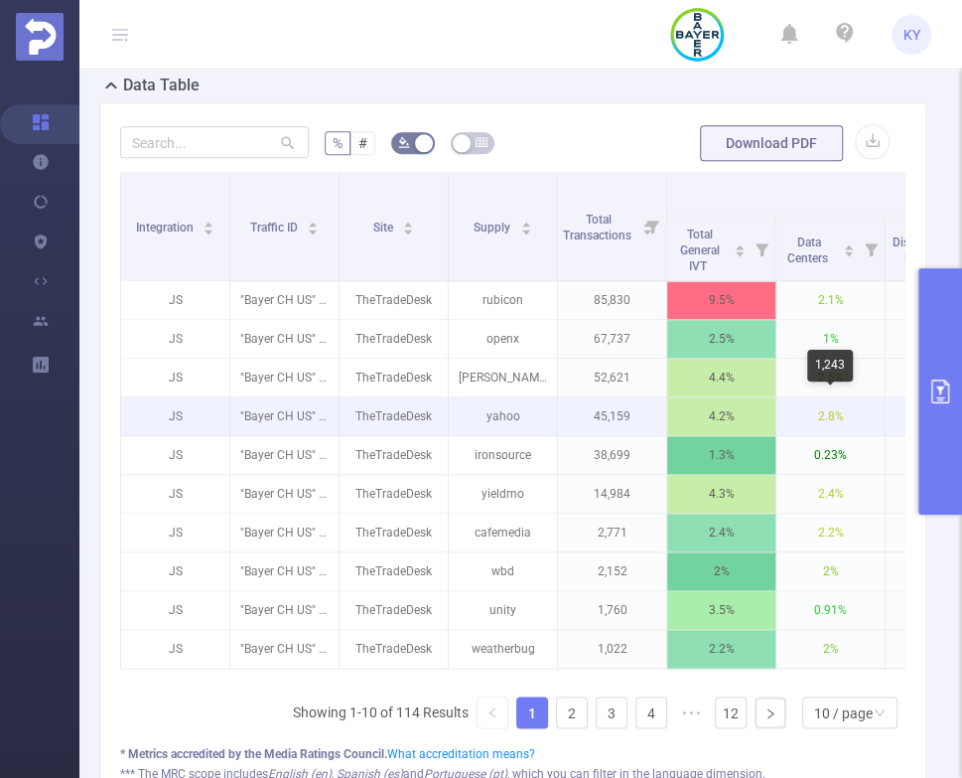
scroll to position [0, 582]
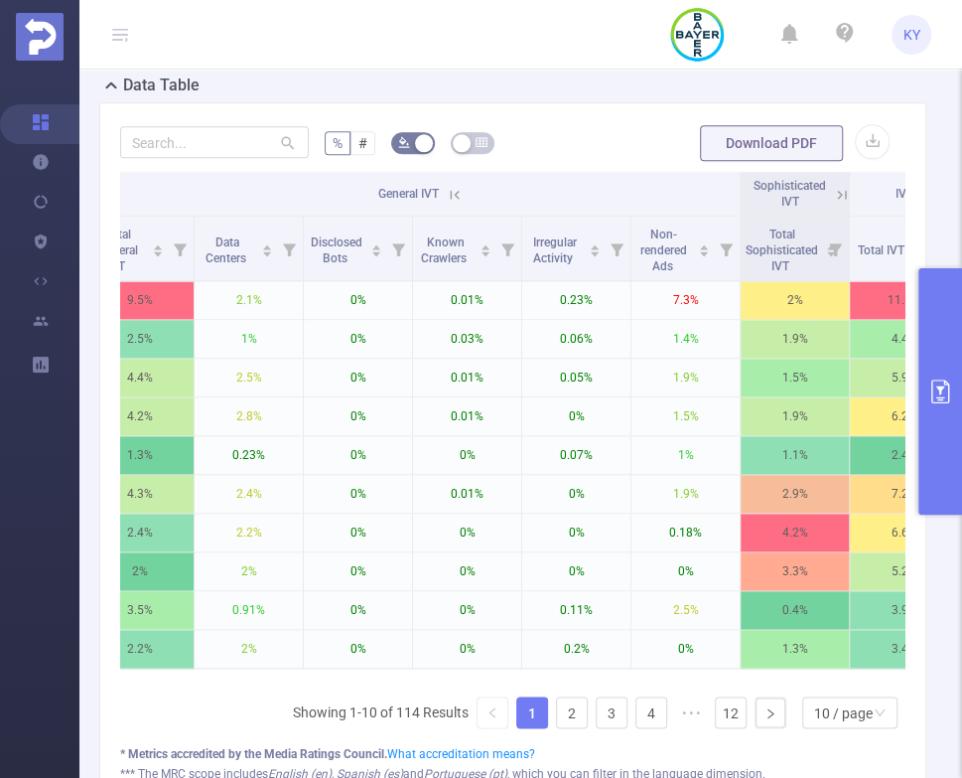
click at [454, 191] on icon at bounding box center [455, 195] width 18 height 18
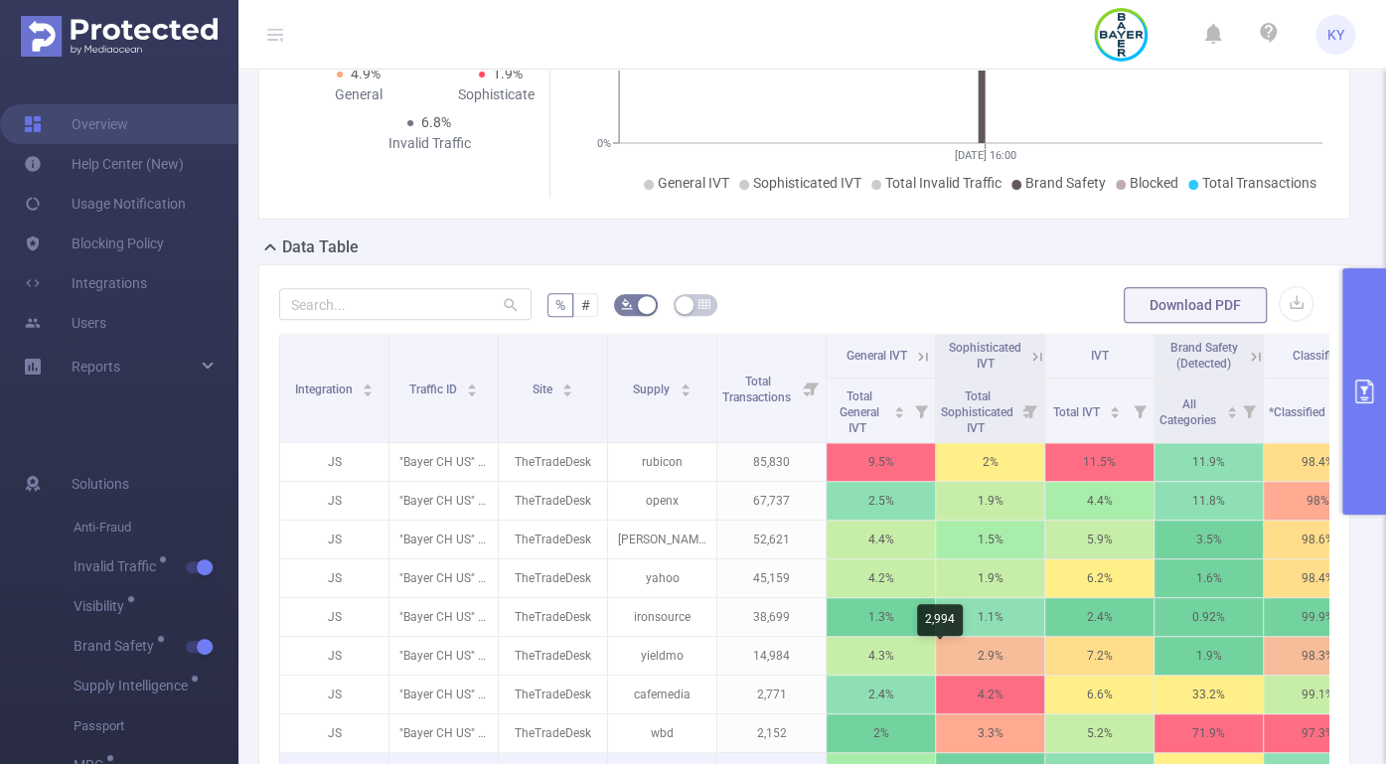
scroll to position [455, 0]
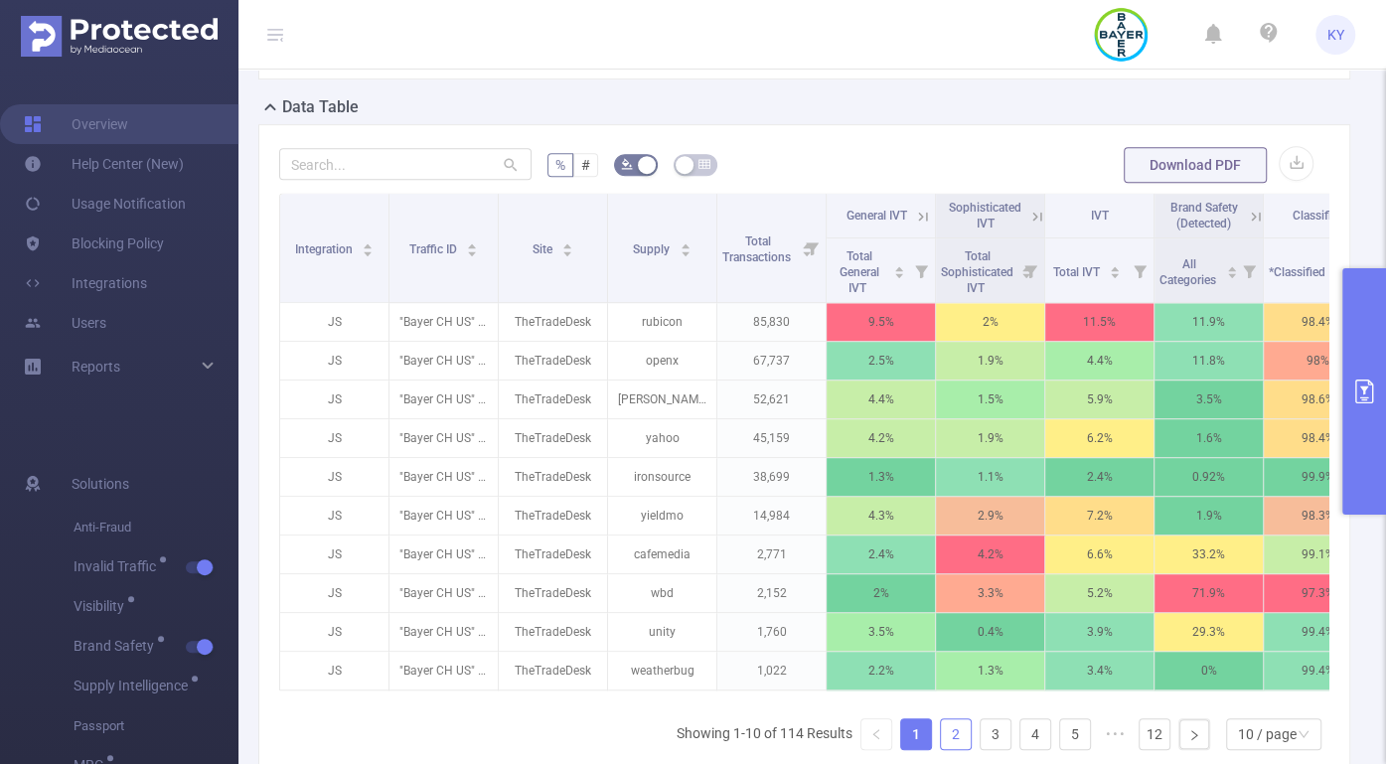
click at [943, 740] on link "2" at bounding box center [956, 734] width 30 height 30
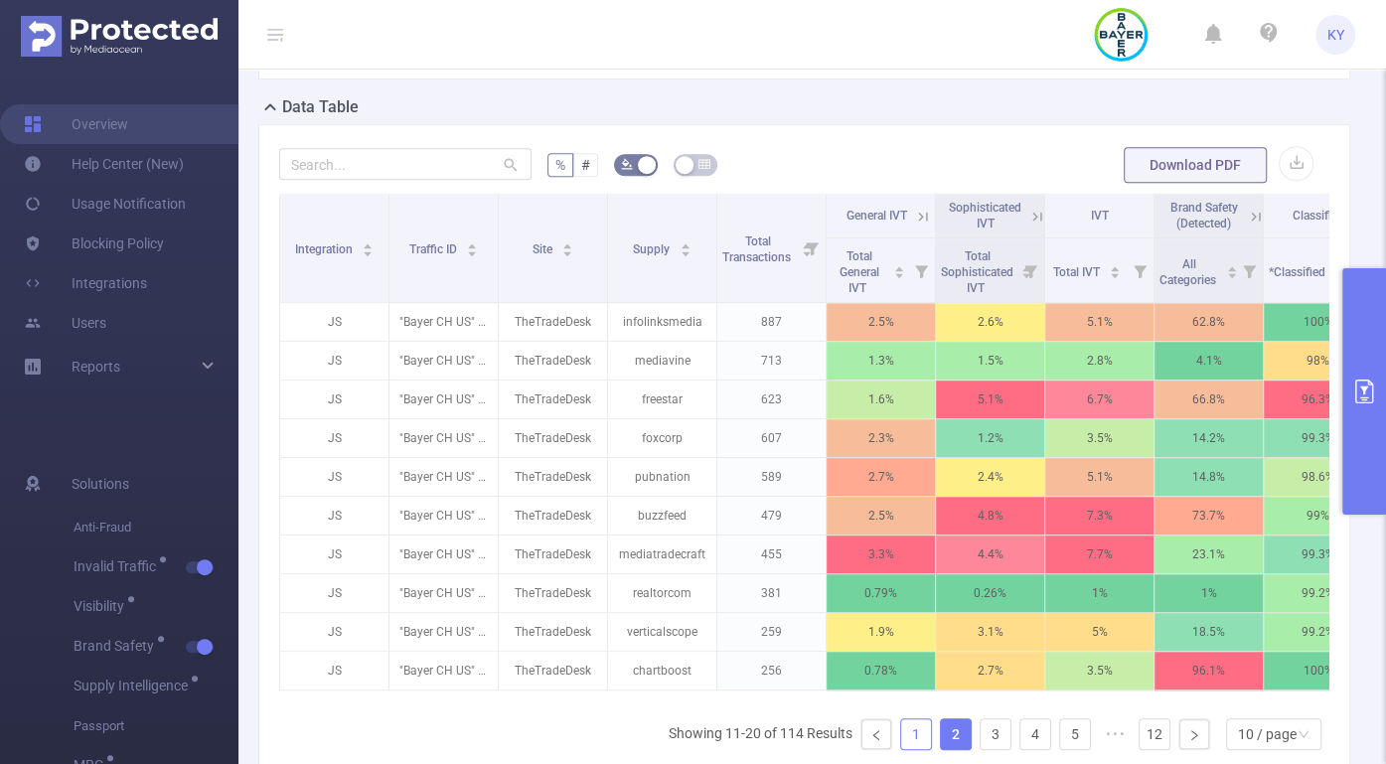
click at [909, 745] on link "1" at bounding box center [916, 734] width 30 height 30
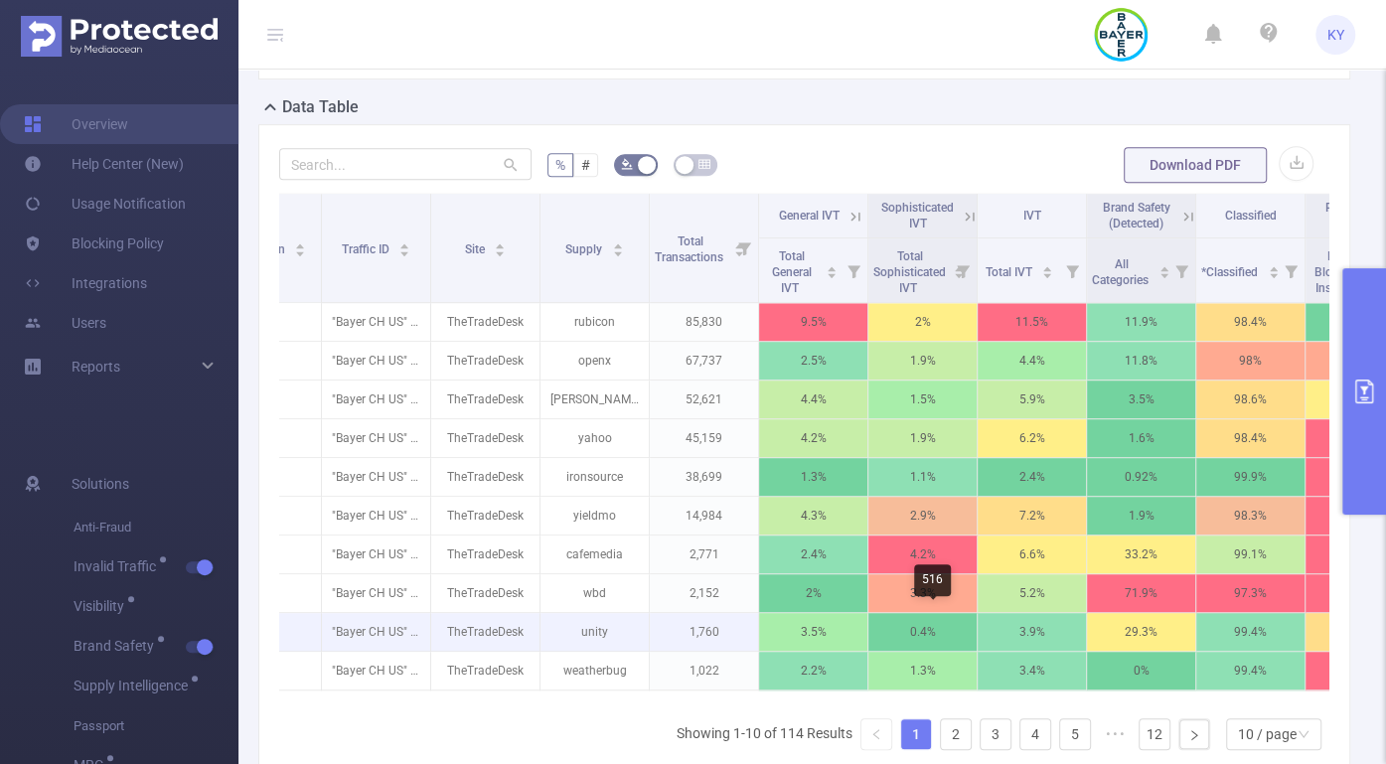
scroll to position [0, 0]
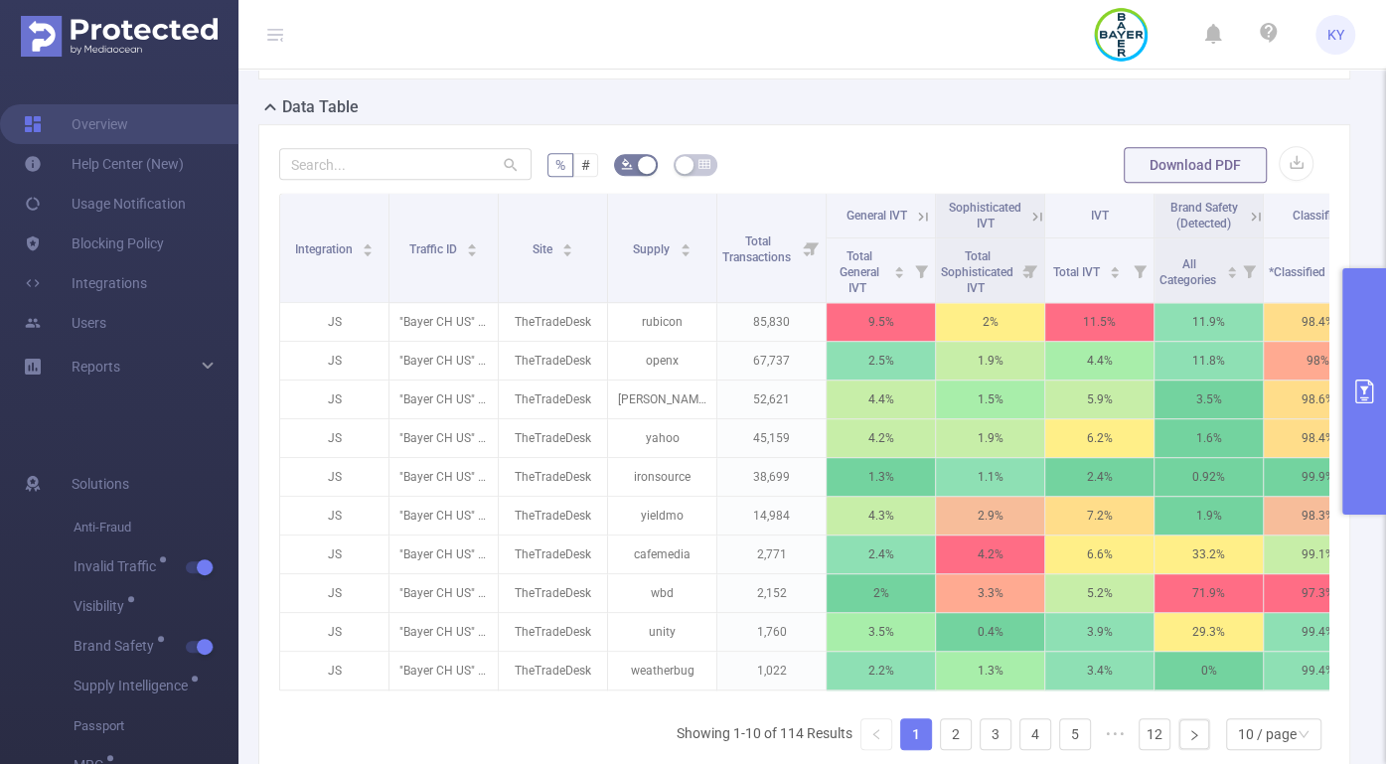
click at [961, 463] on button "primary" at bounding box center [1364, 391] width 44 height 246
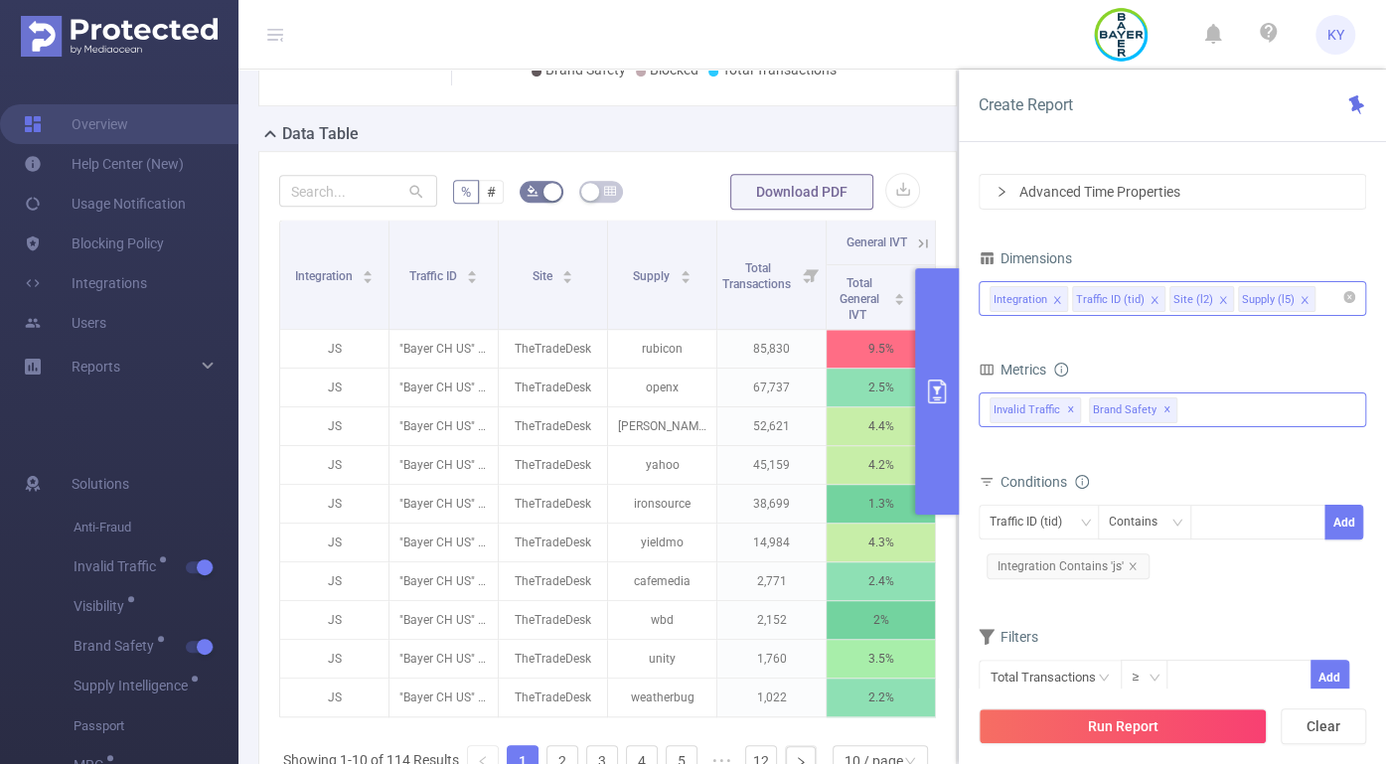
click at [961, 406] on span "Brand Safety ✕" at bounding box center [1133, 410] width 88 height 26
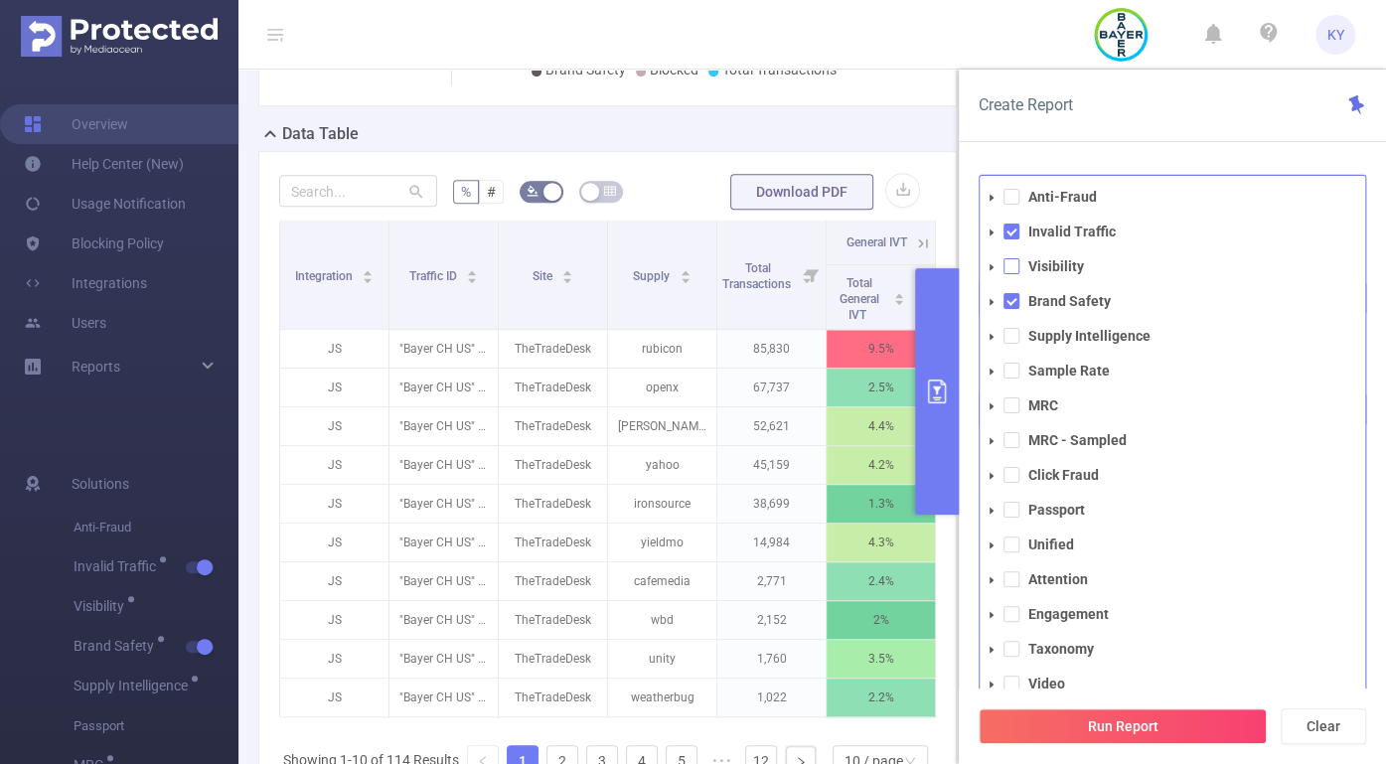
click at [961, 266] on span at bounding box center [1011, 266] width 16 height 16
click at [961, 302] on span at bounding box center [1011, 301] width 16 height 16
click at [961, 735] on button "Run Report" at bounding box center [1122, 726] width 288 height 36
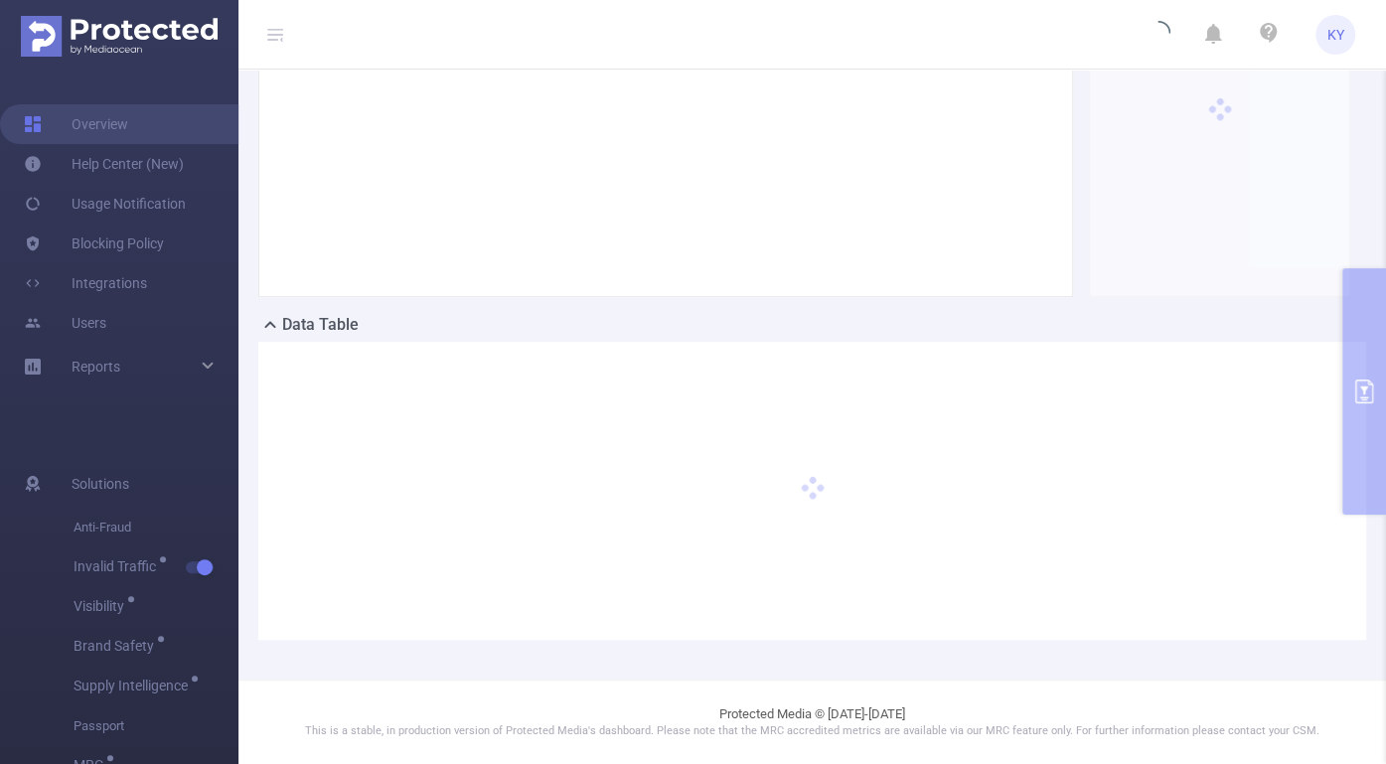
scroll to position [236, 0]
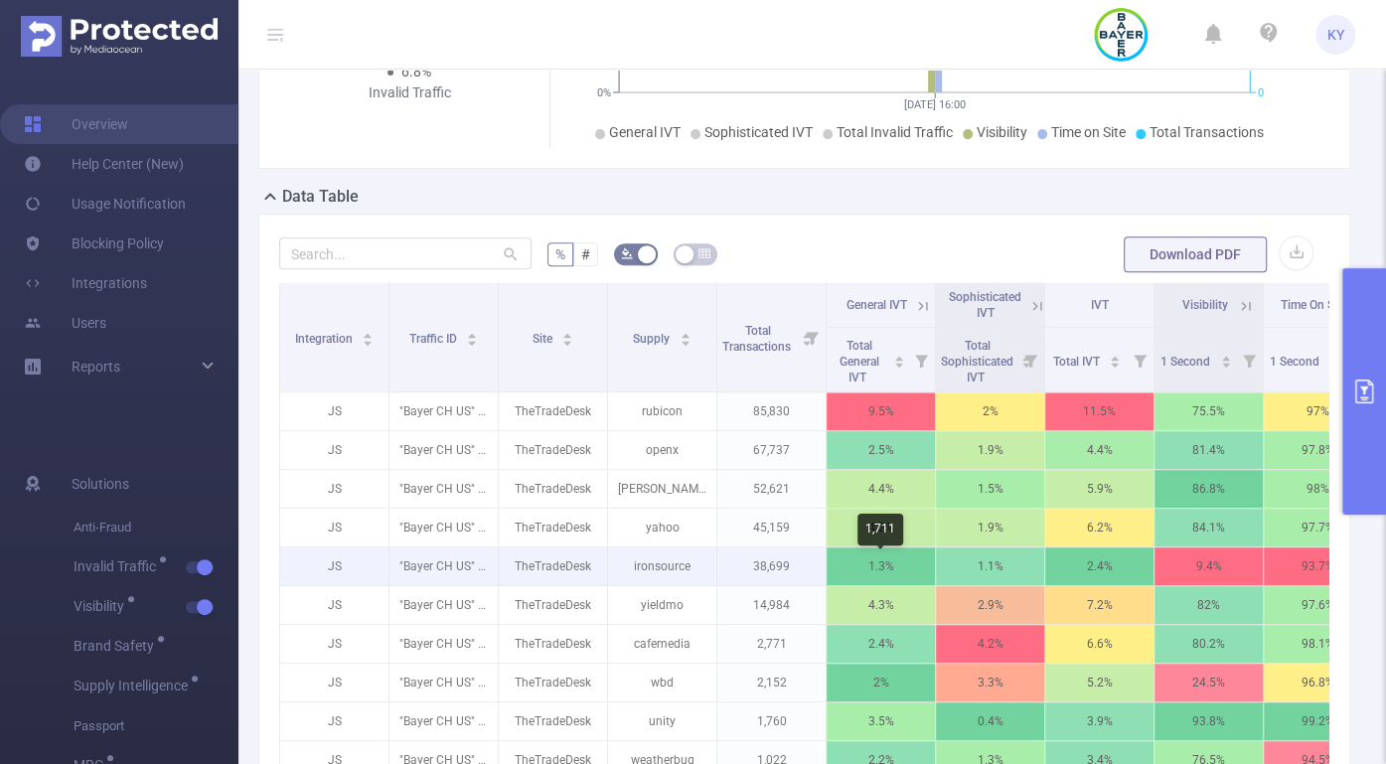
scroll to position [387, 0]
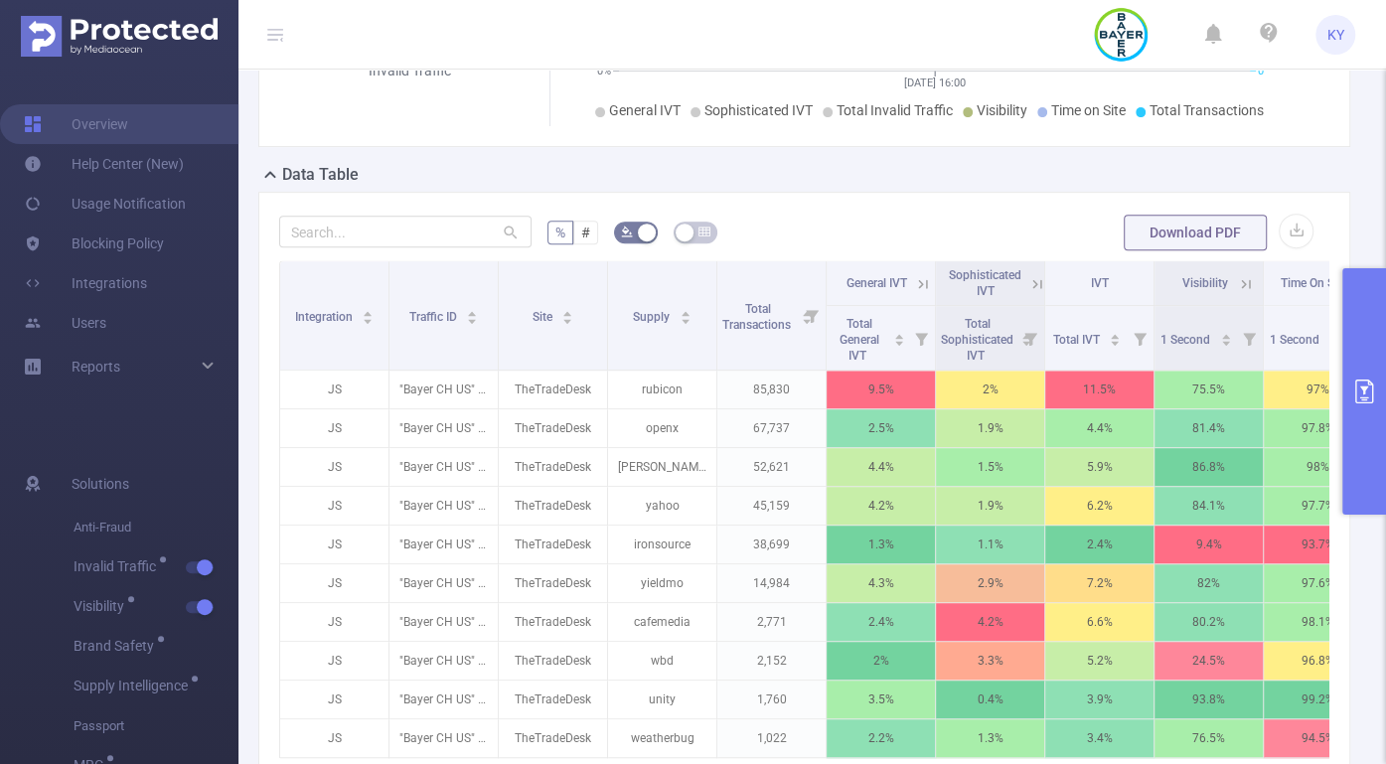
click at [961, 282] on icon at bounding box center [1246, 283] width 9 height 9
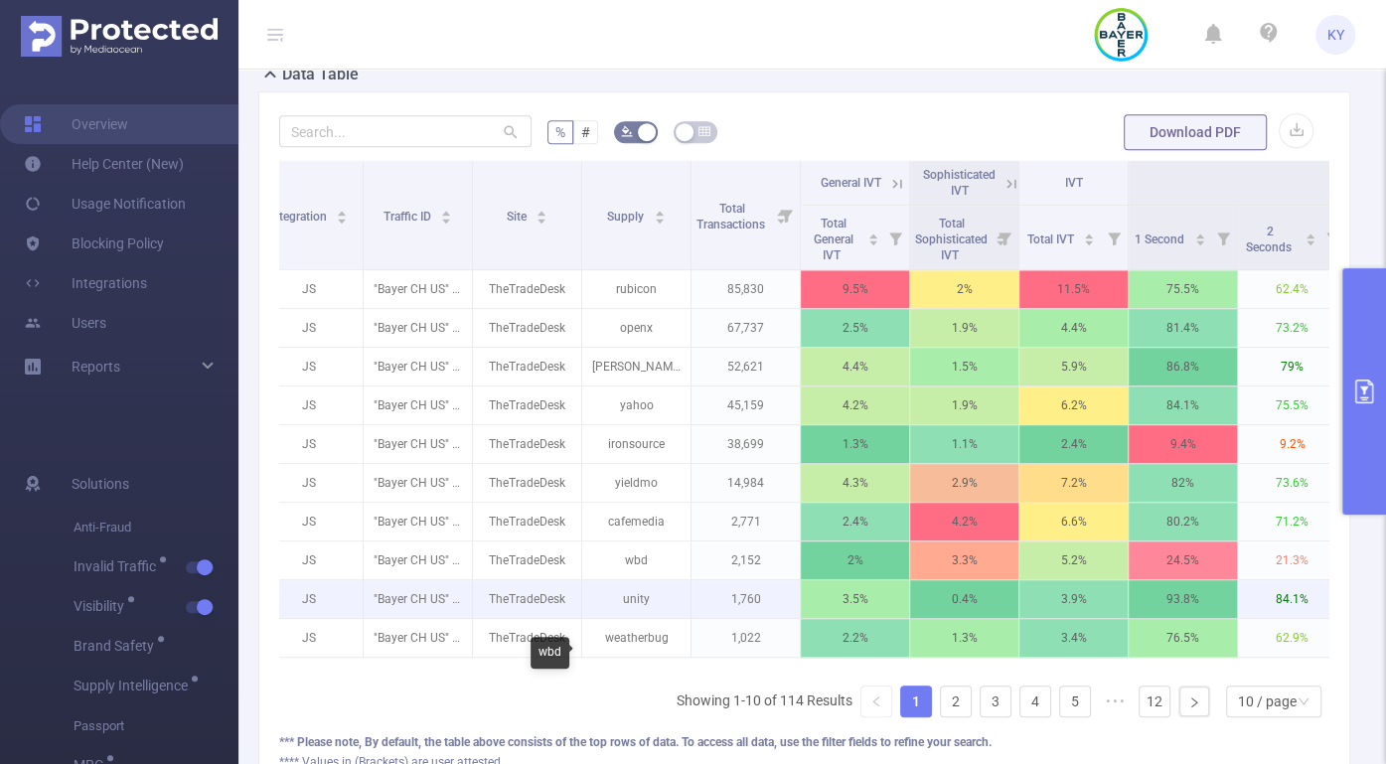
scroll to position [516, 0]
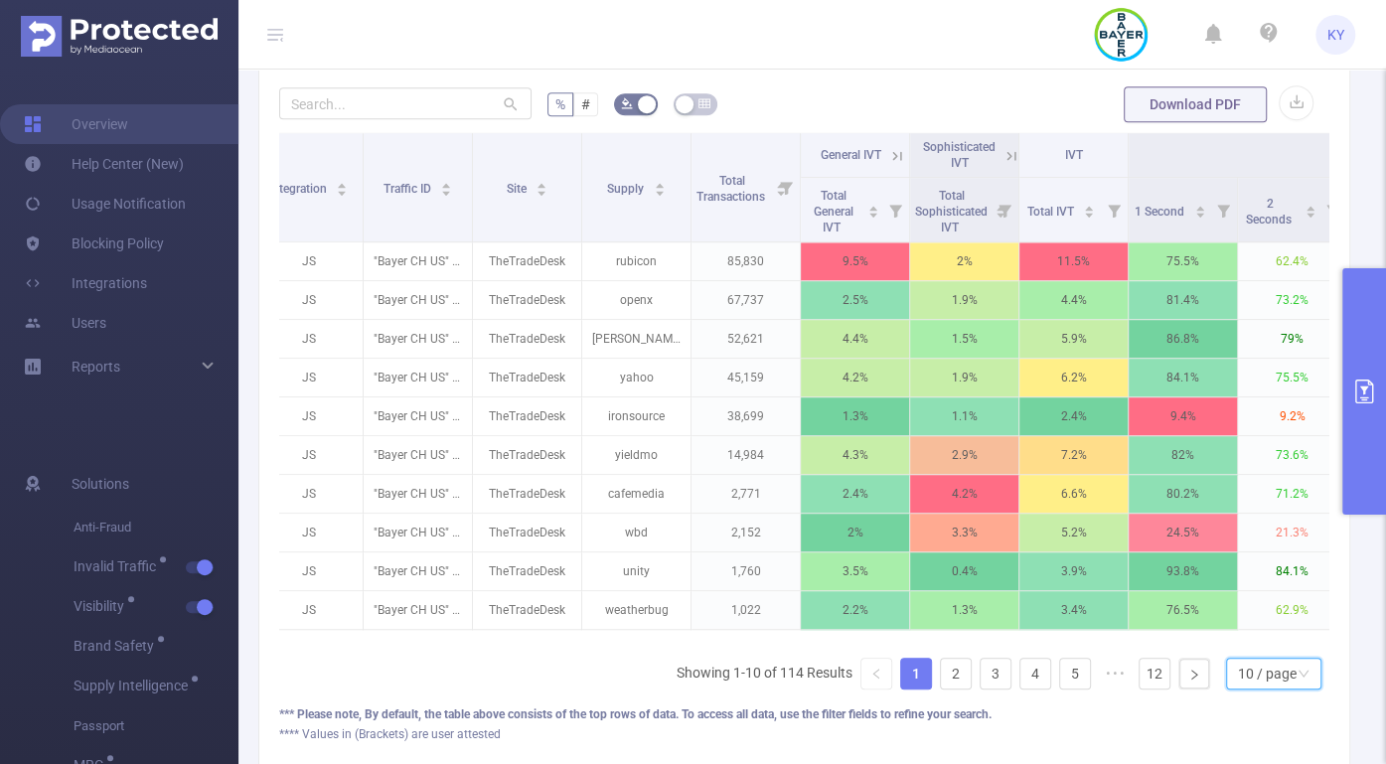
click at [961, 682] on div "10 / page" at bounding box center [1267, 674] width 59 height 30
click at [961, 550] on li "20 / page" at bounding box center [1264, 548] width 95 height 32
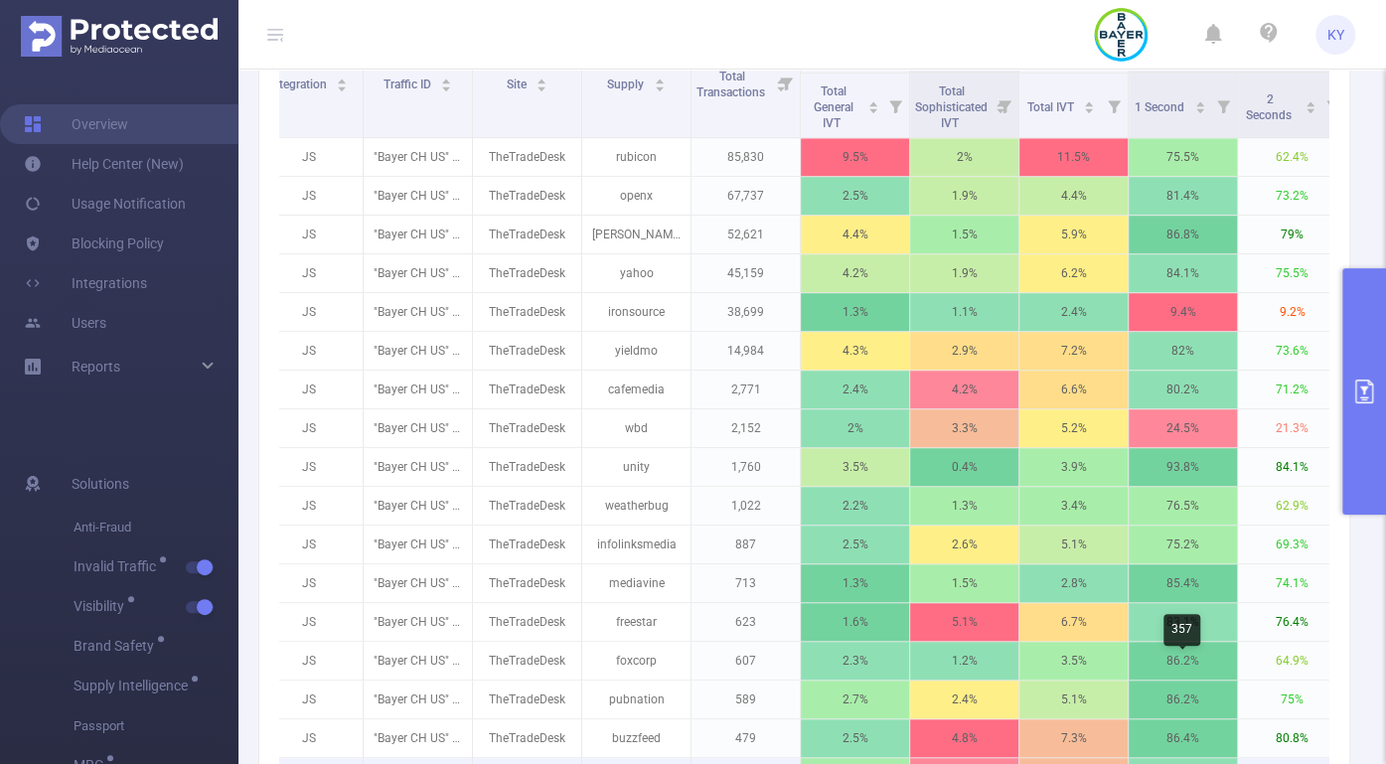
scroll to position [582, 0]
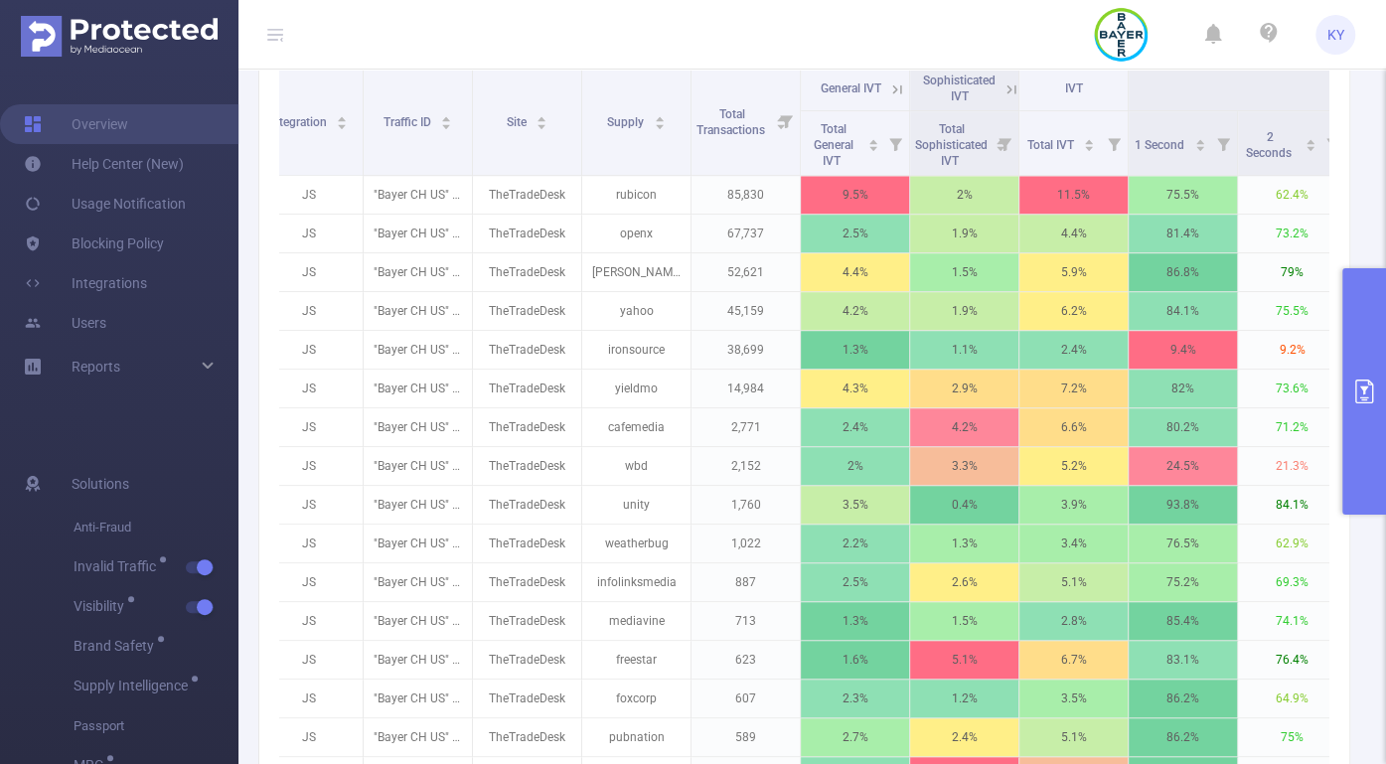
click at [278, 32] on icon at bounding box center [275, 35] width 16 height 16
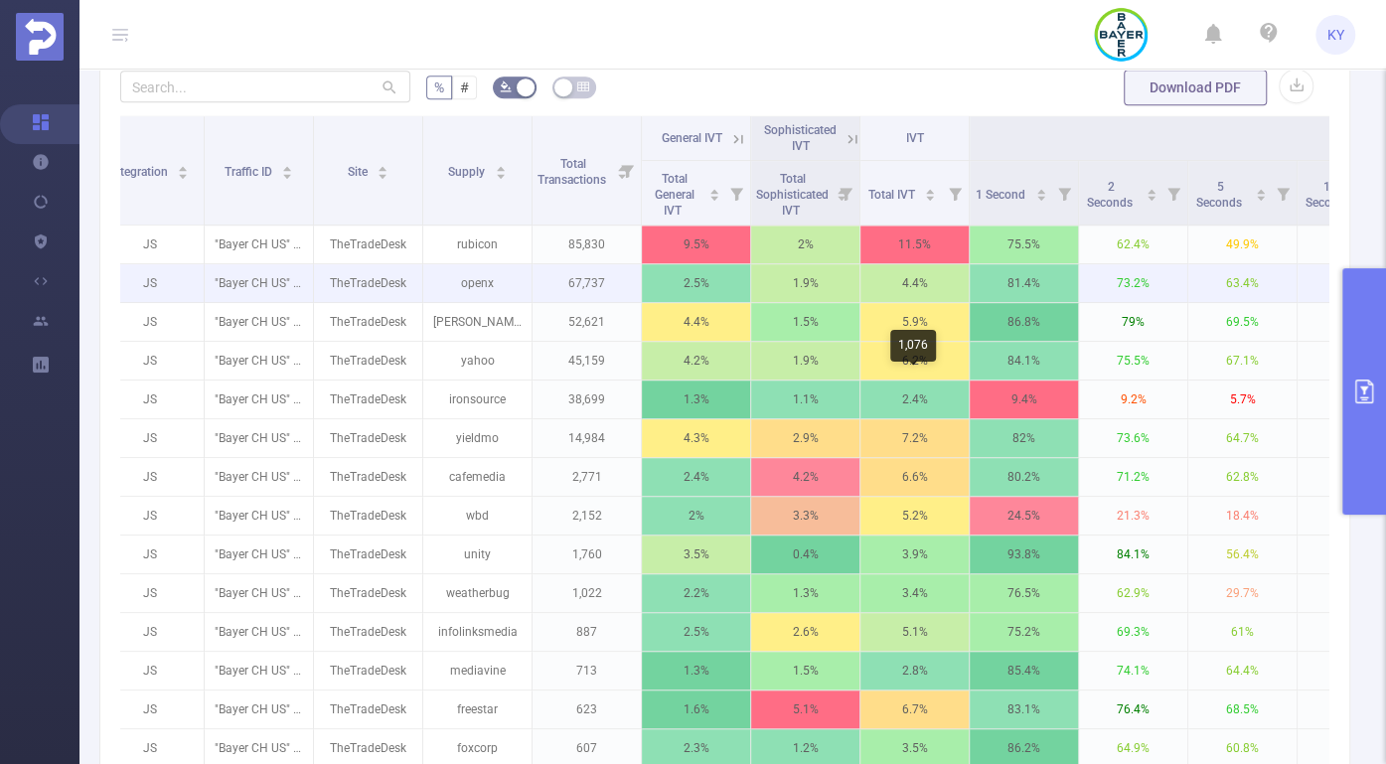
scroll to position [478, 0]
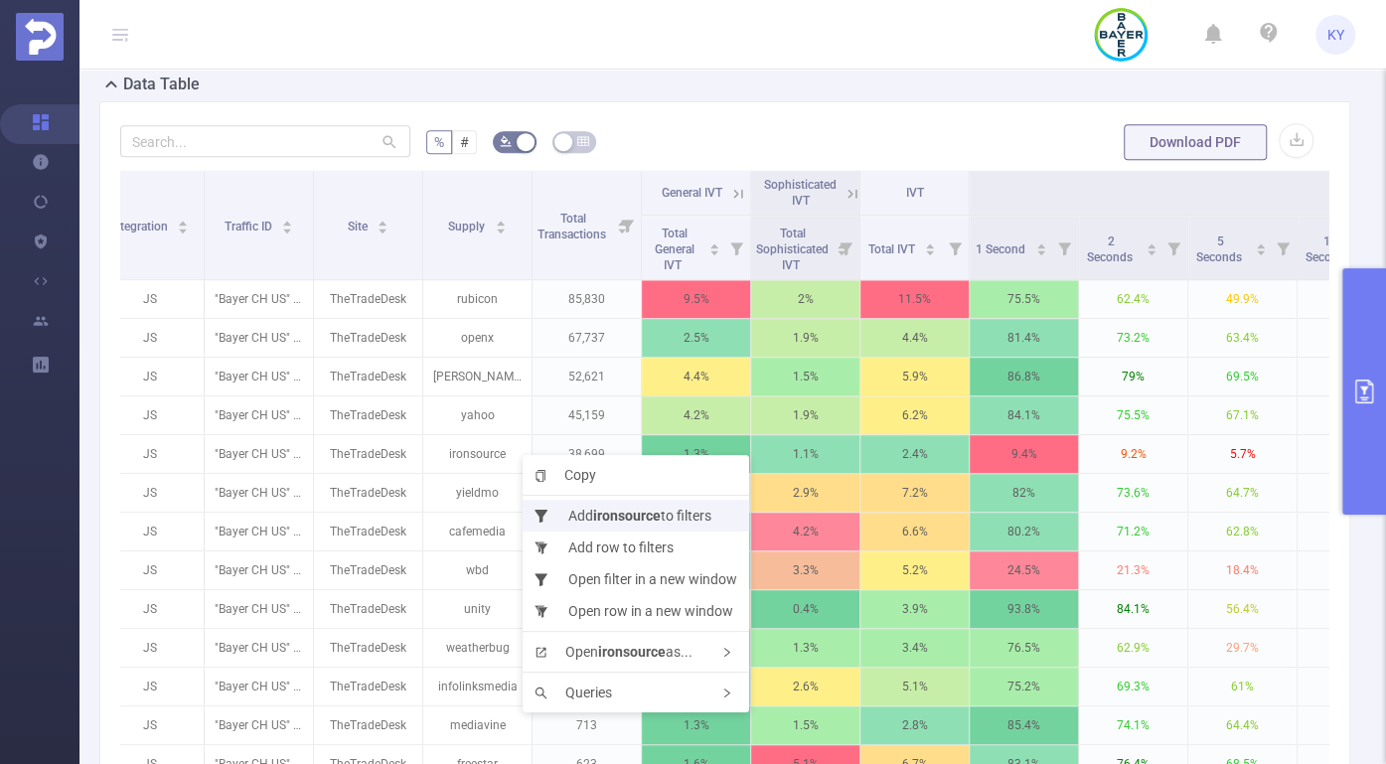
click at [622, 521] on b "ironsource" at bounding box center [627, 516] width 68 height 16
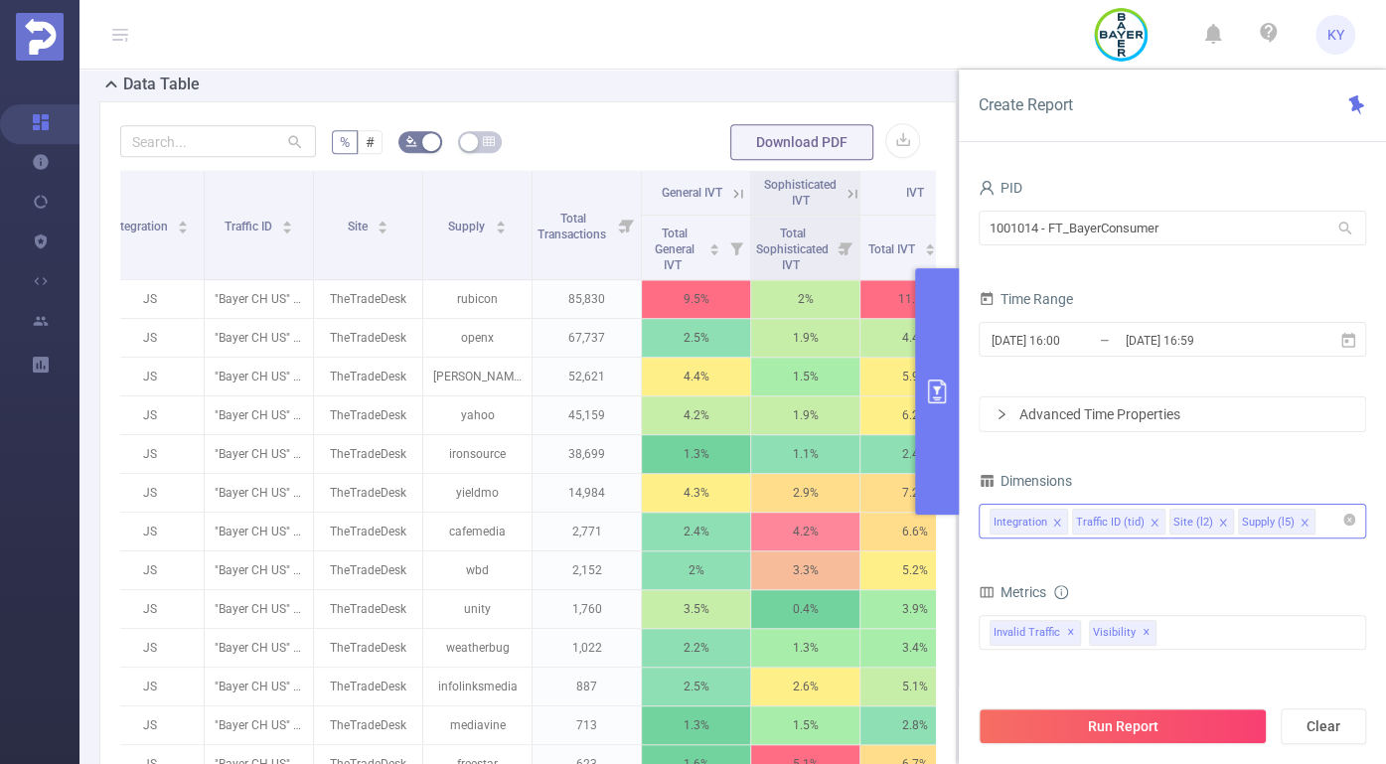
click at [961, 509] on div "Integration Traffic ID (tid) Site (l2) Supply (l5)" at bounding box center [1172, 521] width 366 height 33
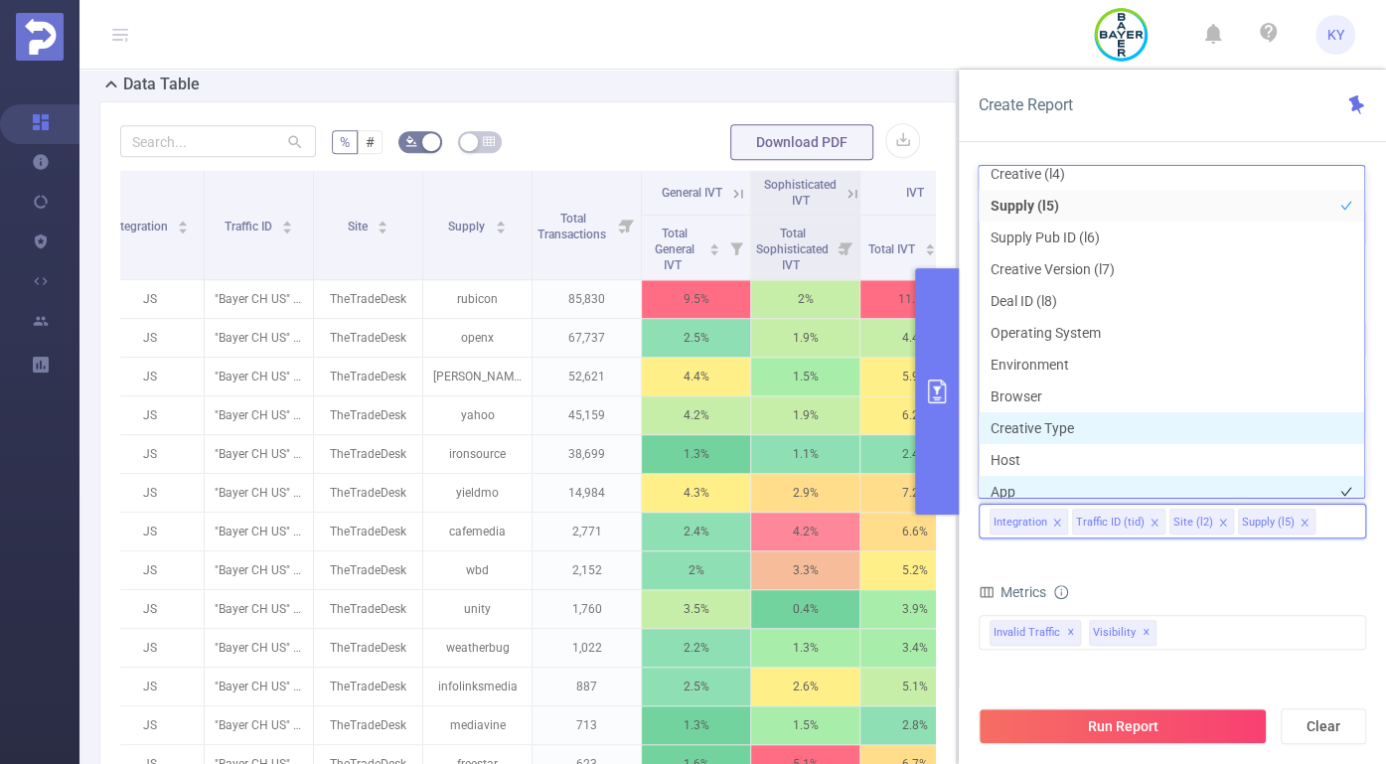
scroll to position [180, 0]
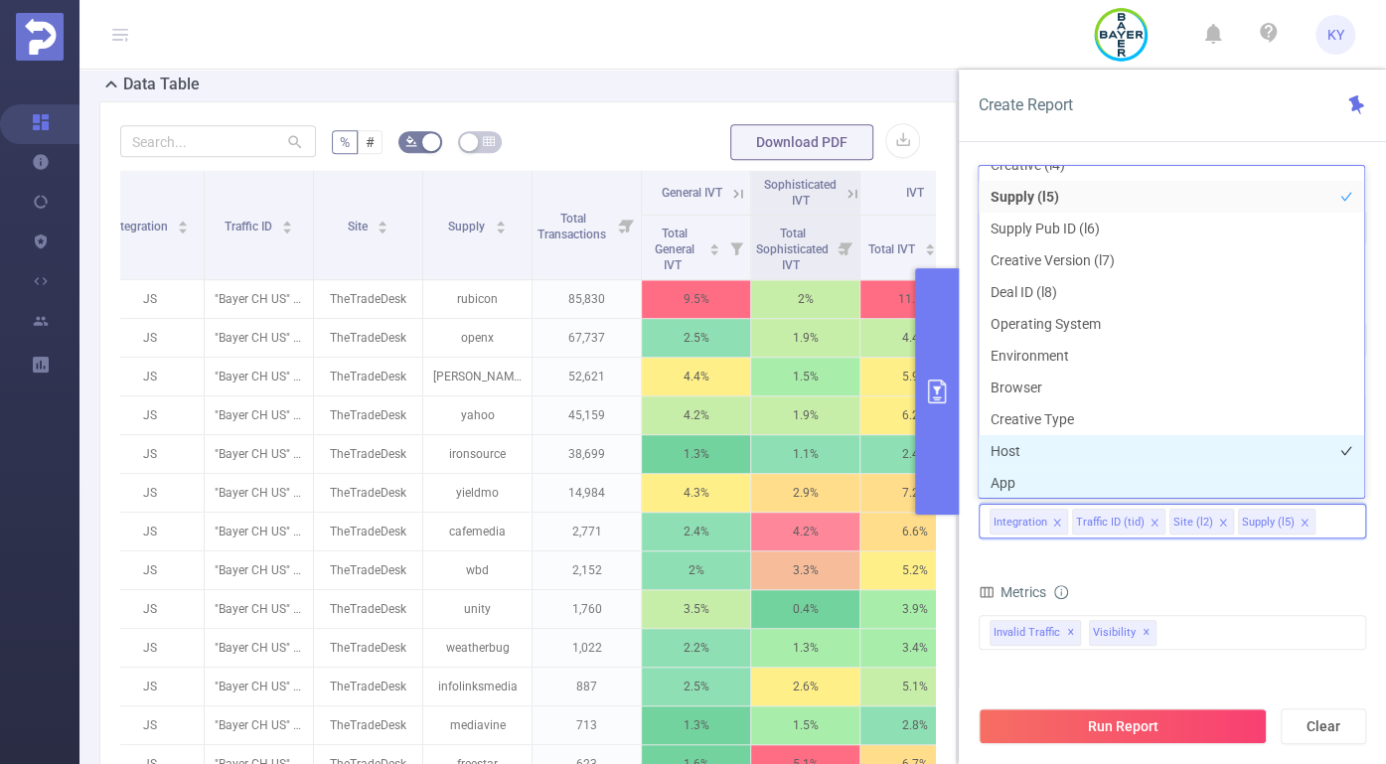
click at [961, 465] on li "Host" at bounding box center [1170, 451] width 385 height 32
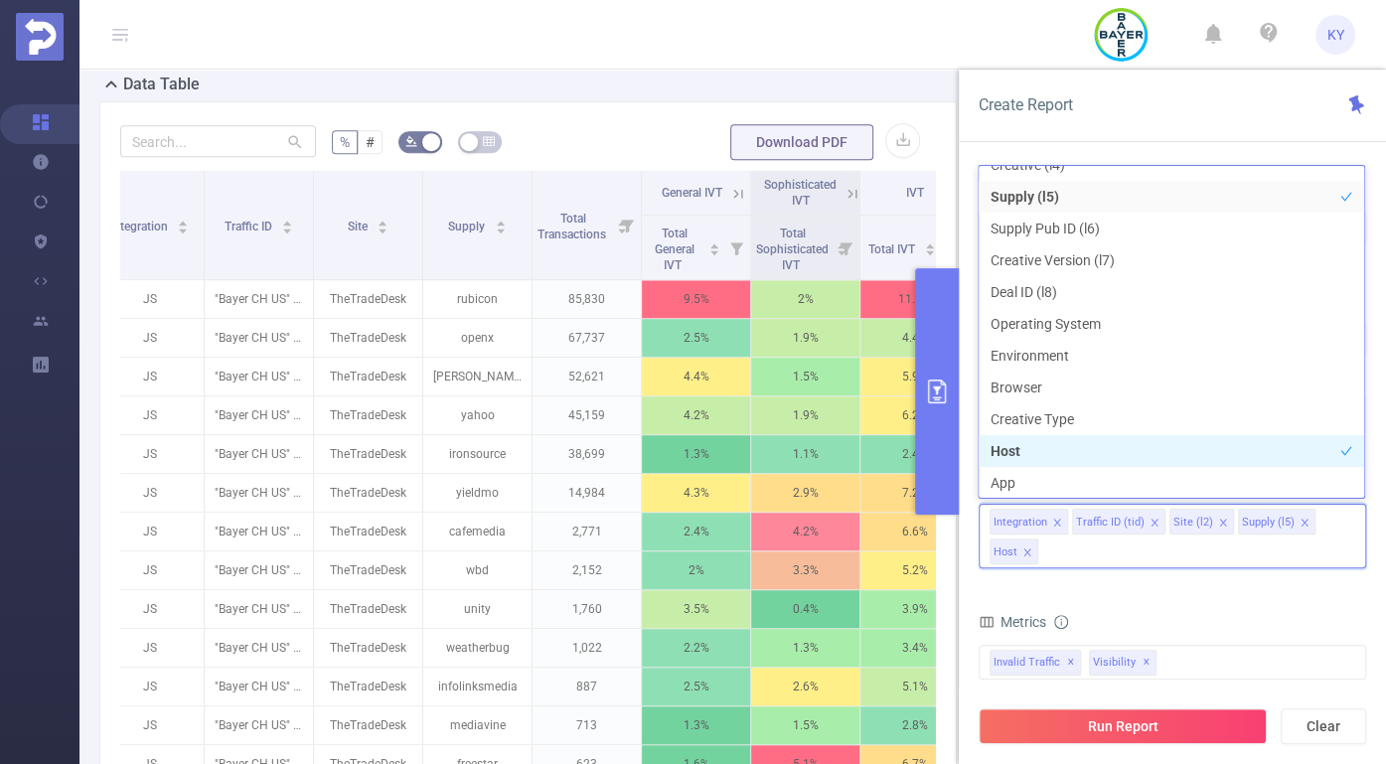
click at [961, 455] on li "Host" at bounding box center [1170, 451] width 385 height 32
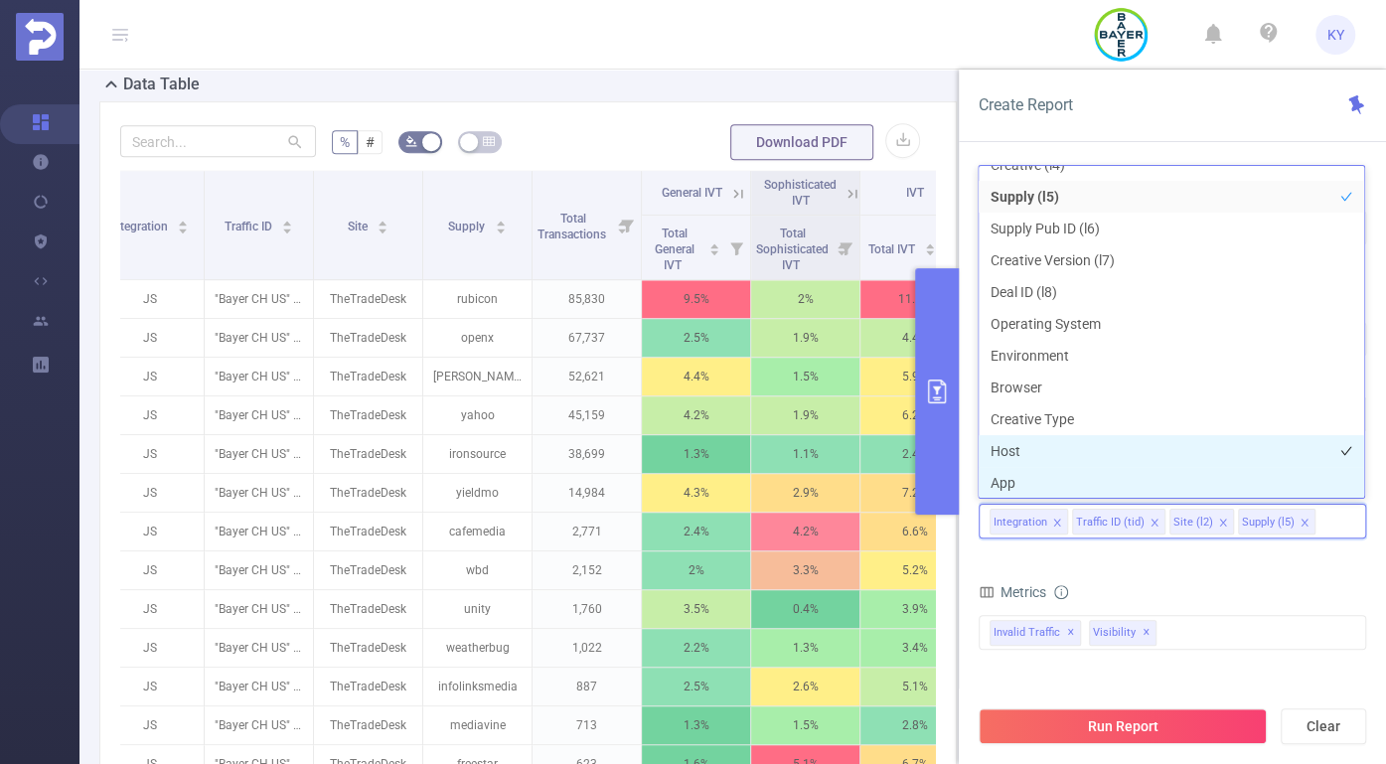
click at [961, 457] on li "Host" at bounding box center [1170, 451] width 385 height 32
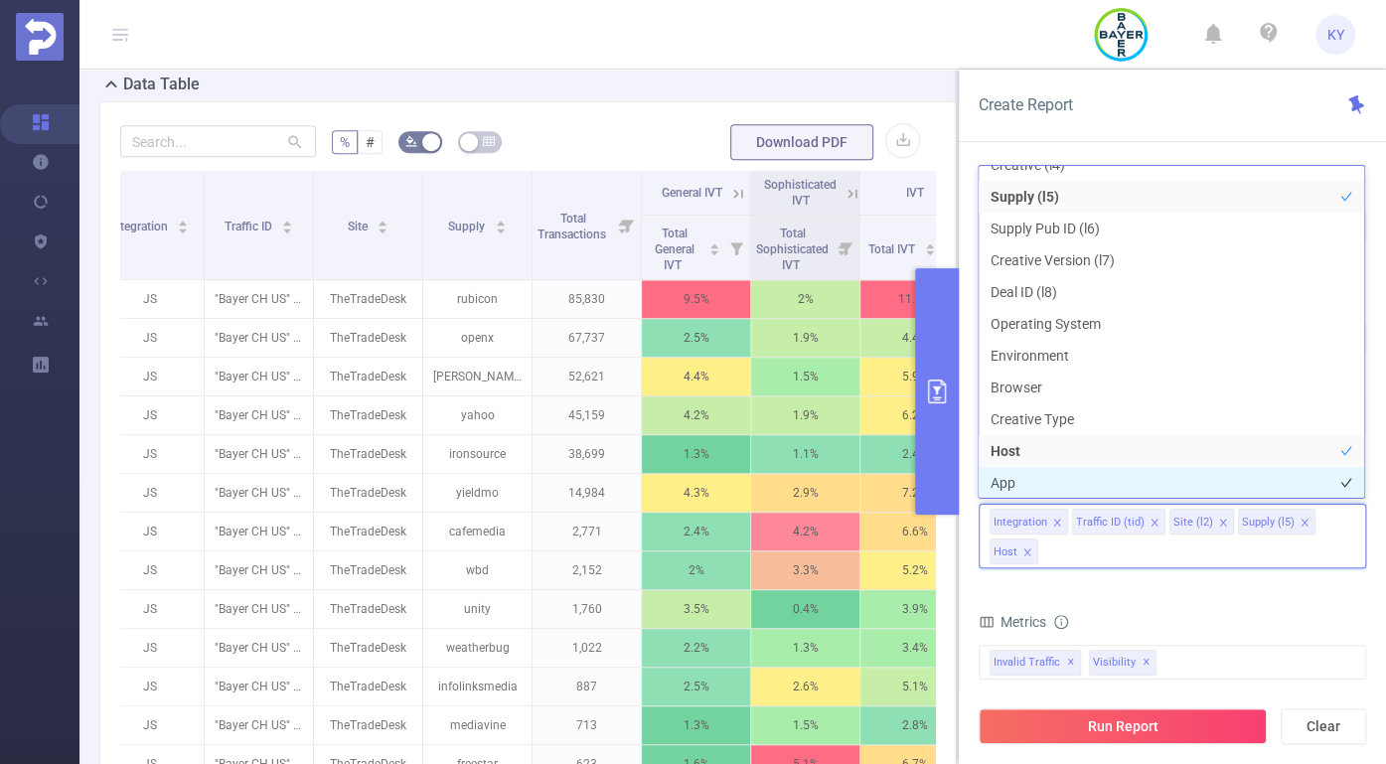
click at [961, 480] on li "App" at bounding box center [1170, 483] width 385 height 32
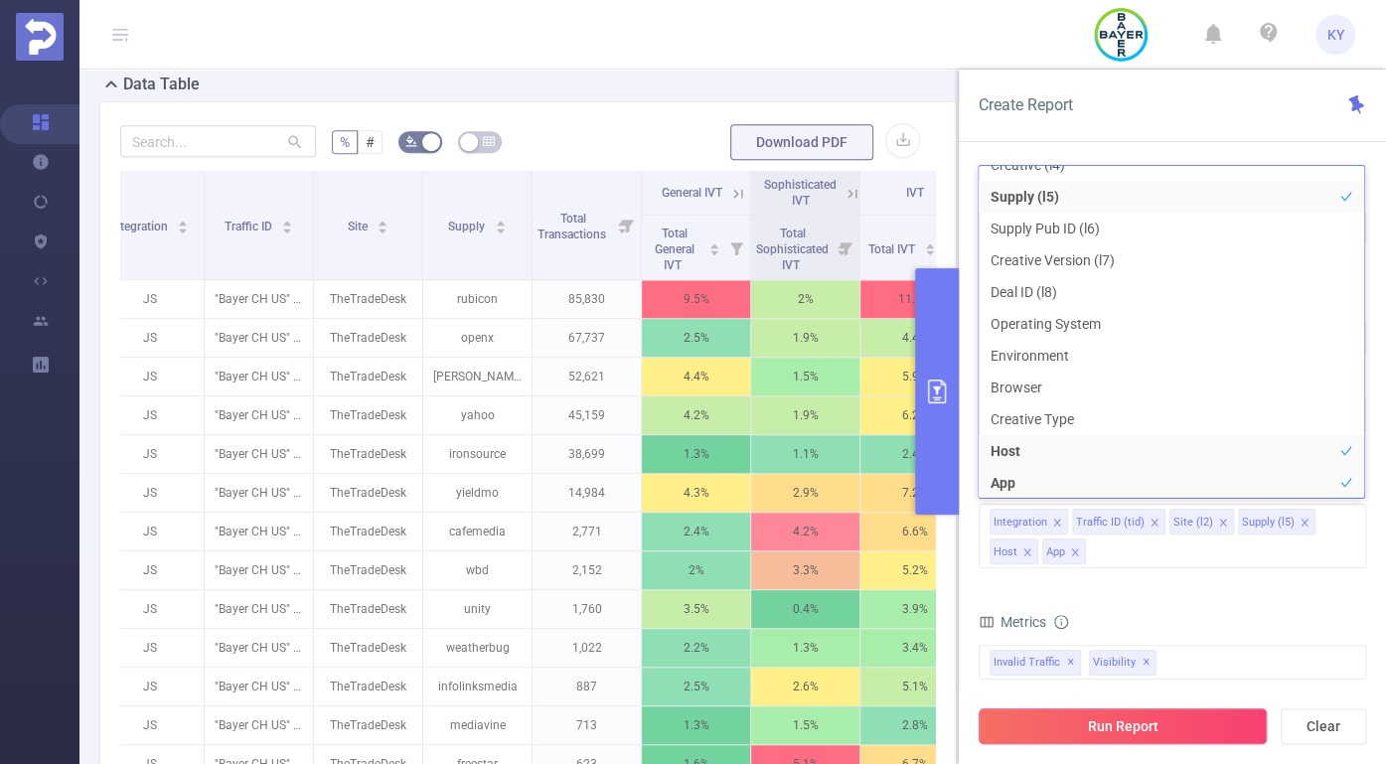
click at [961, 728] on button "Run Report" at bounding box center [1122, 726] width 288 height 36
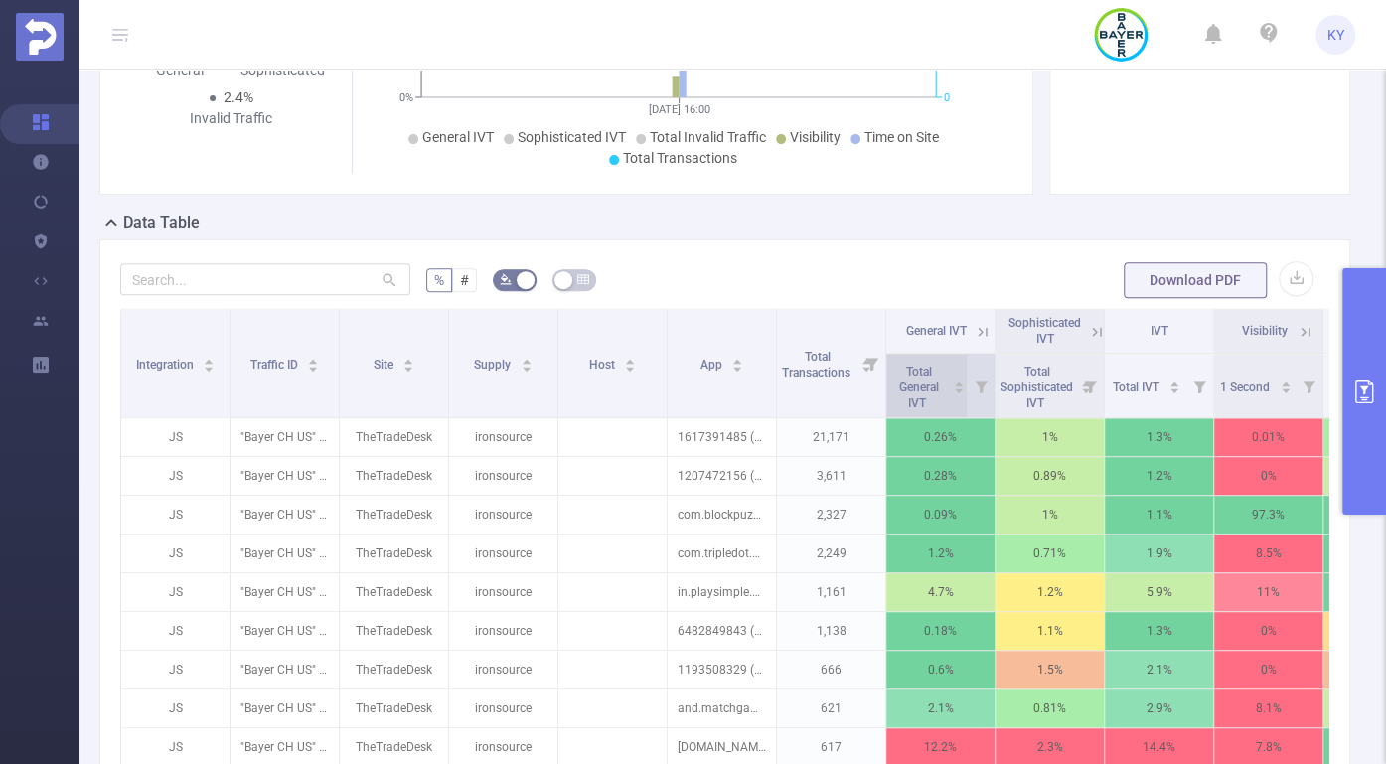
scroll to position [383, 0]
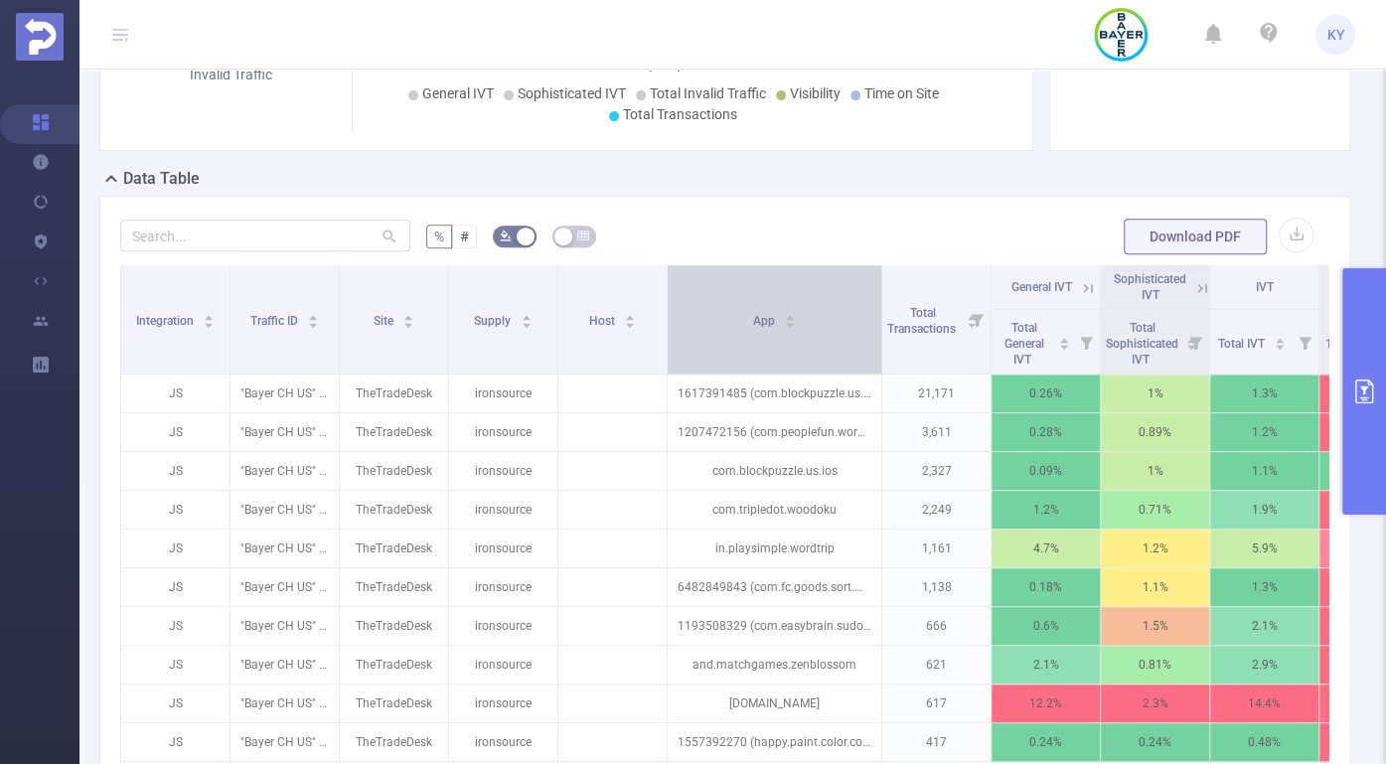
drag, startPoint x: 774, startPoint y: 324, endPoint x: 879, endPoint y: 331, distance: 105.5
click at [879, 331] on span at bounding box center [881, 319] width 10 height 108
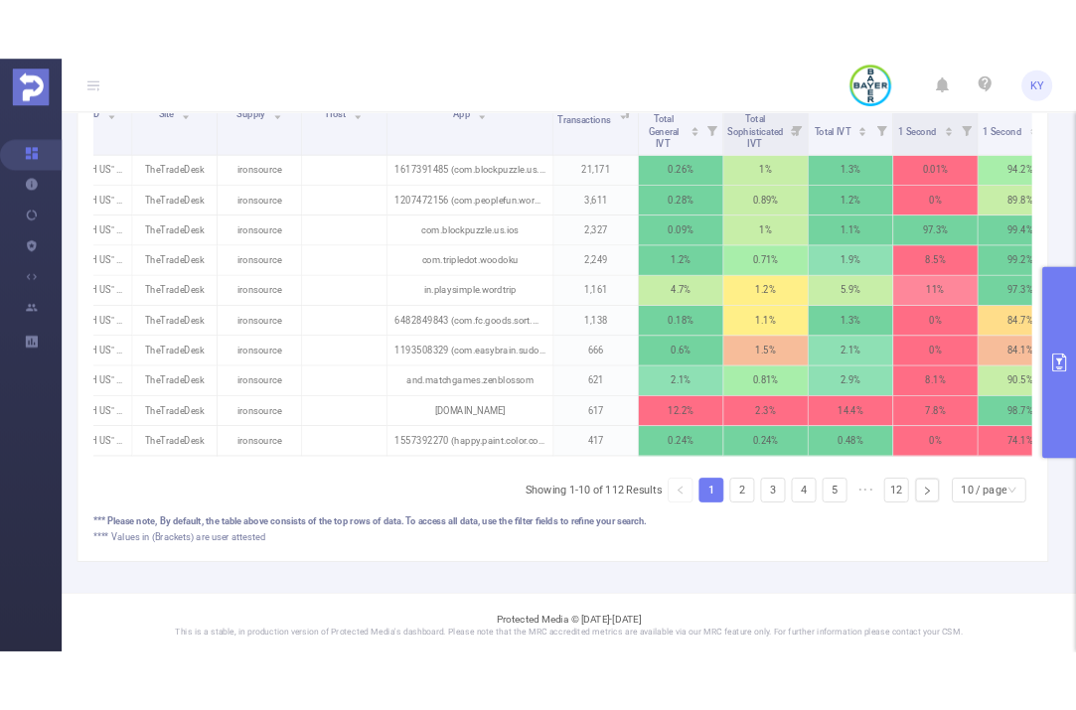
scroll to position [646, 0]
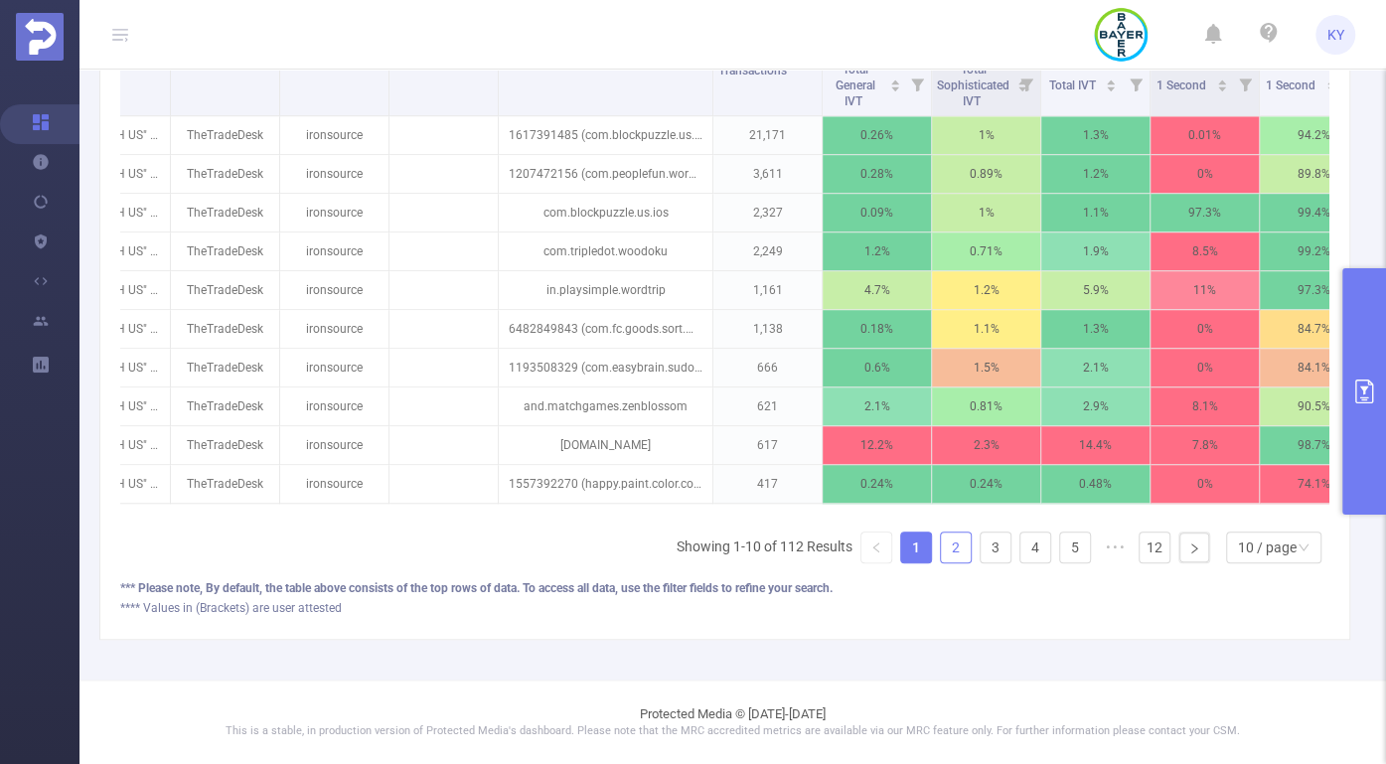
click at [947, 546] on link "2" at bounding box center [956, 547] width 30 height 30
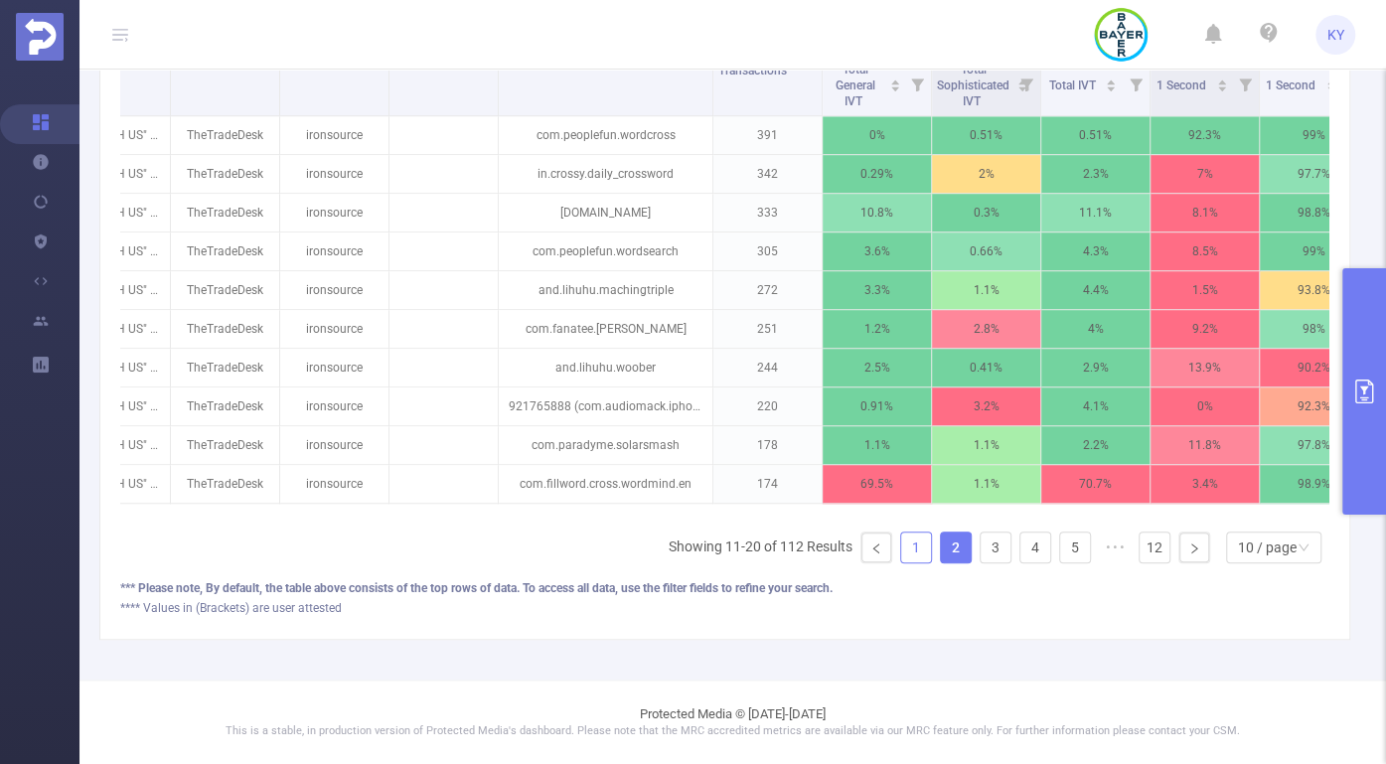
click at [907, 548] on link "1" at bounding box center [916, 547] width 30 height 30
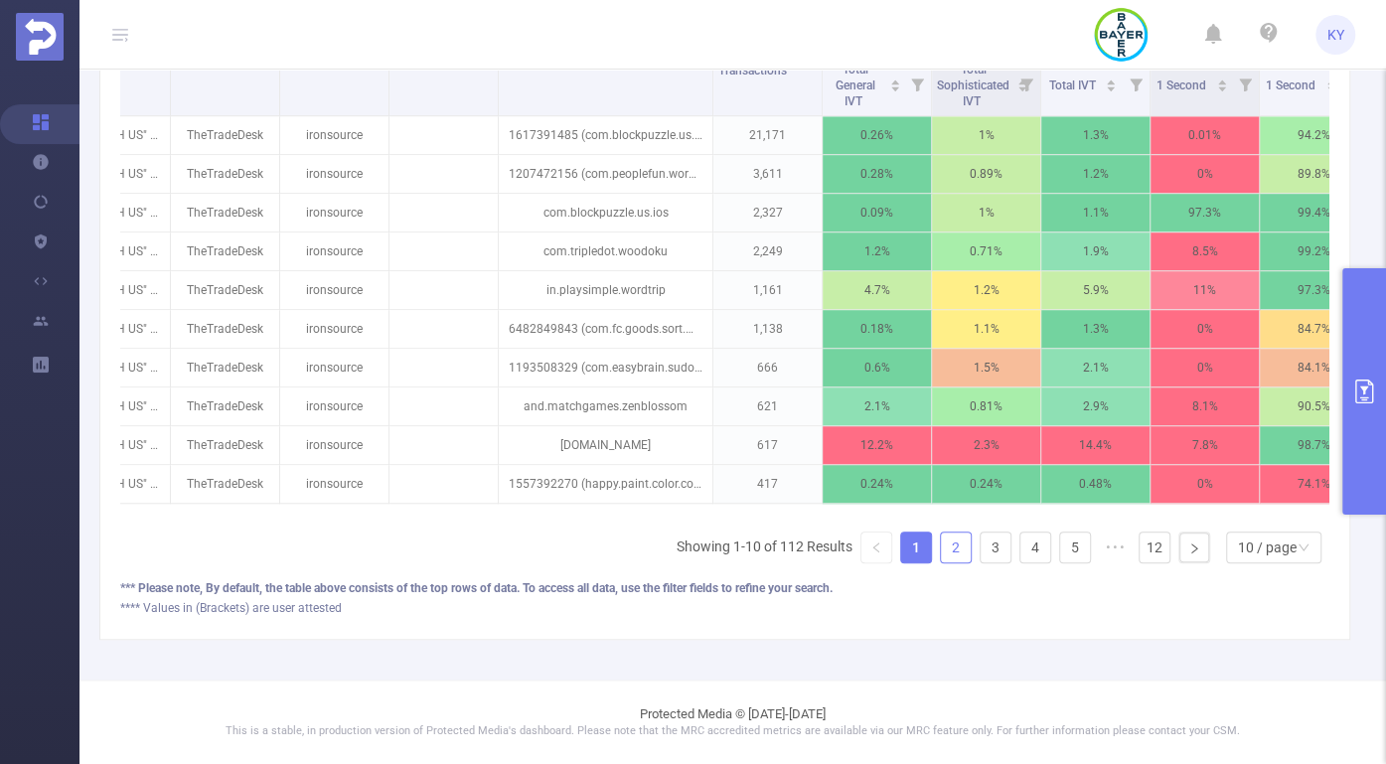
click at [941, 550] on link "2" at bounding box center [956, 547] width 30 height 30
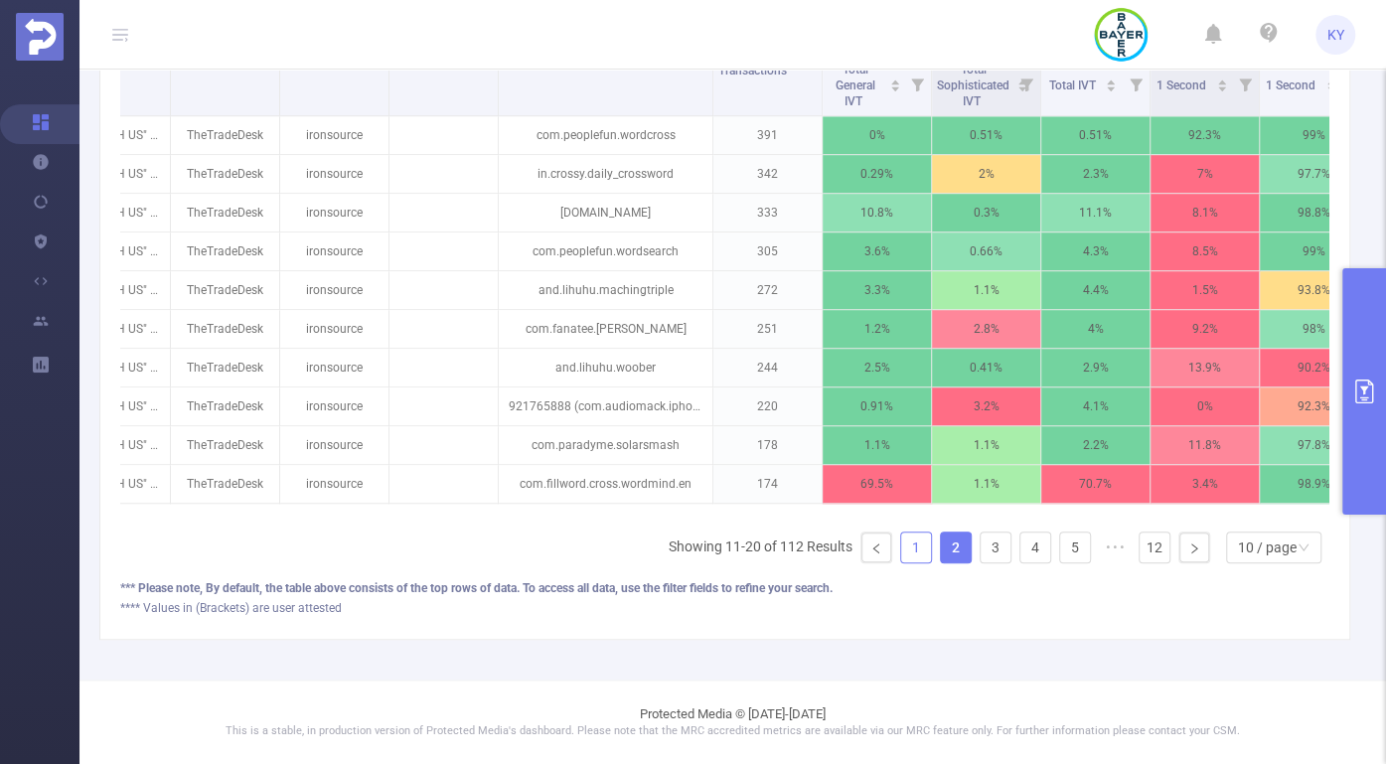
click at [902, 547] on link "1" at bounding box center [916, 547] width 30 height 30
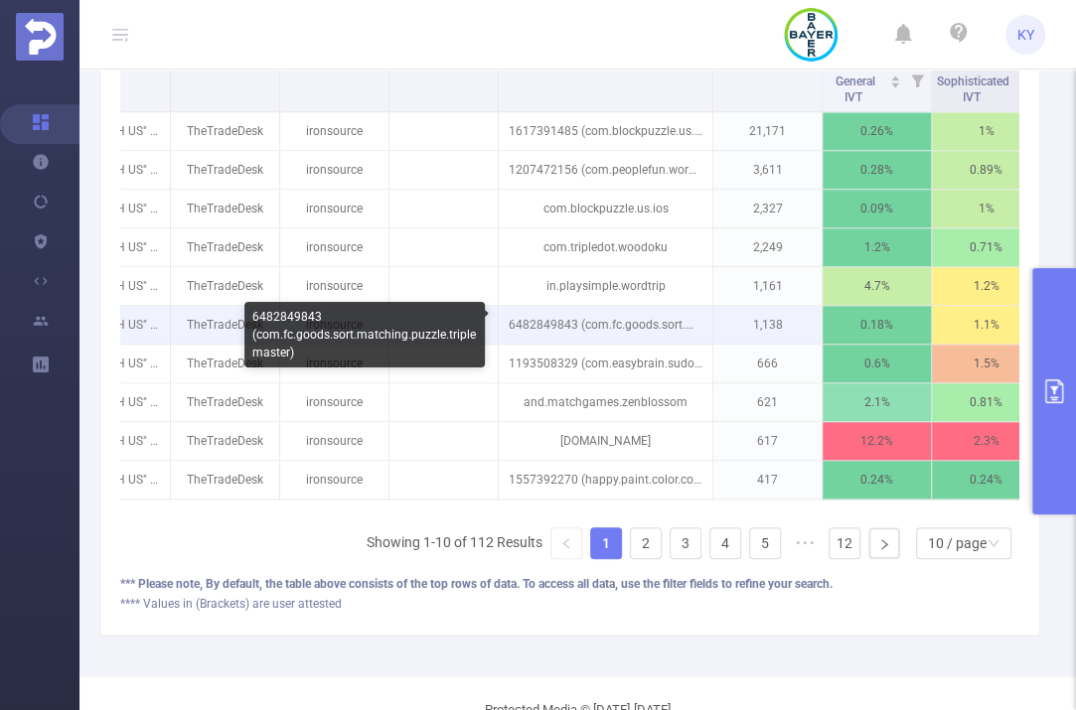
click at [612, 321] on p "6482849843 (com.fc.goods.sort.matching.puzzle.triplemaster)" at bounding box center [606, 325] width 214 height 38
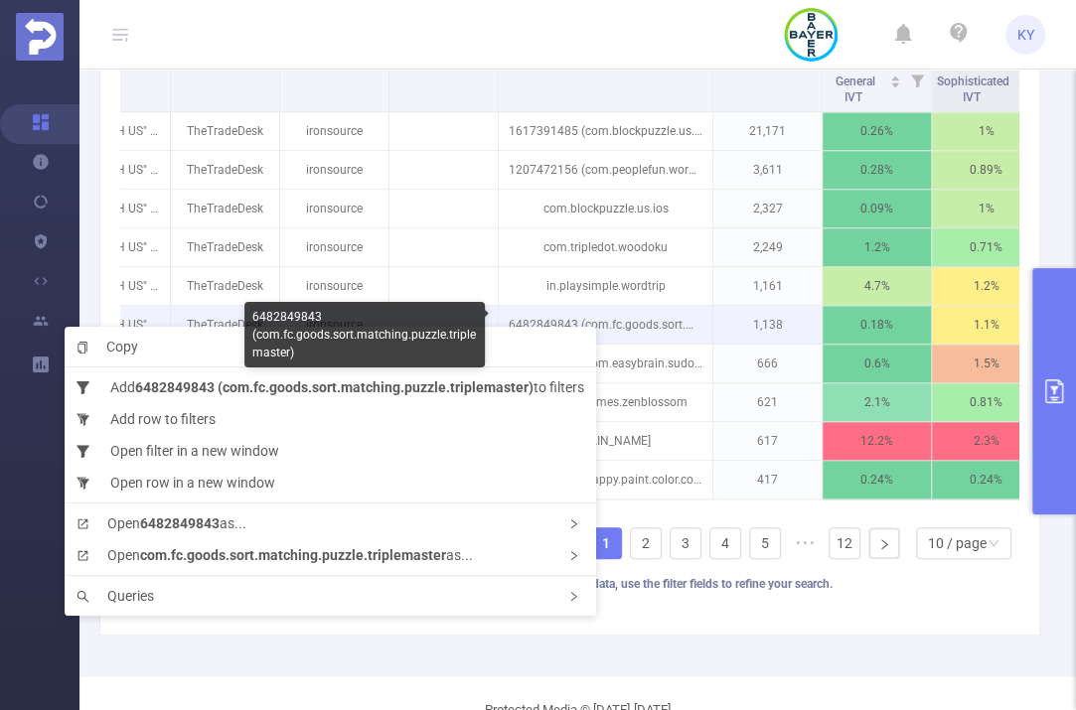
click at [588, 311] on p "6482849843 (com.fc.goods.sort.matching.puzzle.triplemaster)" at bounding box center [606, 325] width 214 height 38
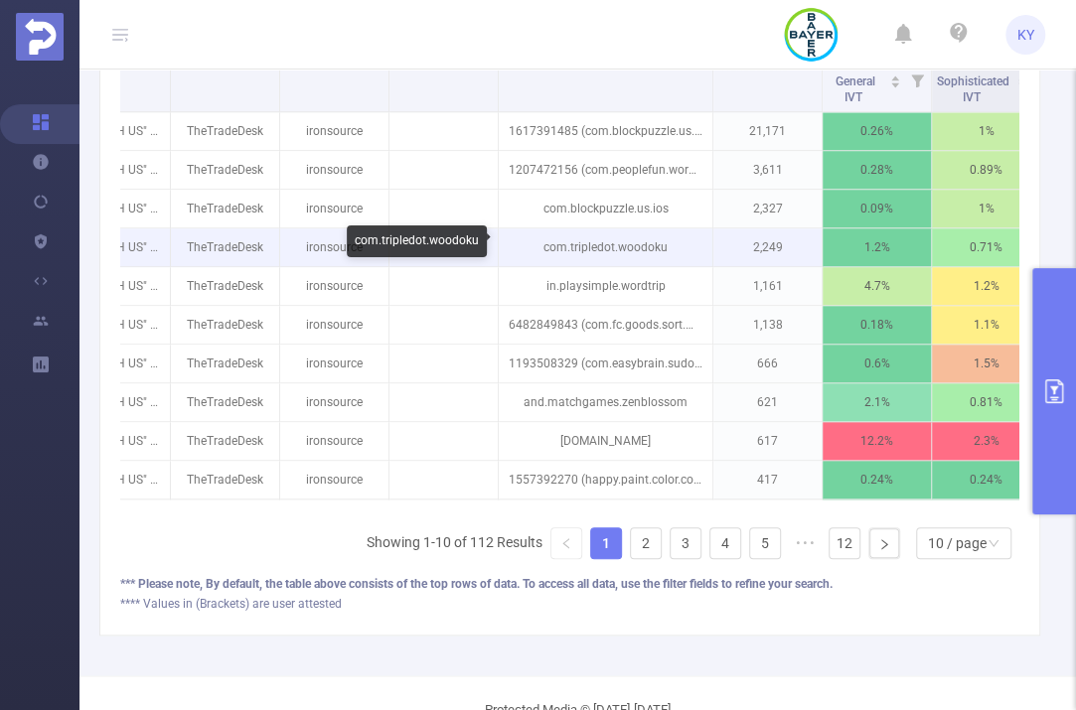
click at [563, 250] on p "com.tripledot.woodoku" at bounding box center [606, 247] width 214 height 38
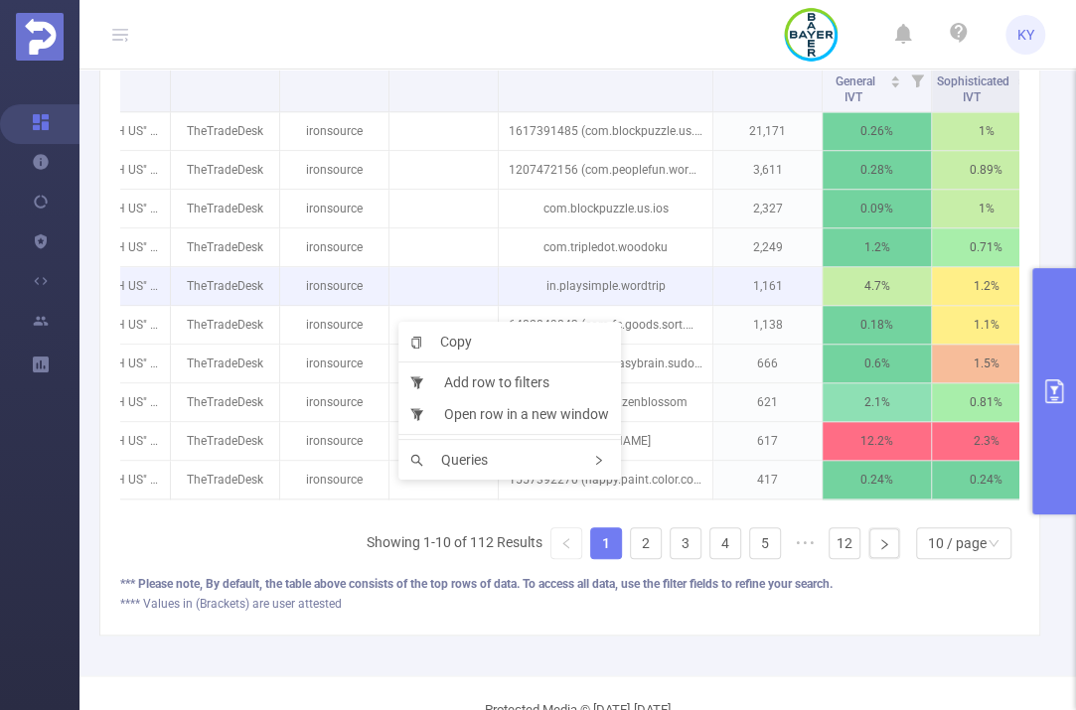
click at [380, 300] on p "ironsource" at bounding box center [334, 286] width 108 height 38
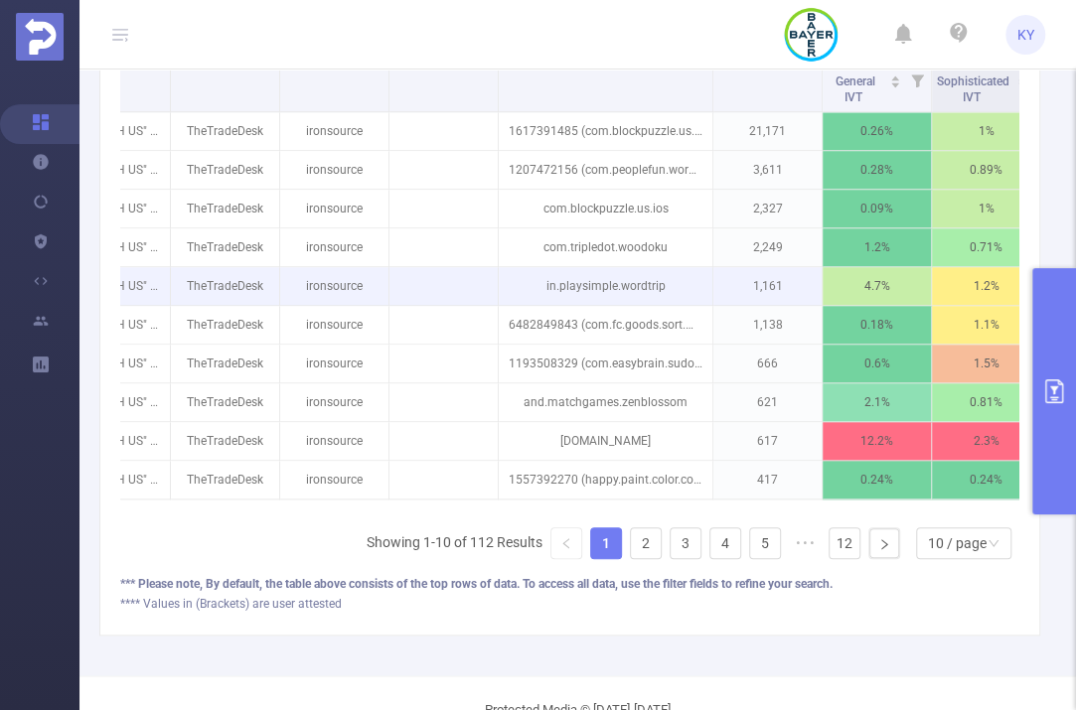
drag, startPoint x: 570, startPoint y: 312, endPoint x: 488, endPoint y: 286, distance: 86.4
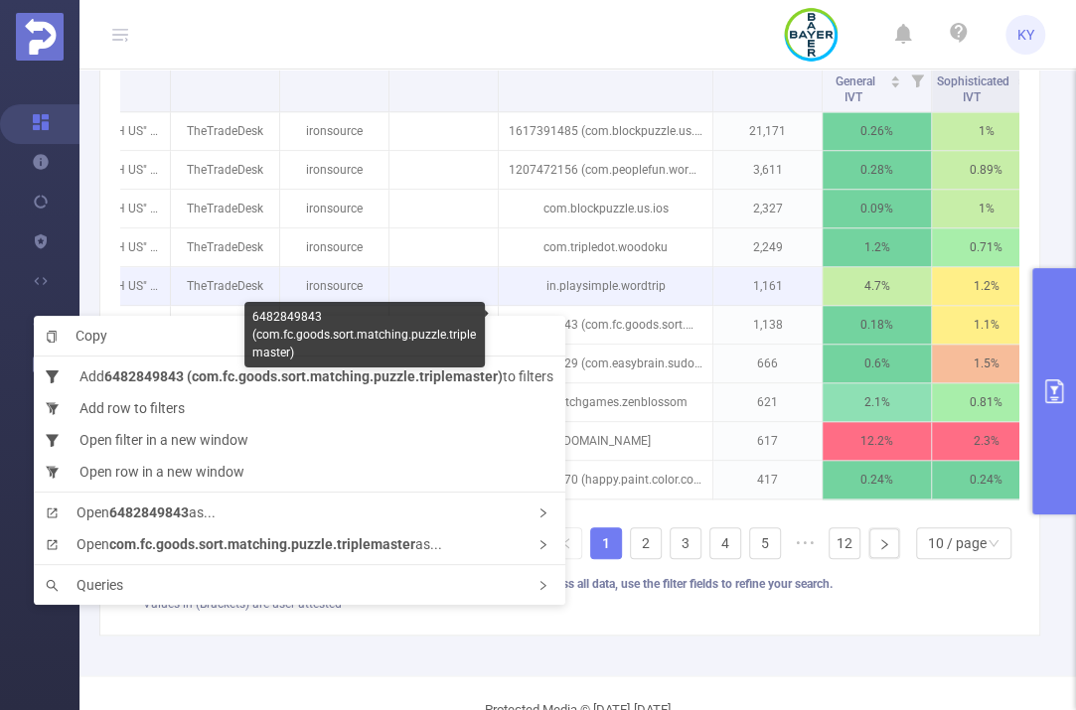
click at [482, 283] on p at bounding box center [443, 286] width 108 height 20
